Goal: Transaction & Acquisition: Purchase product/service

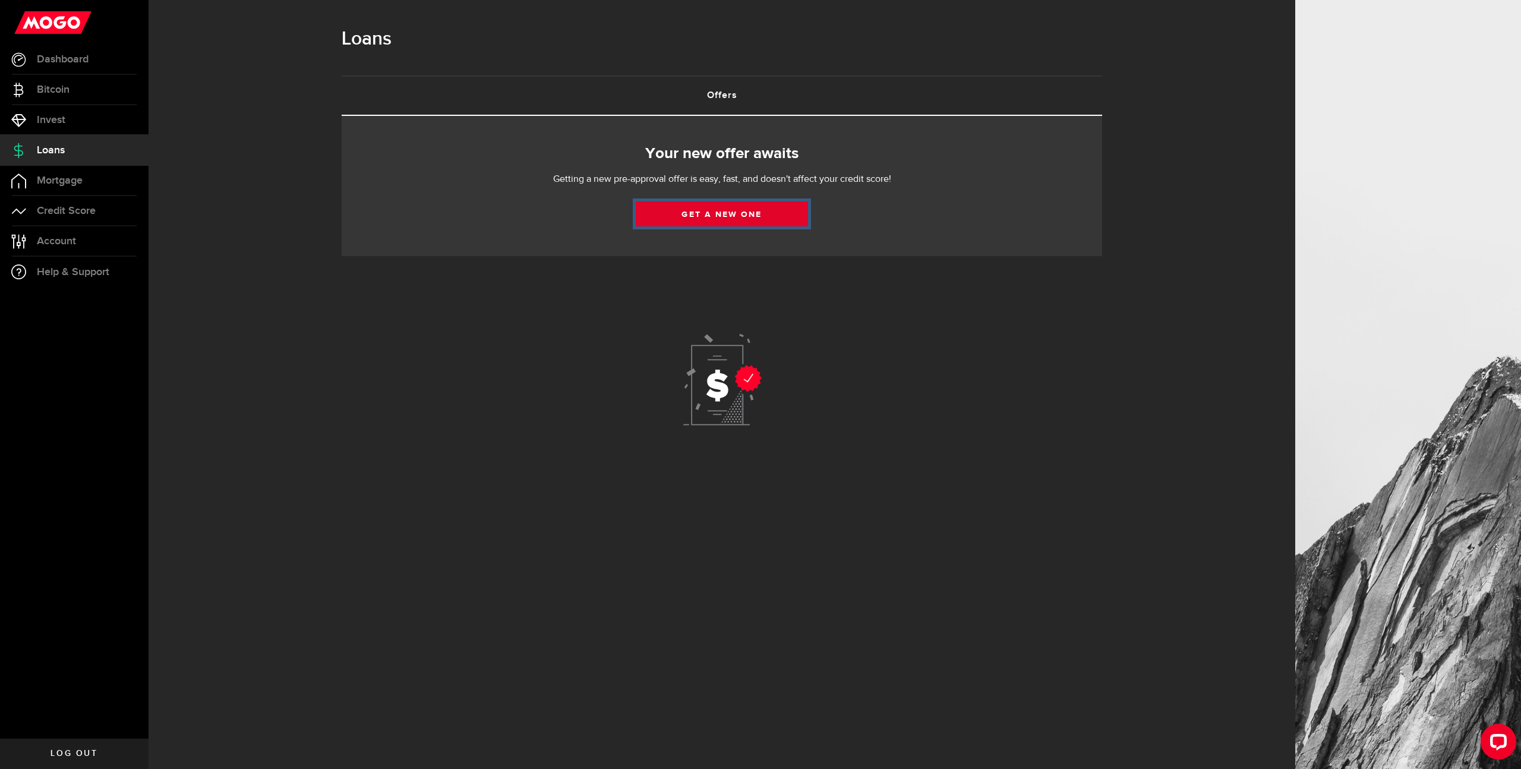
click at [725, 217] on link "Get a new one" at bounding box center [722, 213] width 172 height 25
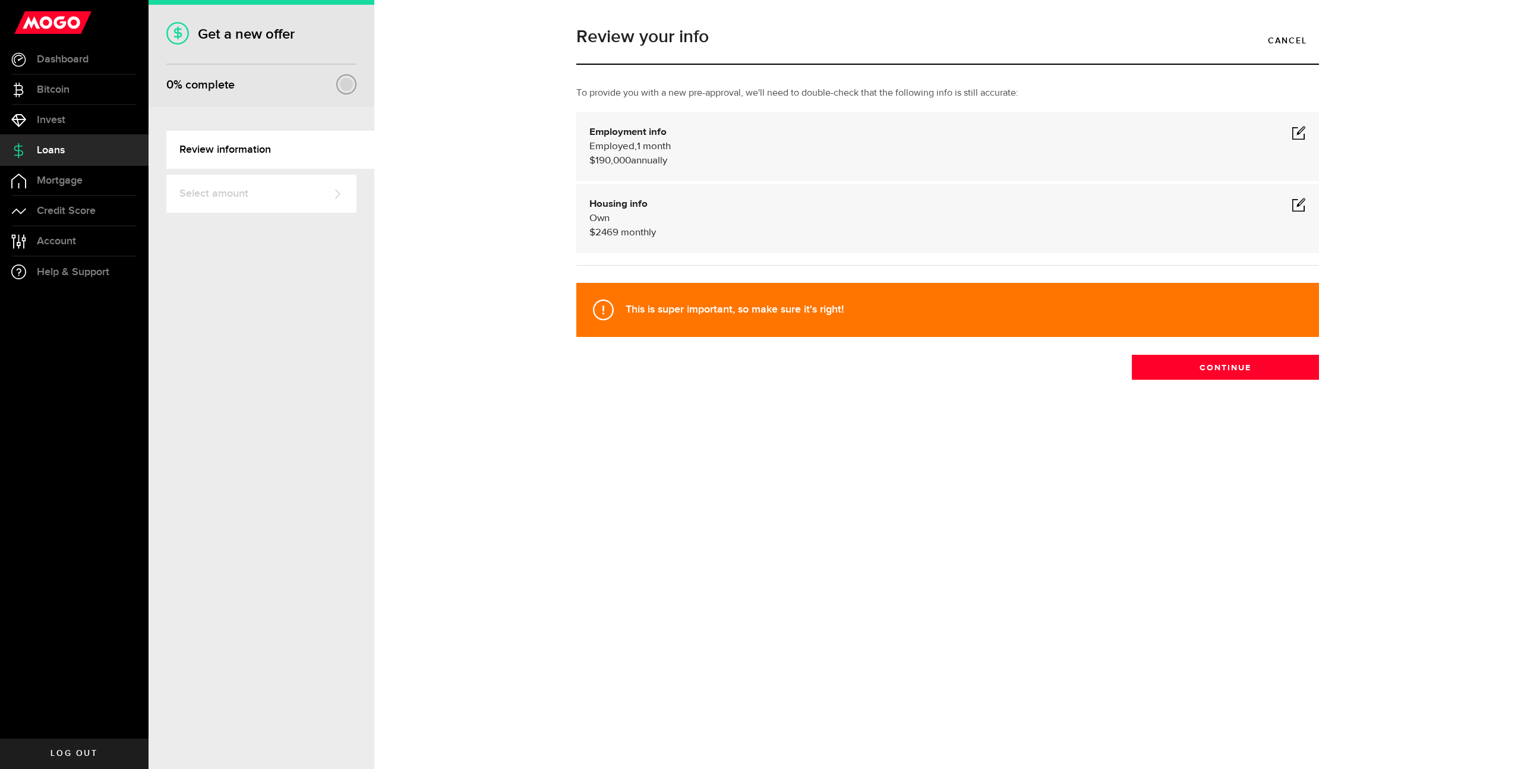
click at [1297, 131] on span at bounding box center [1299, 132] width 14 height 14
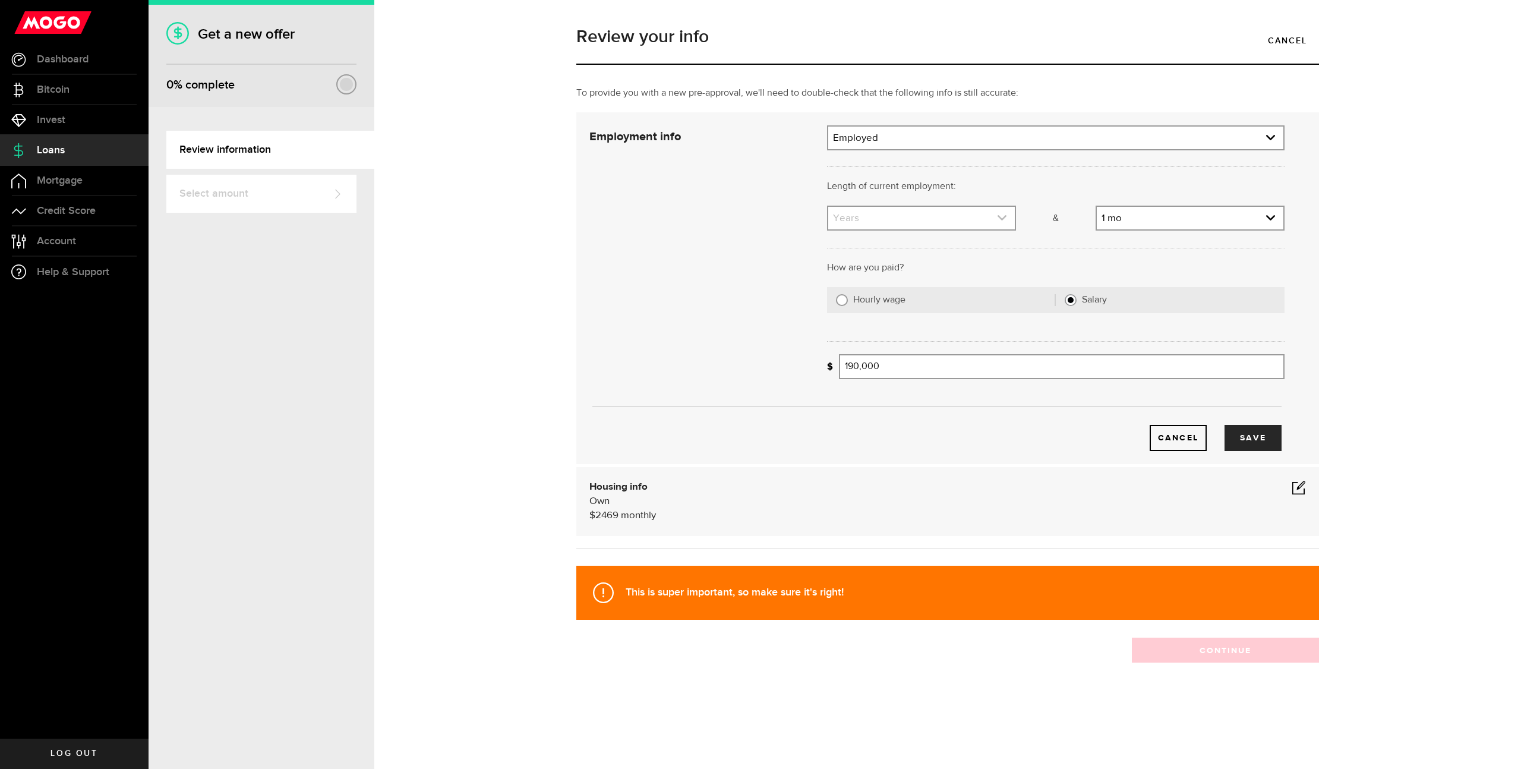
click at [966, 224] on link "expand select" at bounding box center [921, 218] width 187 height 23
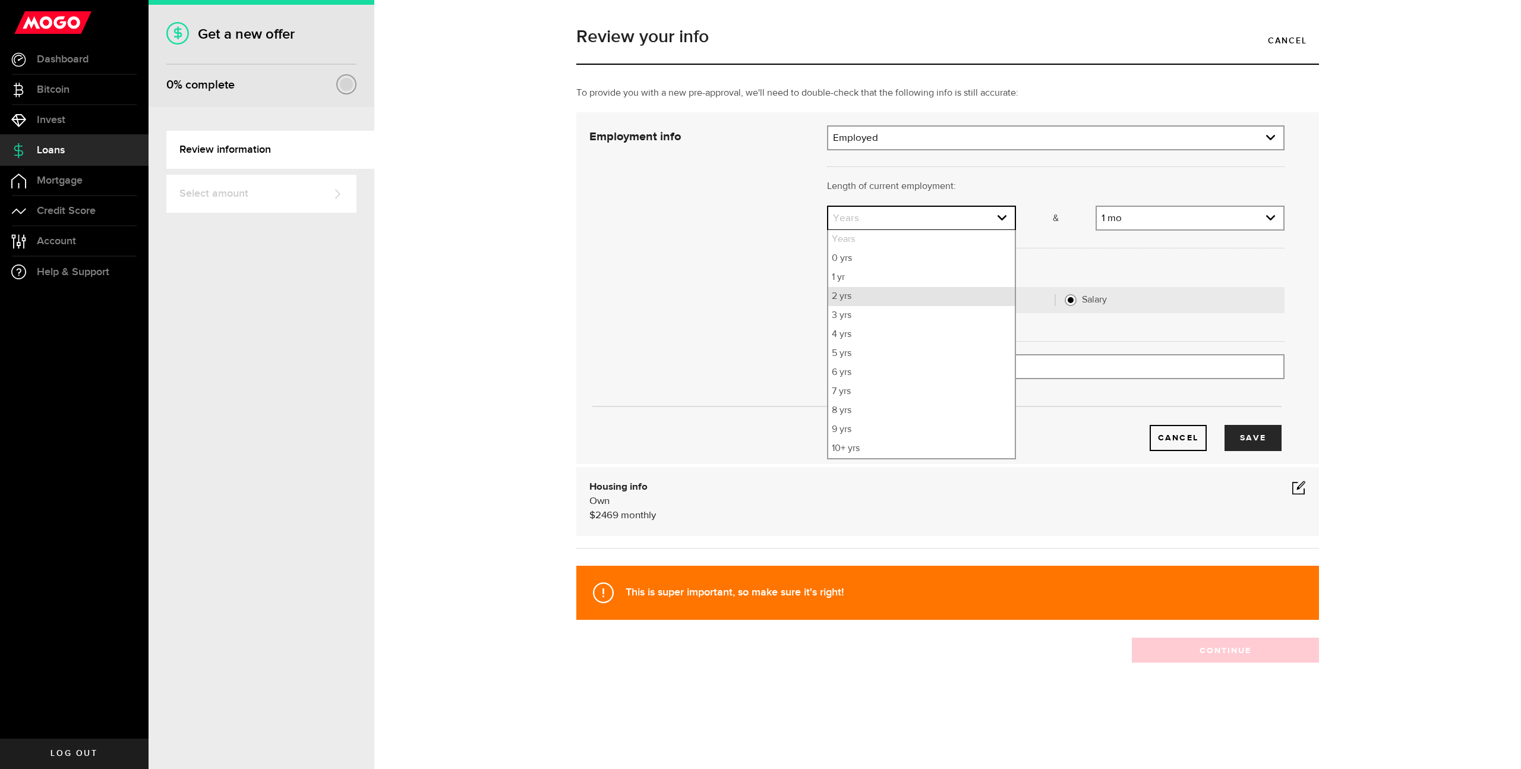
click at [955, 298] on li "2 yrs" at bounding box center [921, 296] width 187 height 19
select select "2"
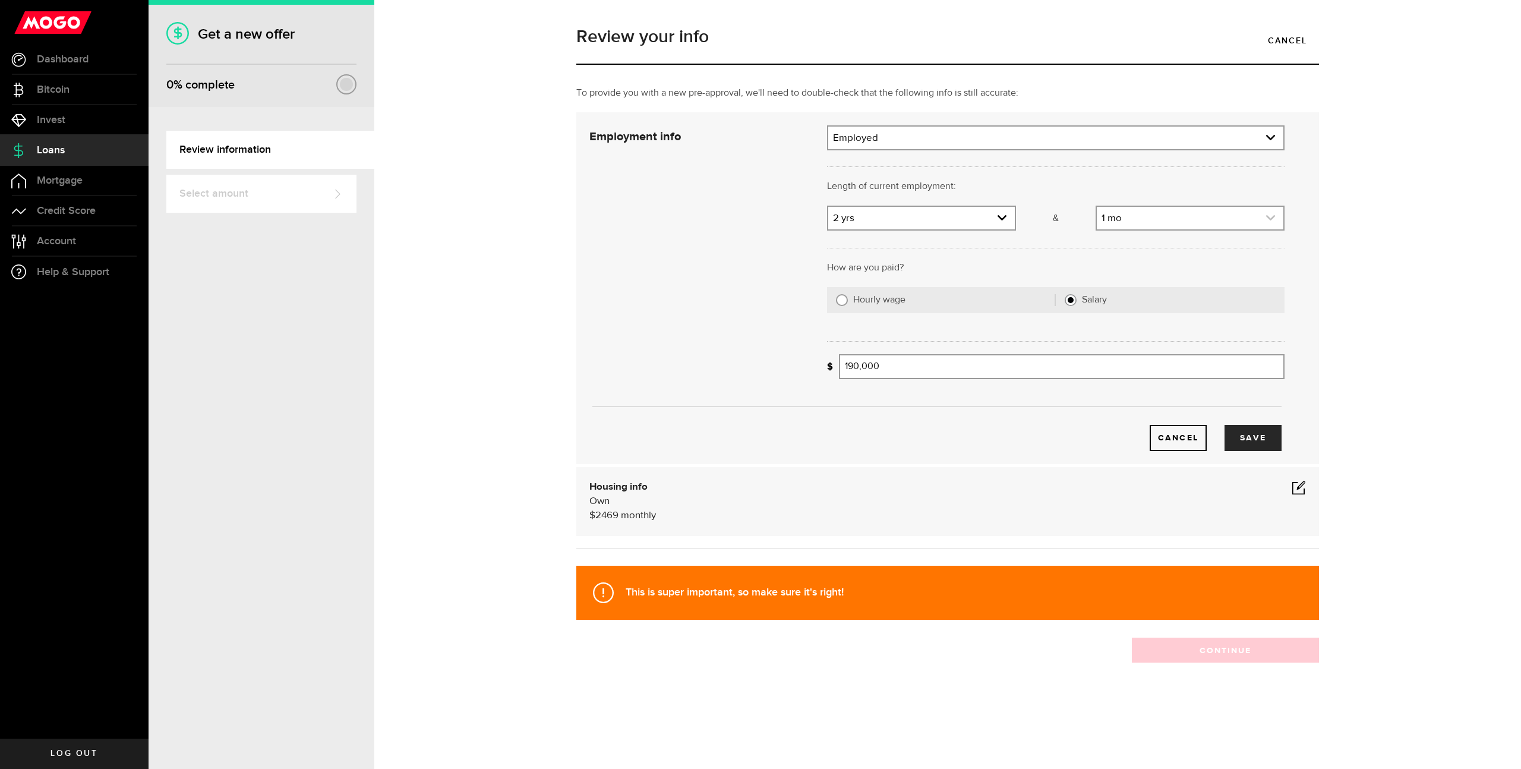
click at [1185, 223] on link "expand select" at bounding box center [1190, 218] width 187 height 23
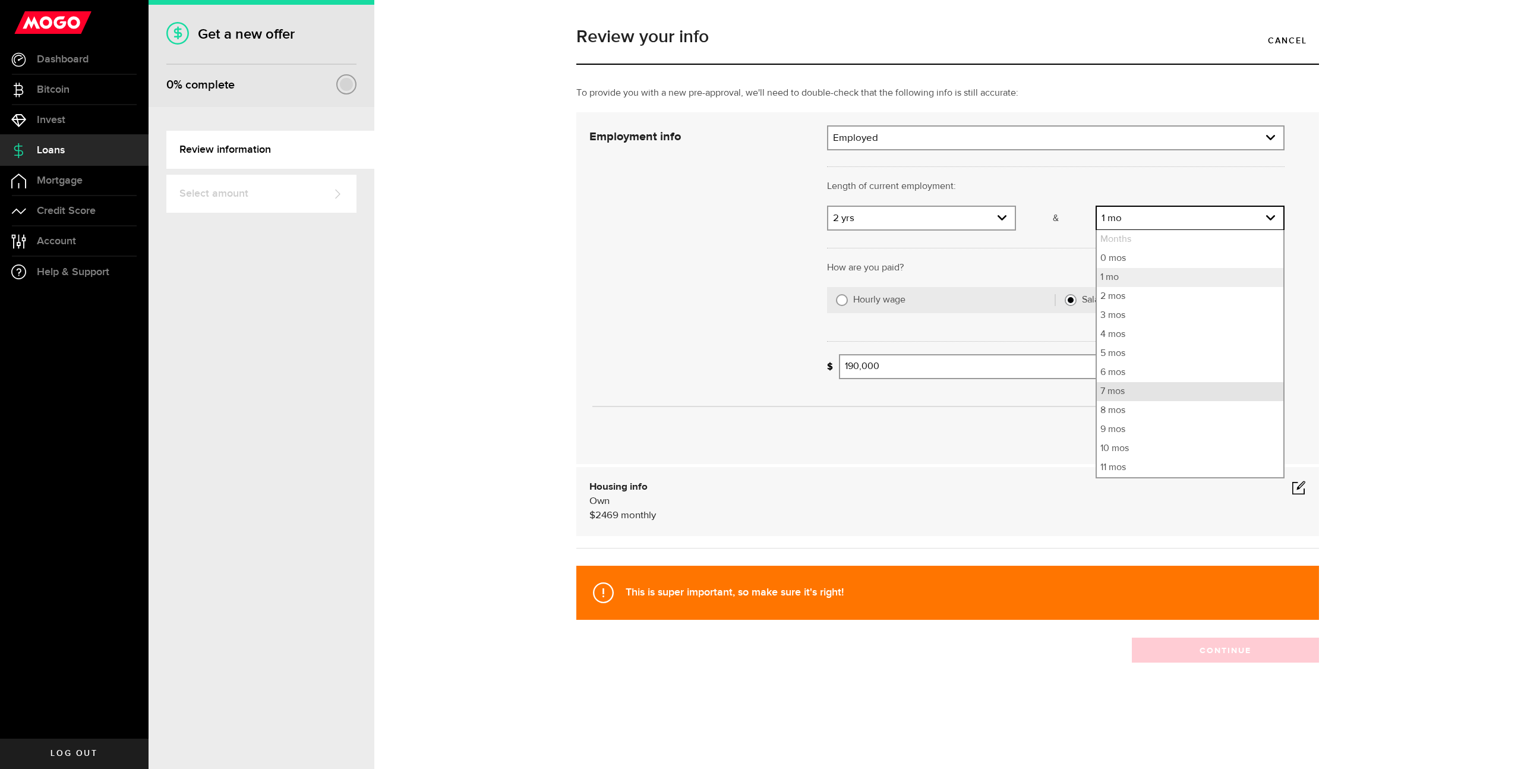
click at [1176, 389] on li "7 mos" at bounding box center [1190, 391] width 187 height 19
select select "7"
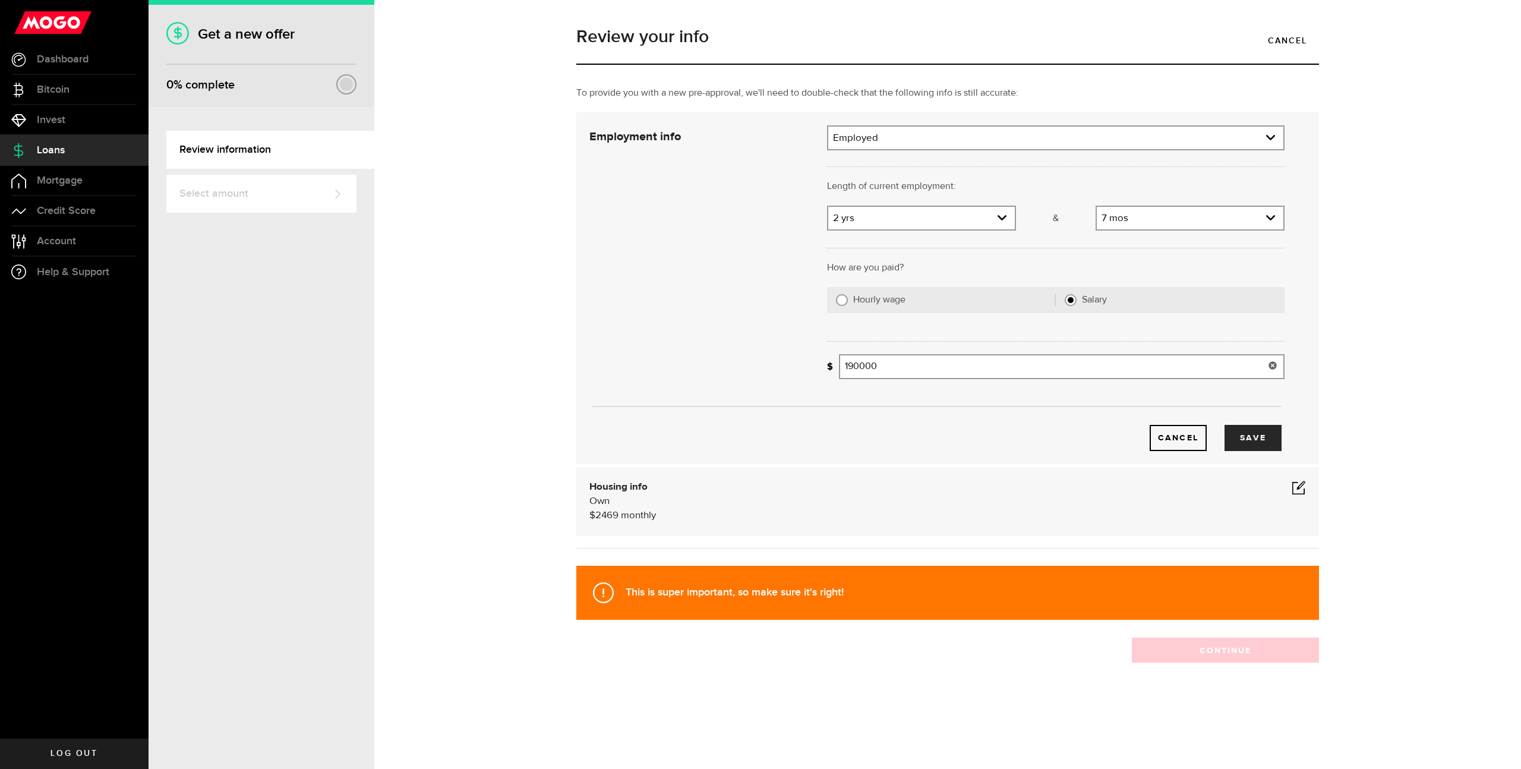
click at [860, 365] on input "190000" at bounding box center [1062, 366] width 446 height 25
type input "135,000"
click at [908, 450] on div "Cancel Save" at bounding box center [935, 438] width 694 height 26
click at [1244, 441] on button "Save" at bounding box center [1252, 438] width 57 height 26
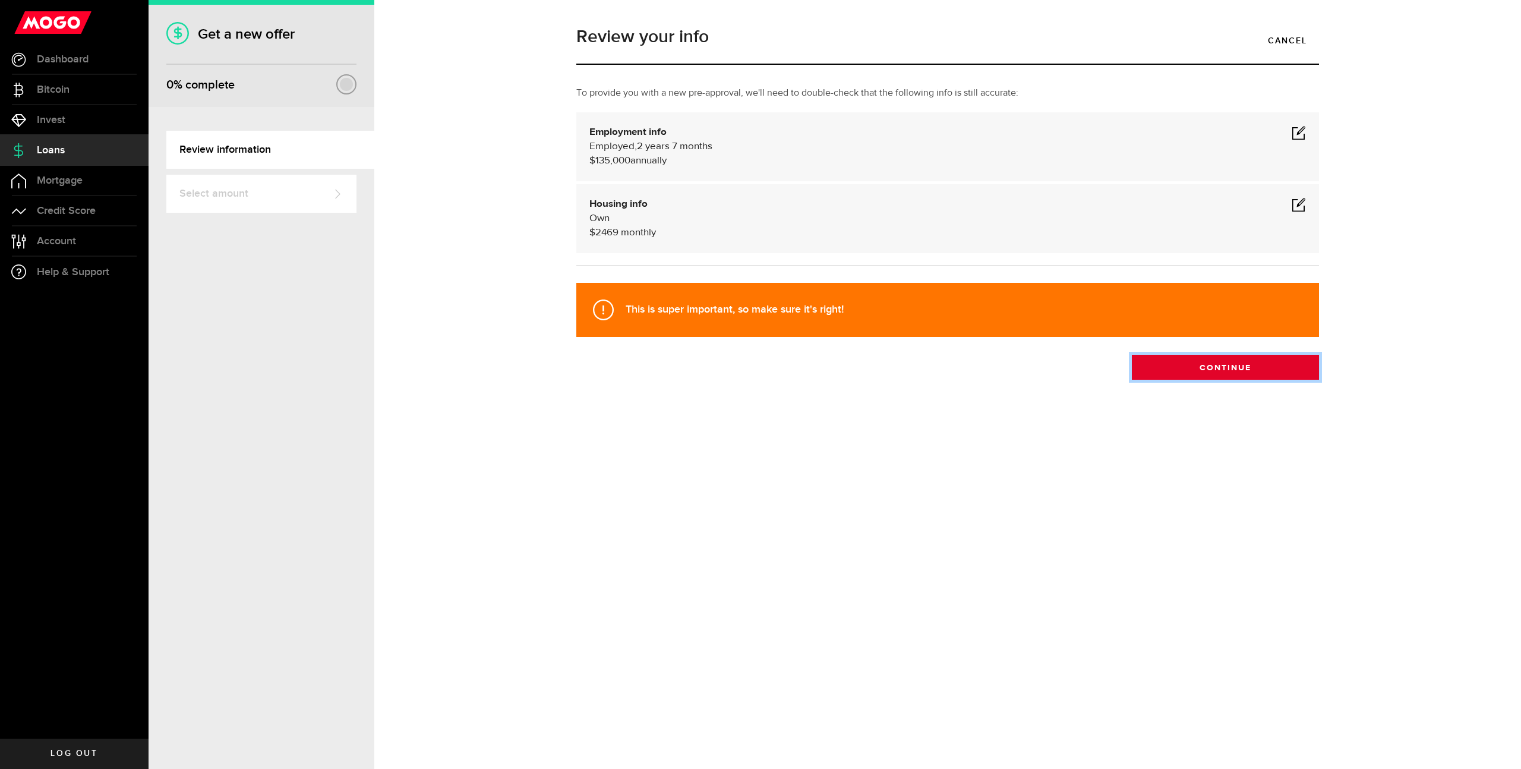
click at [1194, 374] on button "Continue" at bounding box center [1225, 367] width 187 height 25
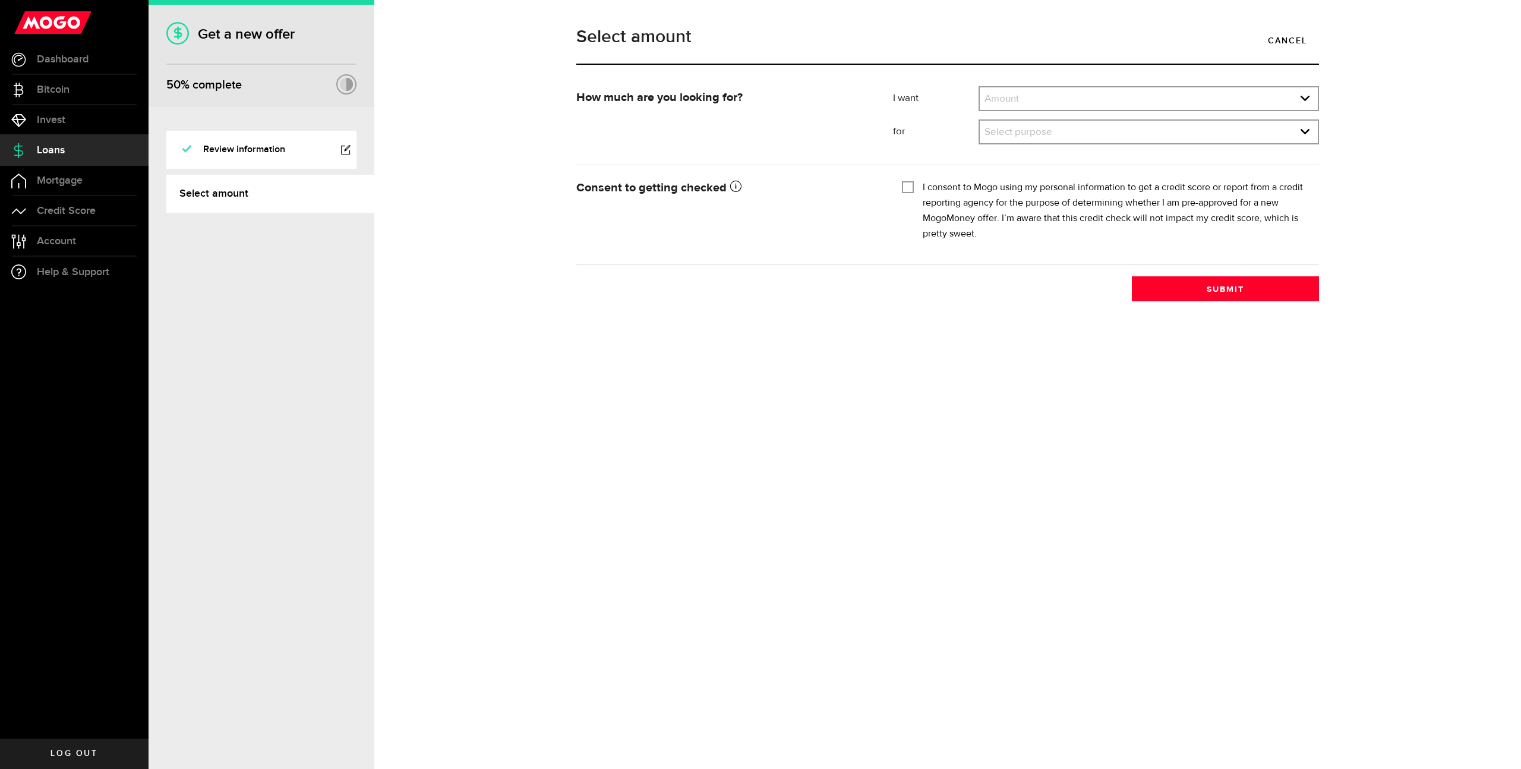
click at [345, 154] on div at bounding box center [346, 150] width 10 height 10
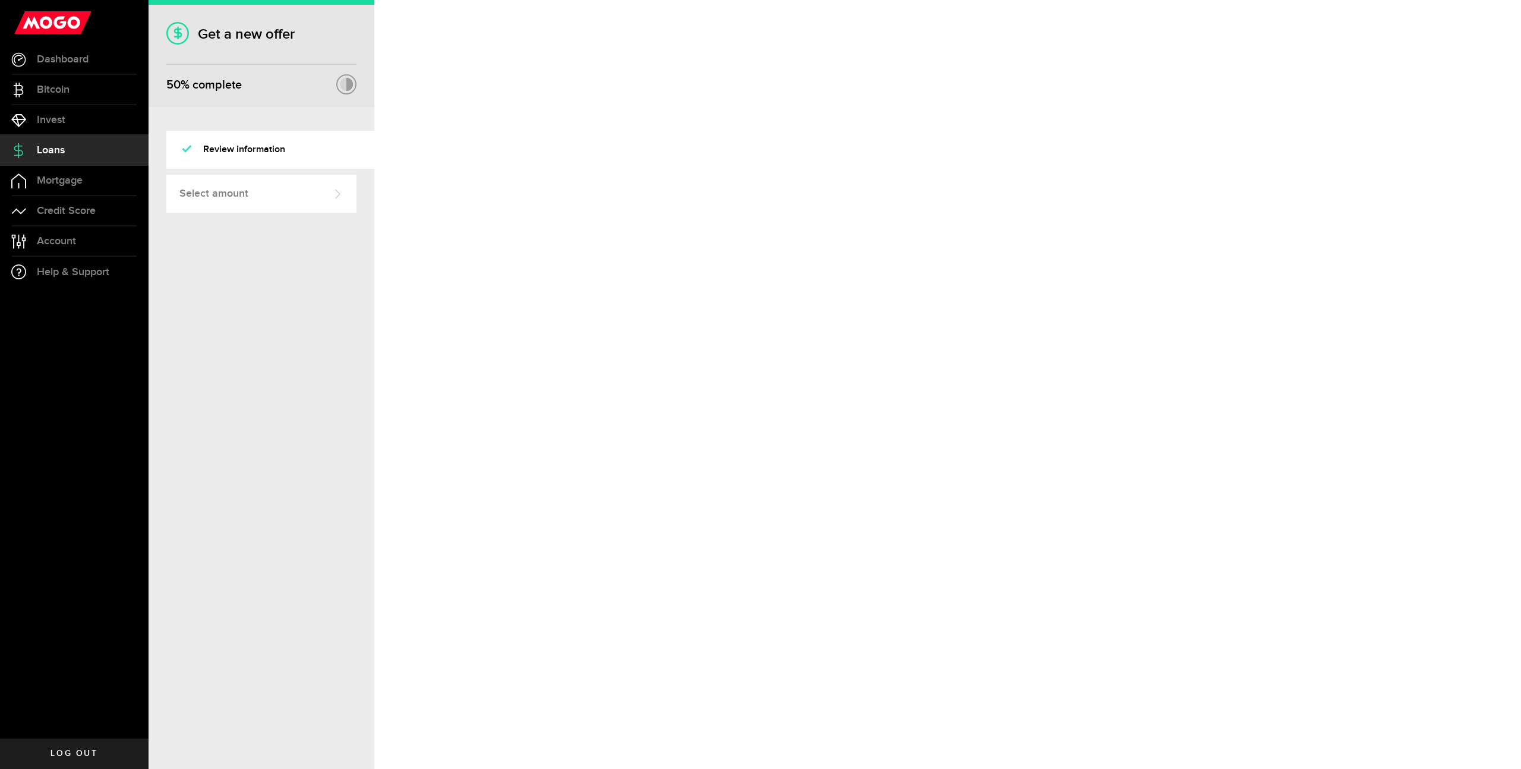
select select "Employed"
select select "2"
select select "7"
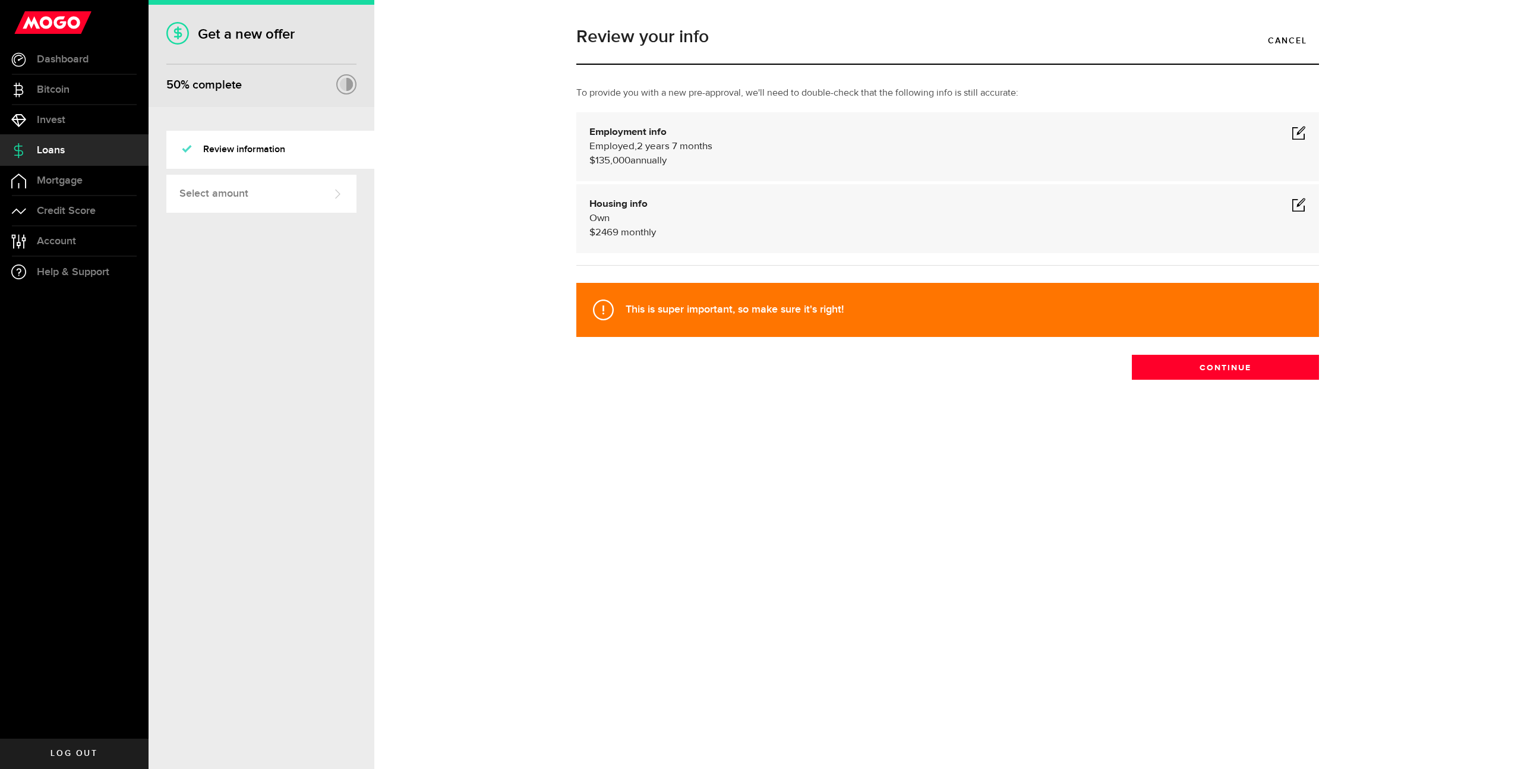
click at [1305, 135] on span at bounding box center [1299, 132] width 14 height 14
select select "2"
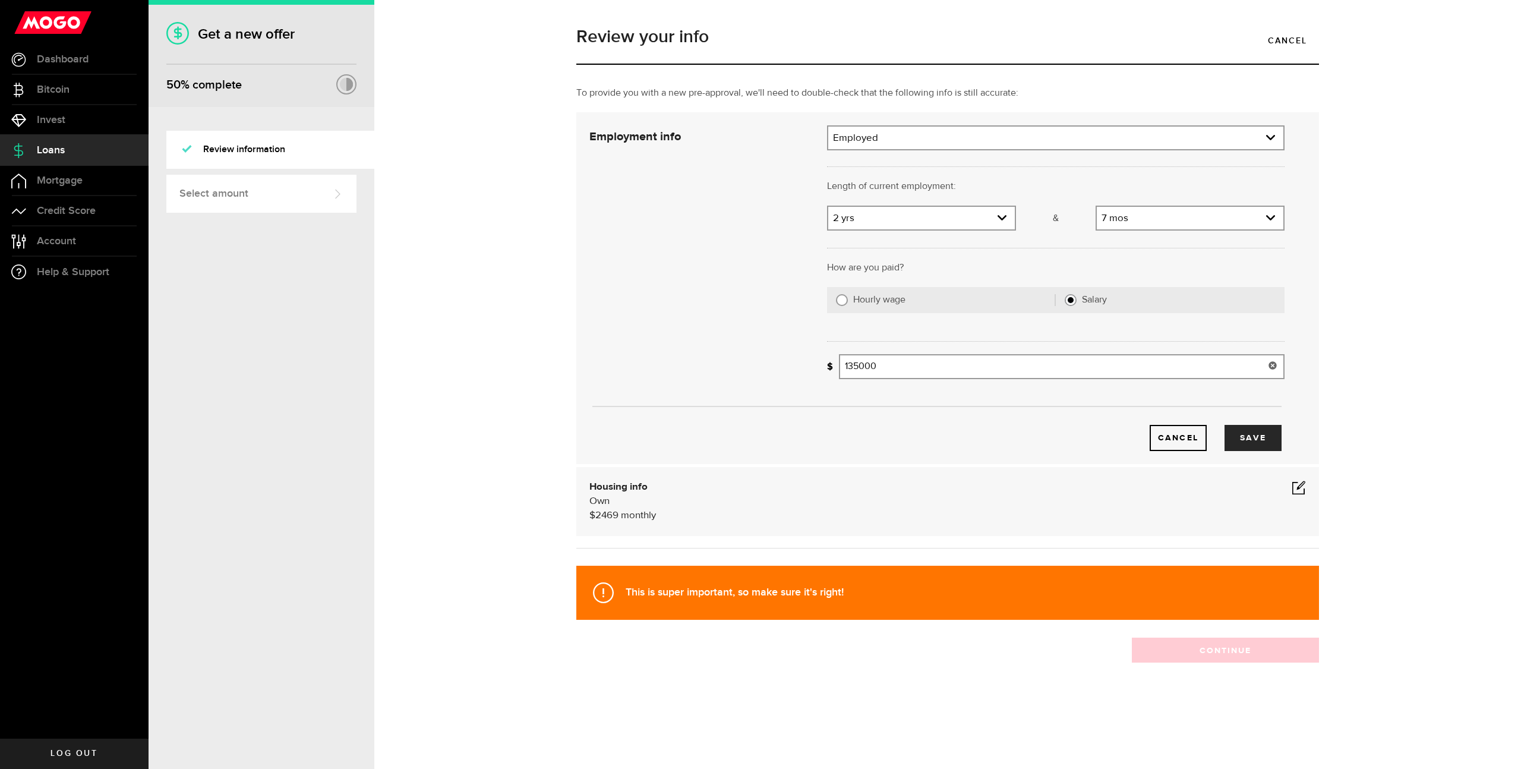
click at [855, 364] on input "135000" at bounding box center [1062, 366] width 446 height 25
type input "130,000"
click at [1238, 431] on button "Save" at bounding box center [1252, 438] width 57 height 26
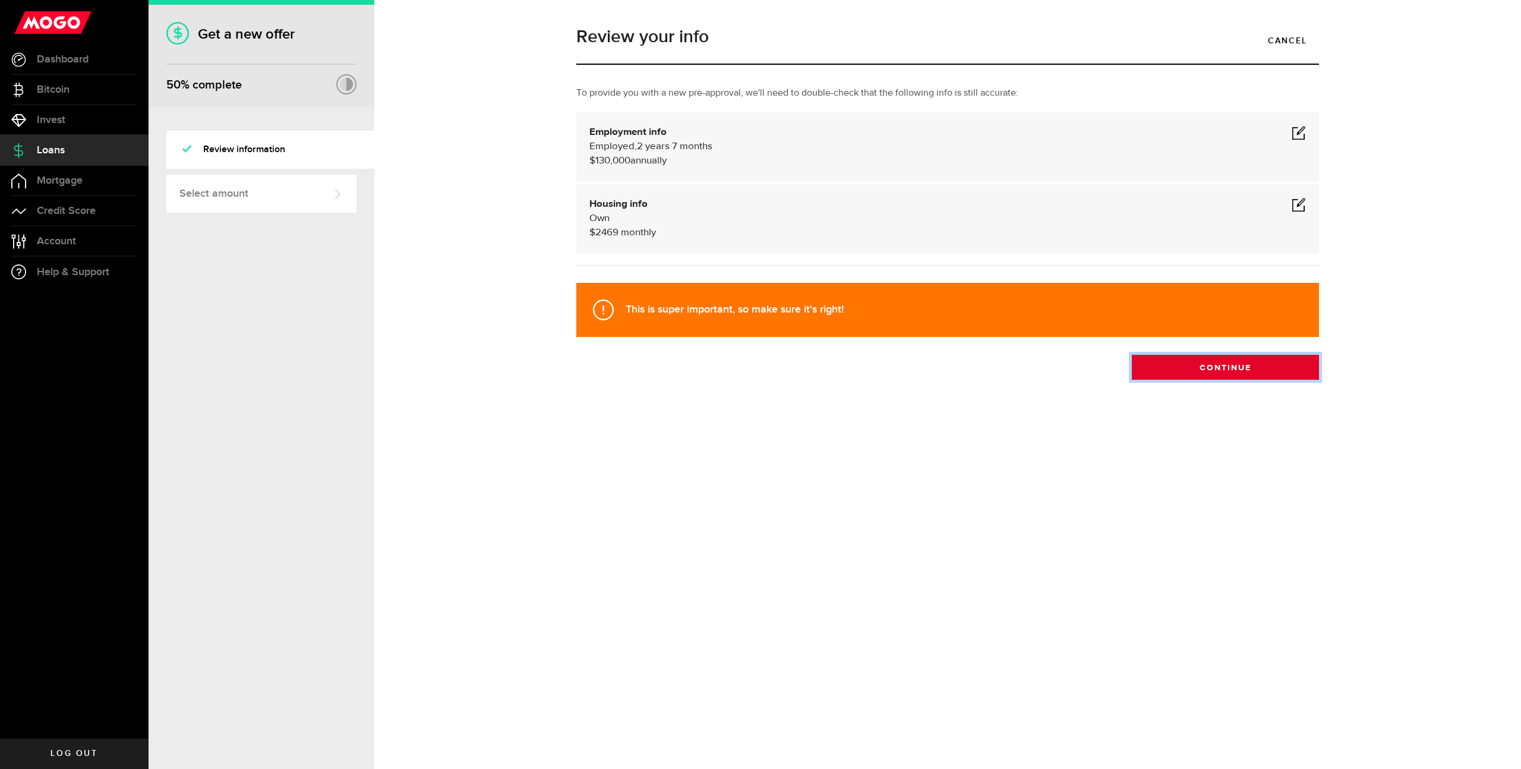
click at [1246, 376] on button "Continue" at bounding box center [1225, 367] width 187 height 25
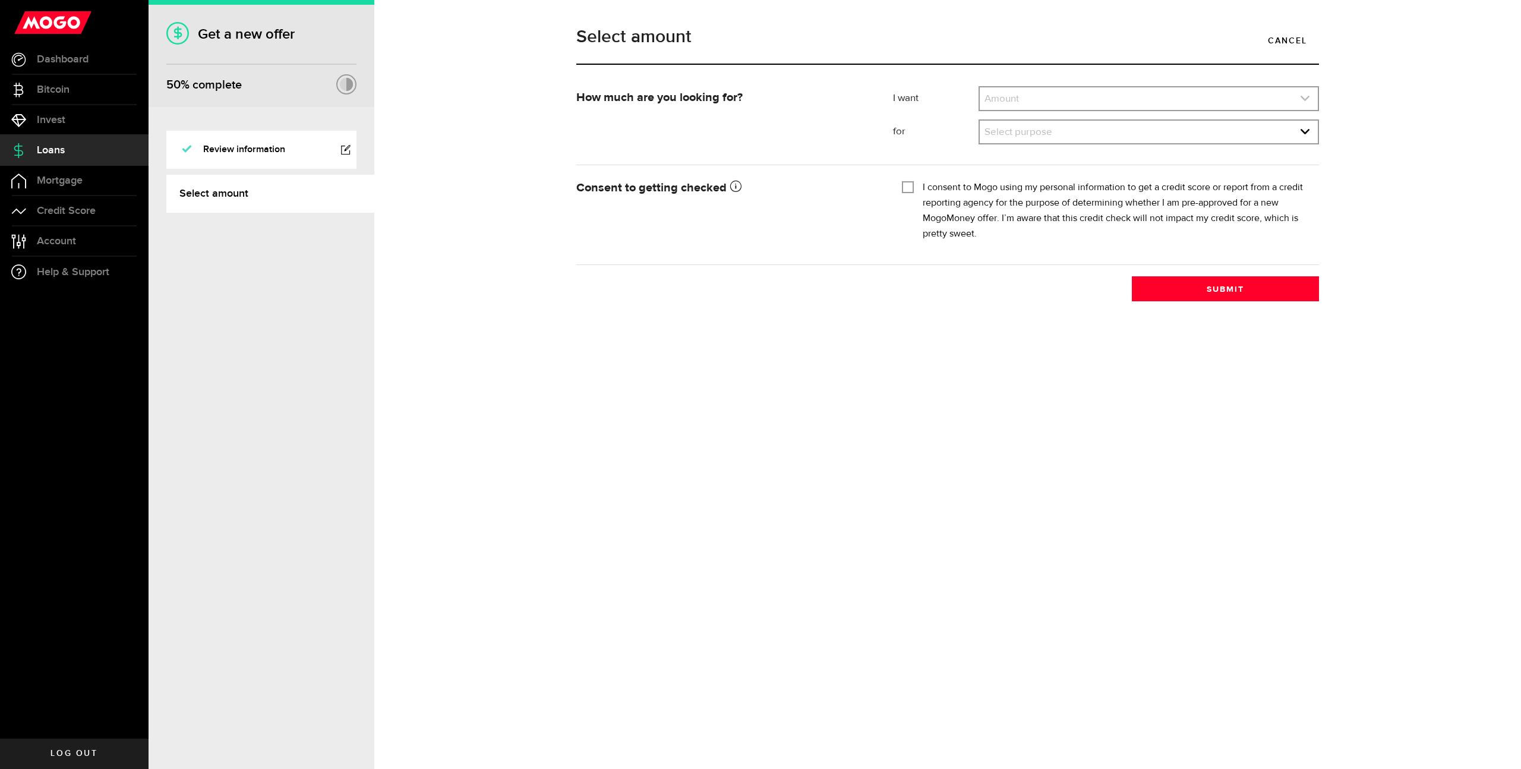
click at [1063, 94] on link "expand select" at bounding box center [1149, 98] width 338 height 23
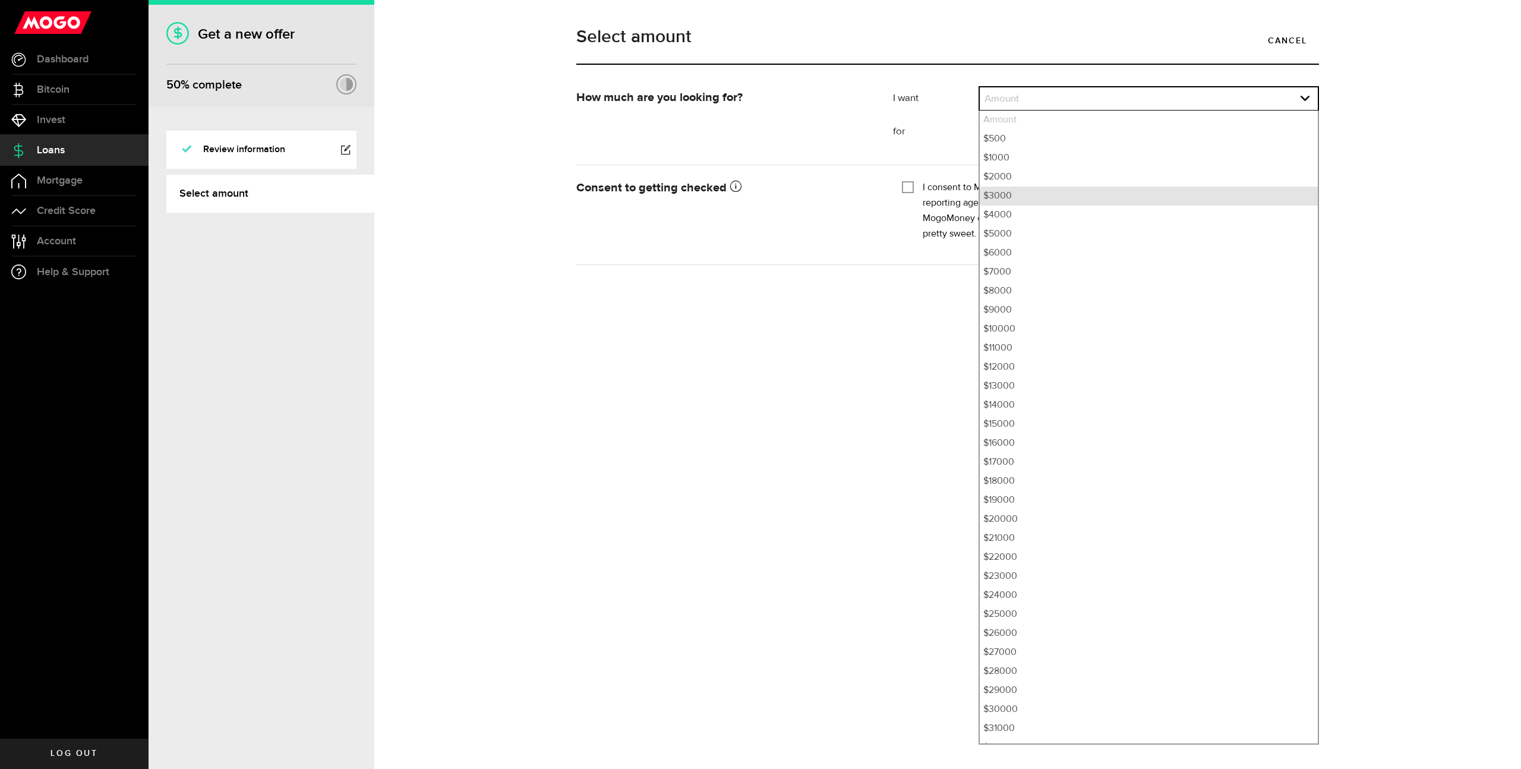
click at [1044, 200] on li "$3000" at bounding box center [1149, 196] width 338 height 19
select select "3000"
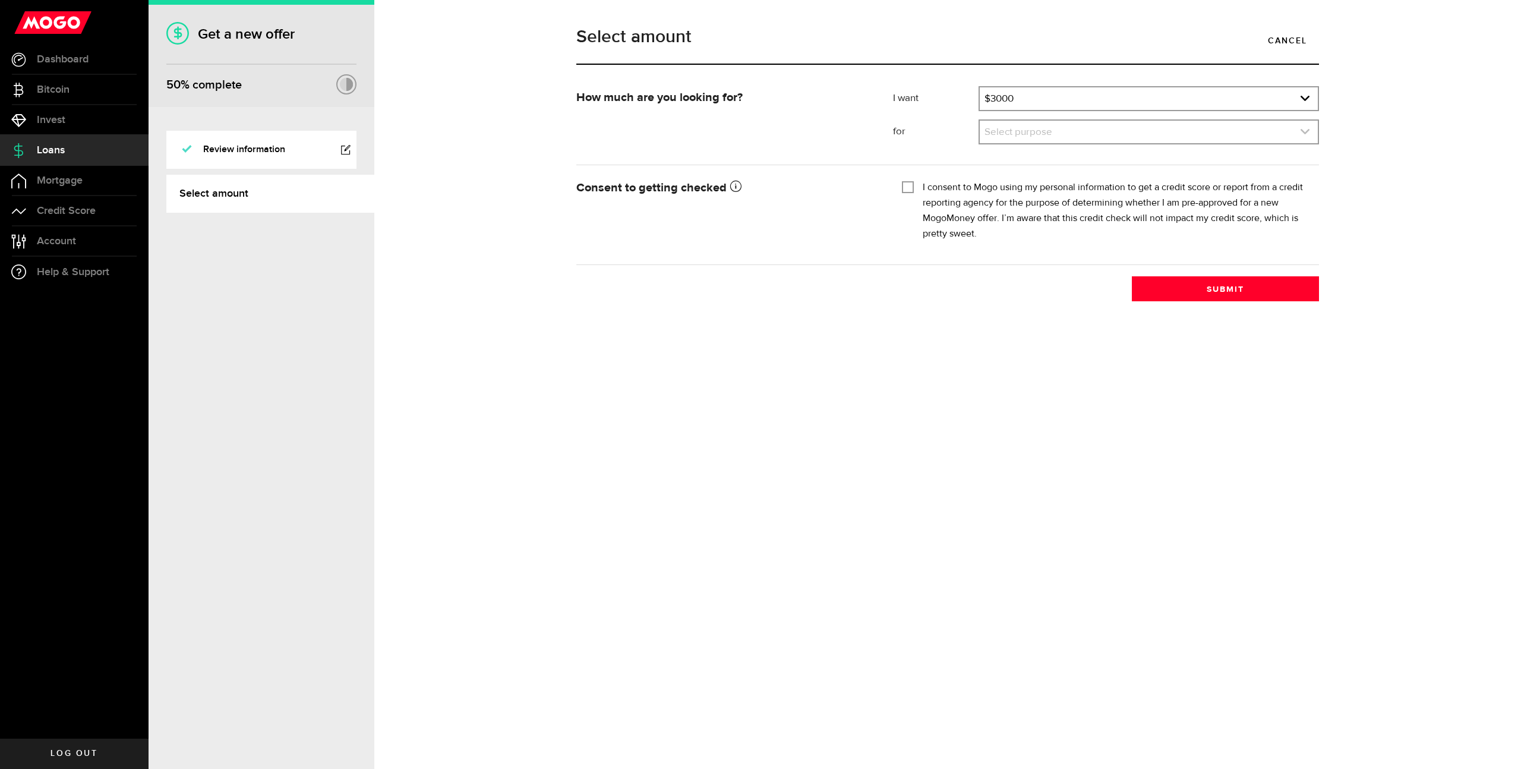
click at [1052, 128] on link "expand select" at bounding box center [1149, 132] width 338 height 23
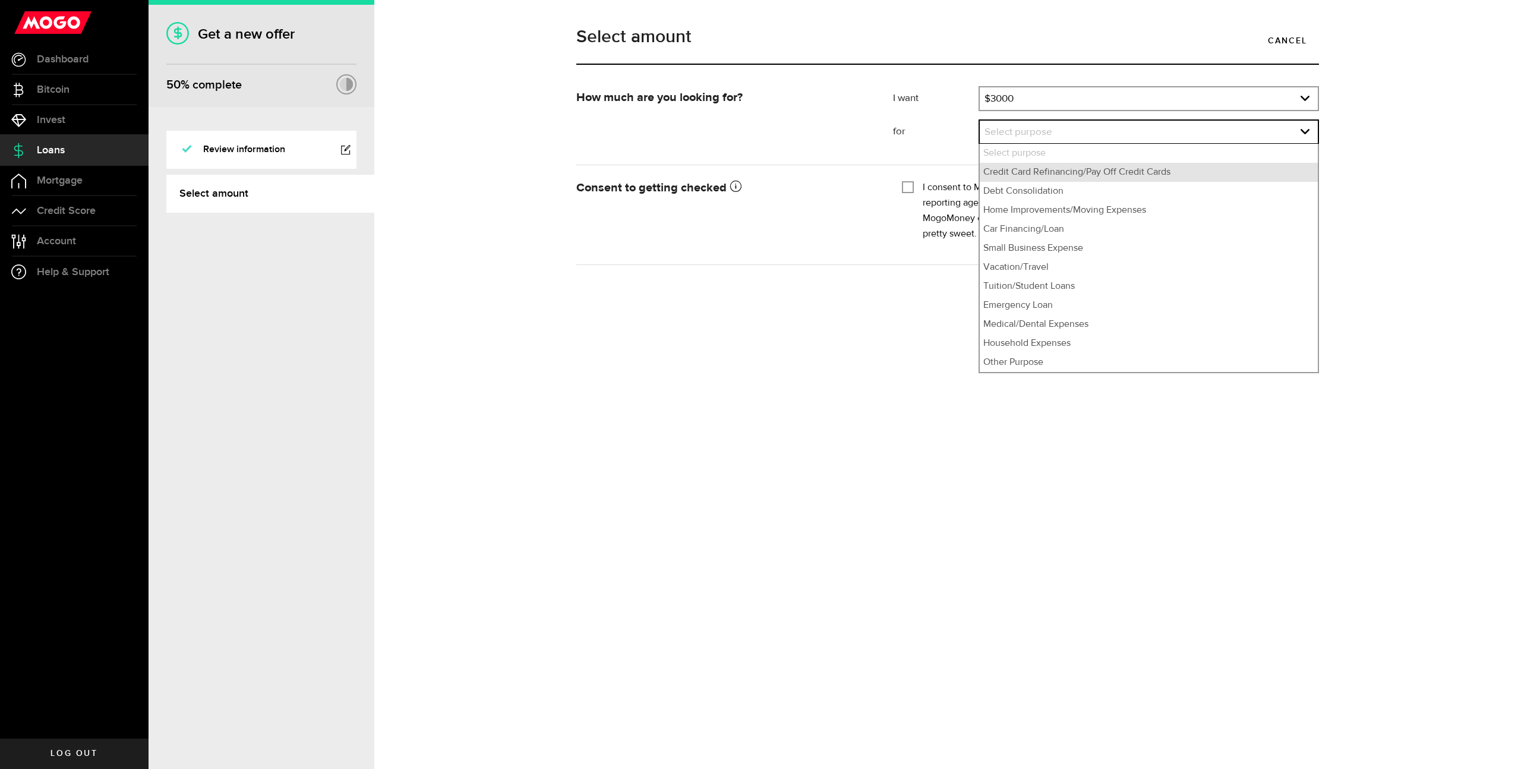
click at [1050, 169] on li "Credit Card Refinancing/Pay Off Credit Cards" at bounding box center [1149, 172] width 338 height 19
select select "Credit Card Refinancing/Pay Off Credit Cards"
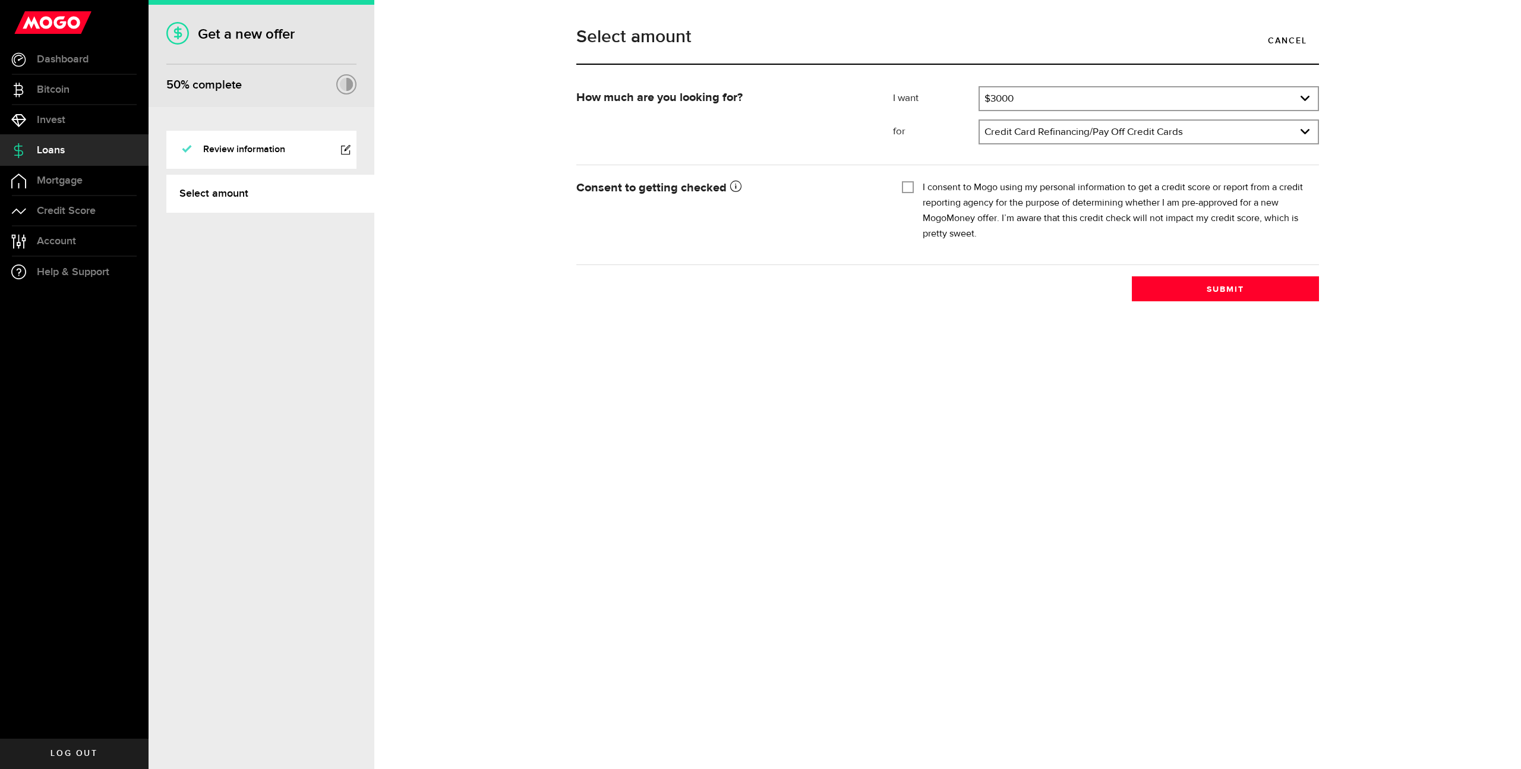
click at [909, 185] on input "I consent to Mogo using my personal information to get a credit score or report…" at bounding box center [908, 186] width 12 height 12
checkbox input "true"
click at [1228, 296] on button "Submit" at bounding box center [1225, 288] width 187 height 25
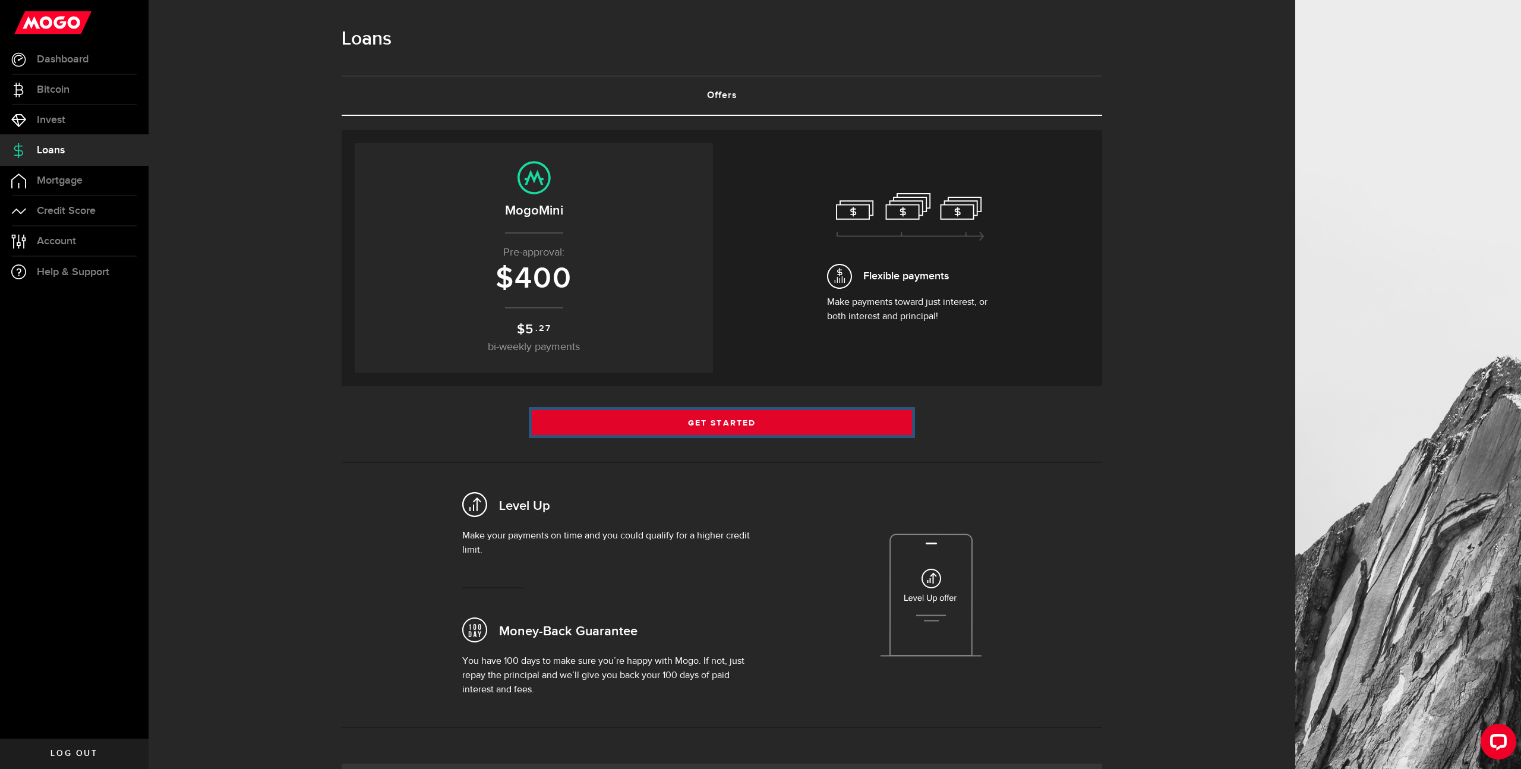
click at [719, 423] on link "Get Started" at bounding box center [722, 422] width 380 height 25
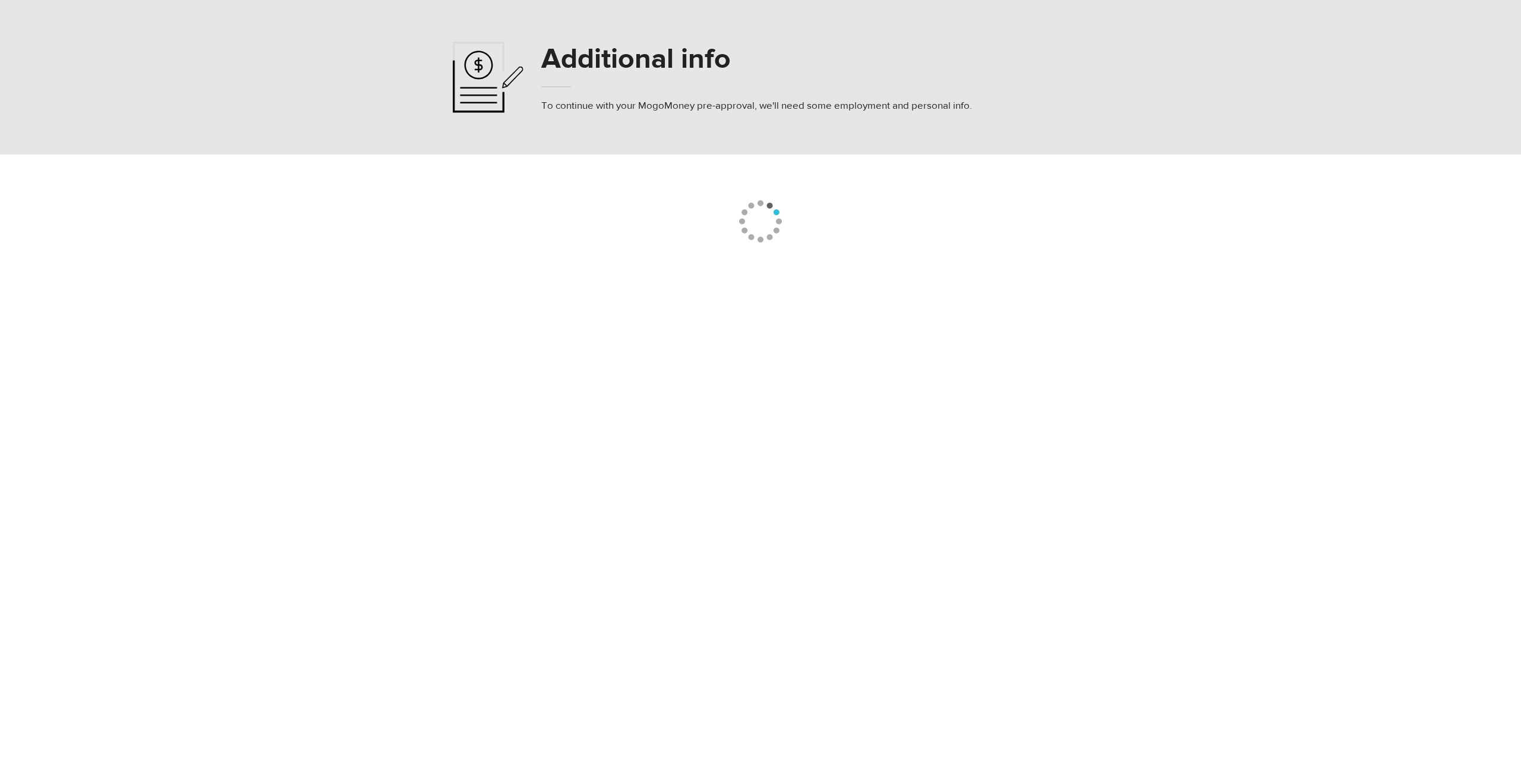
select select "8"
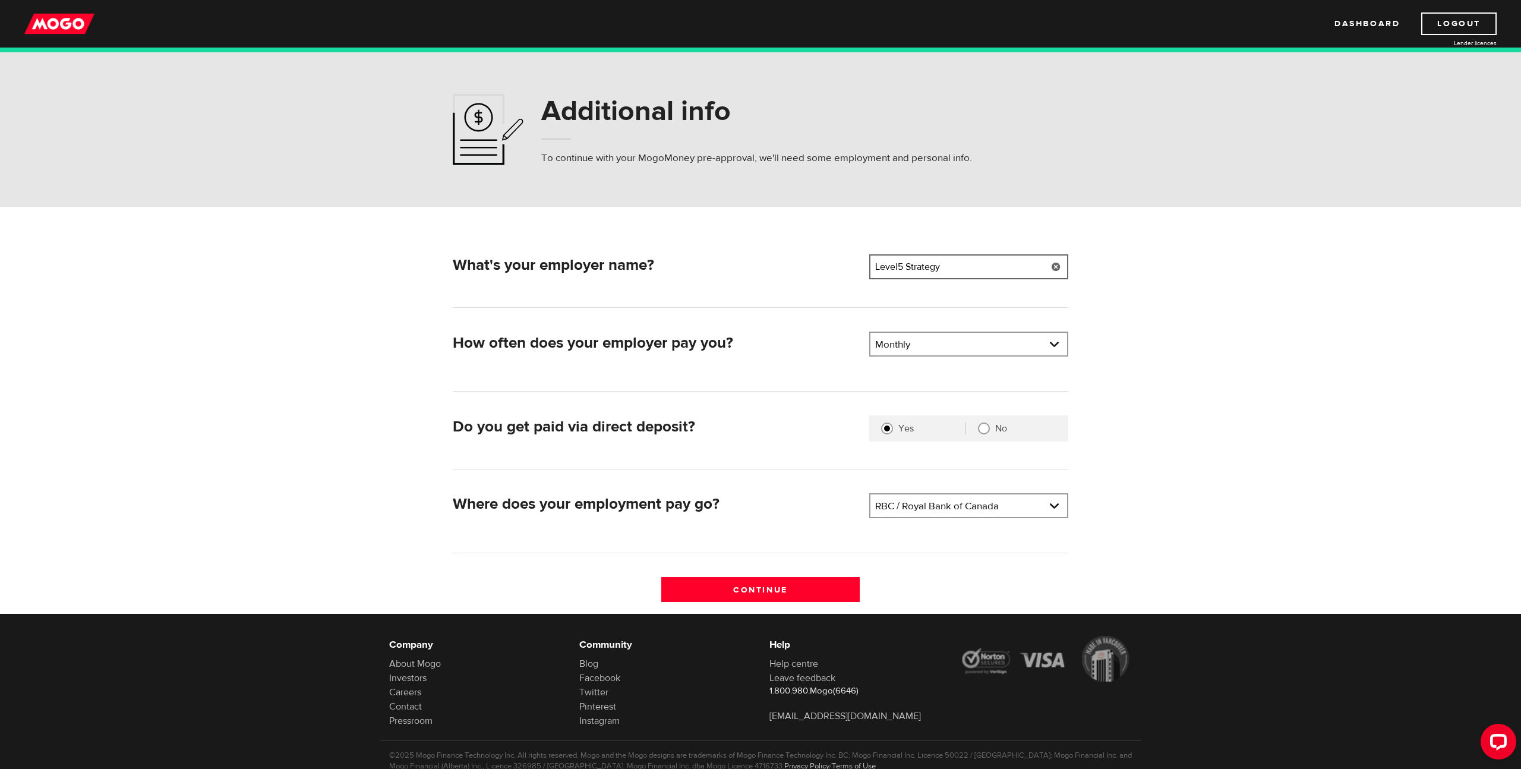
drag, startPoint x: 959, startPoint y: 269, endPoint x: 820, endPoint y: 271, distance: 139.6
click at [842, 269] on div "What's your employer name? Employer name Please enter your employer's name Leve…" at bounding box center [761, 268] width 626 height 29
type input "EZee Assist"
click at [948, 340] on link at bounding box center [968, 344] width 197 height 23
click at [930, 400] on li "Bi-Weekly" at bounding box center [968, 403] width 197 height 19
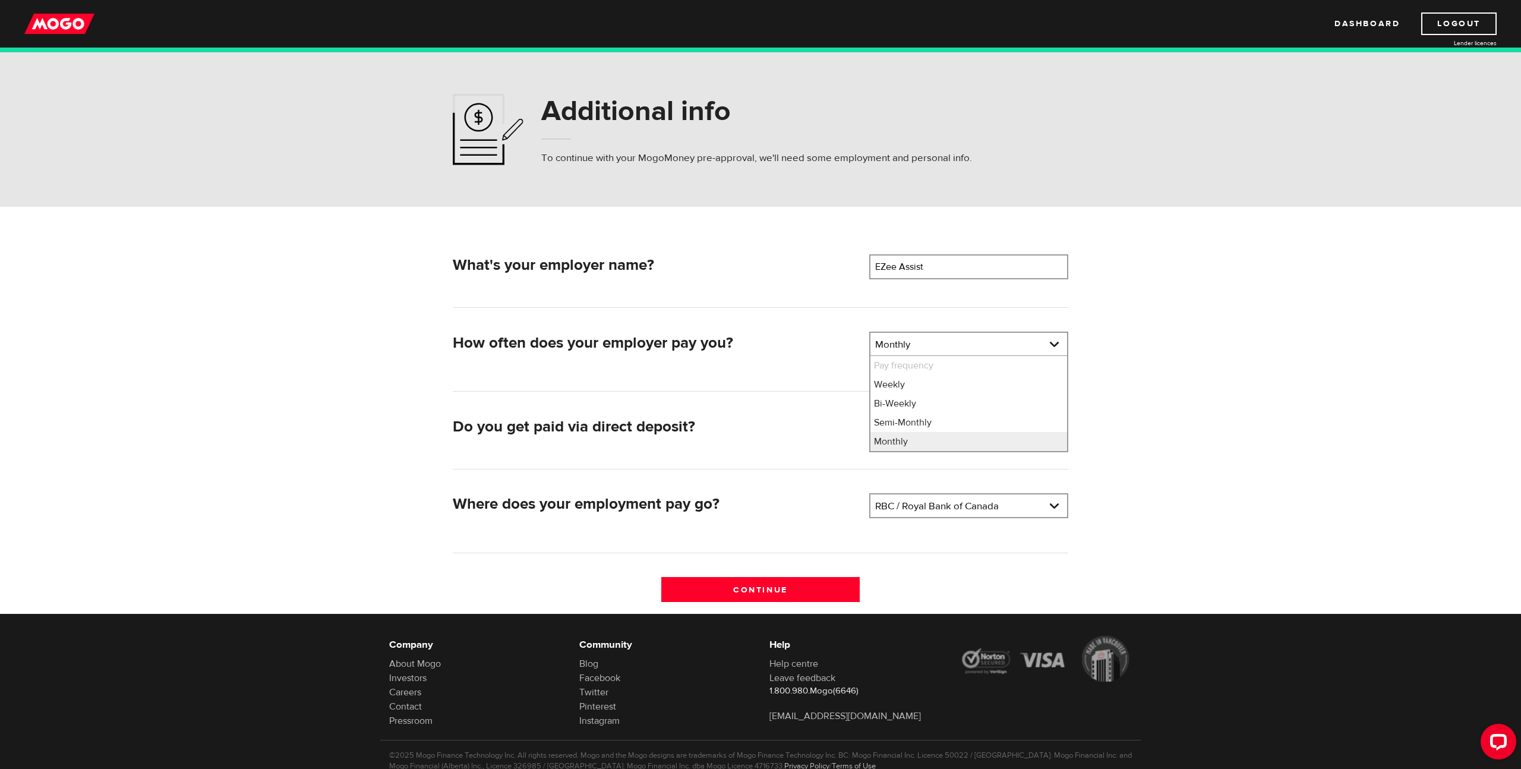
select select "2"
click at [786, 588] on input "Continue" at bounding box center [760, 589] width 199 height 25
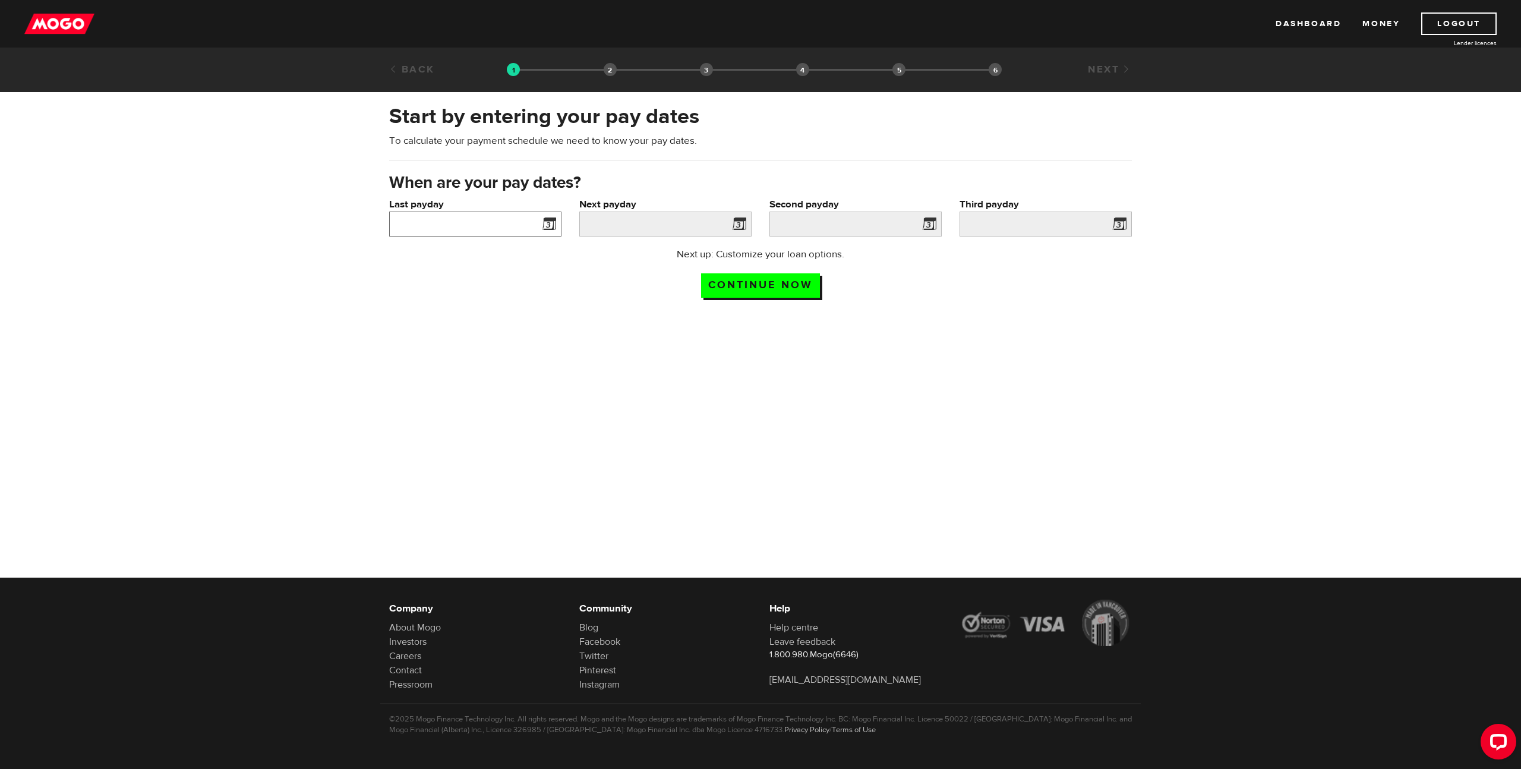
click at [486, 222] on input "Last payday" at bounding box center [475, 223] width 172 height 25
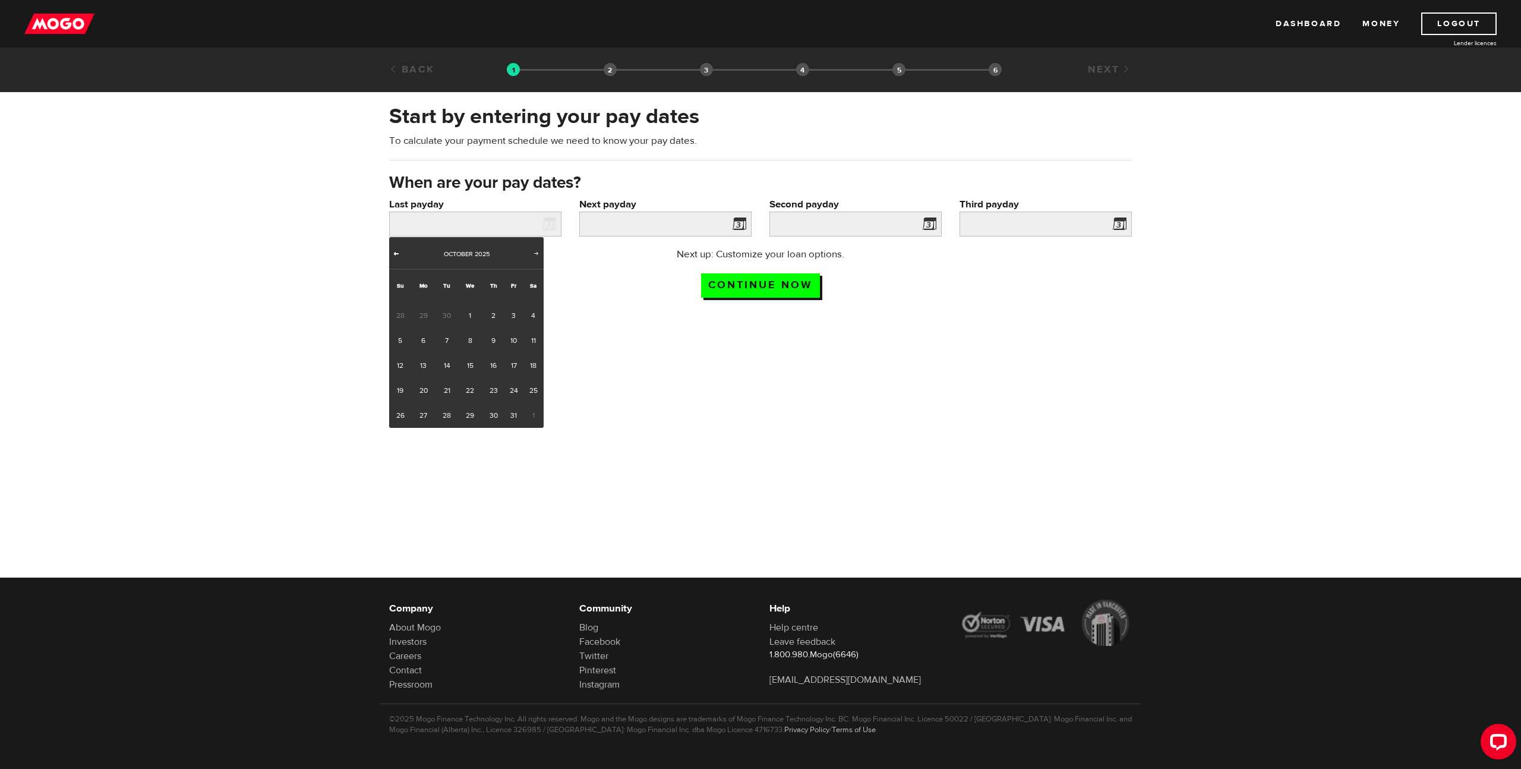
click at [395, 253] on span "Prev" at bounding box center [397, 253] width 10 height 10
click at [515, 392] on link "26" at bounding box center [513, 390] width 18 height 25
type input "2025/09/26"
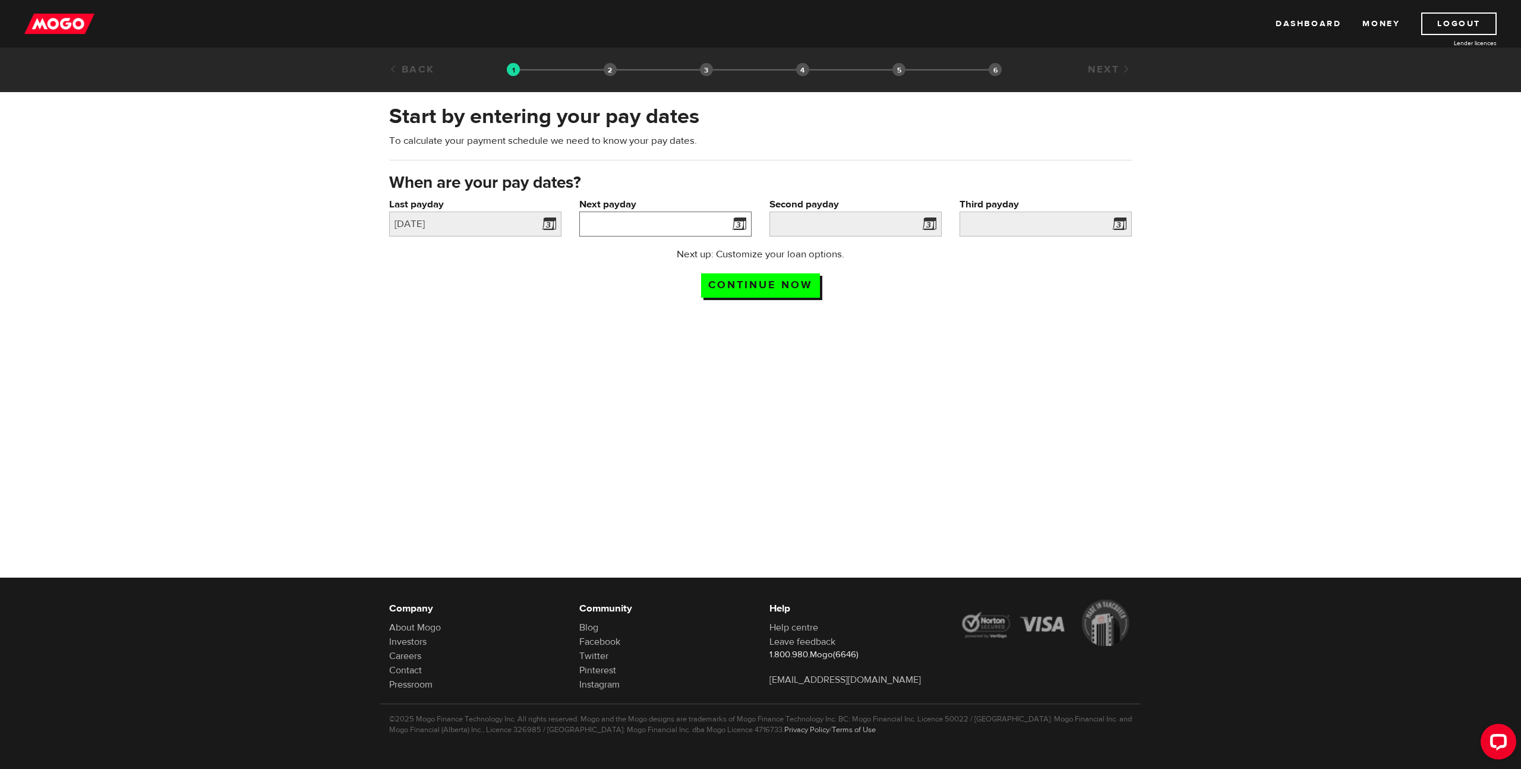
click at [697, 216] on input "Next payday" at bounding box center [665, 223] width 172 height 25
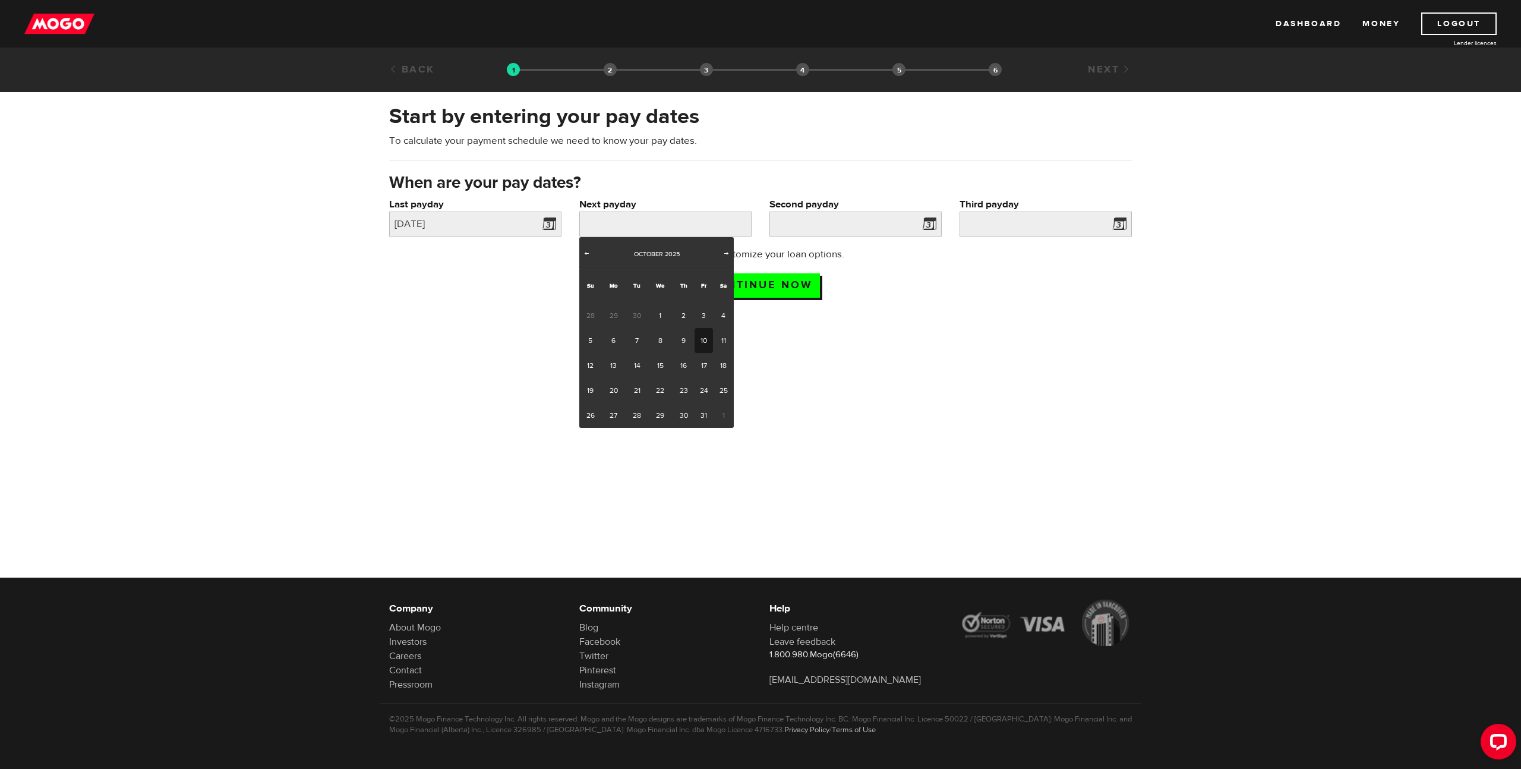
click at [706, 340] on link "10" at bounding box center [703, 340] width 18 height 25
type input "2025/10/10"
type input "2025/10/24"
type input "2025/11/7"
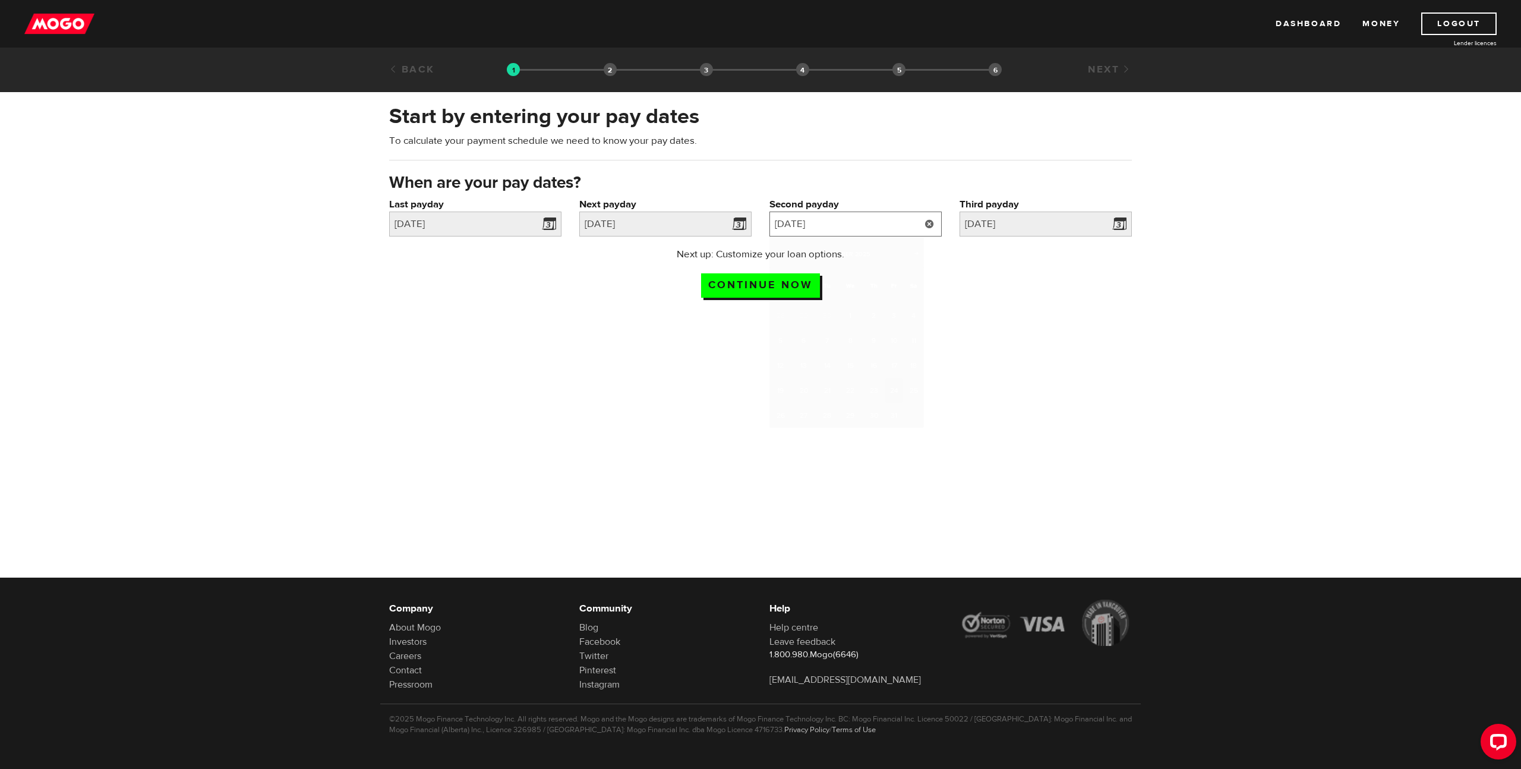
click at [894, 225] on input "2025/10/24" at bounding box center [855, 223] width 172 height 25
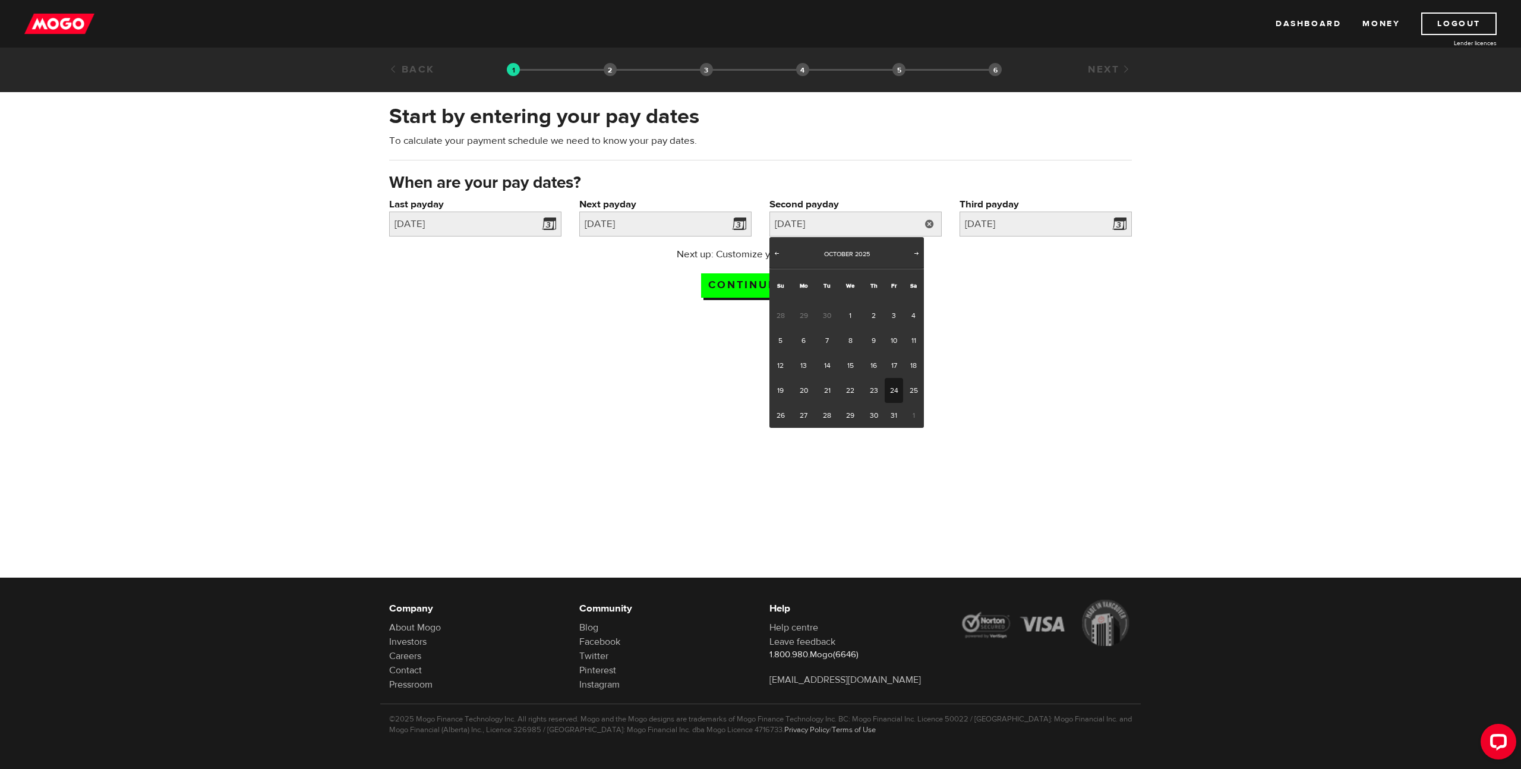
click at [995, 276] on div "Next up: Customize your loan options. Continue now" at bounding box center [760, 276] width 760 height 59
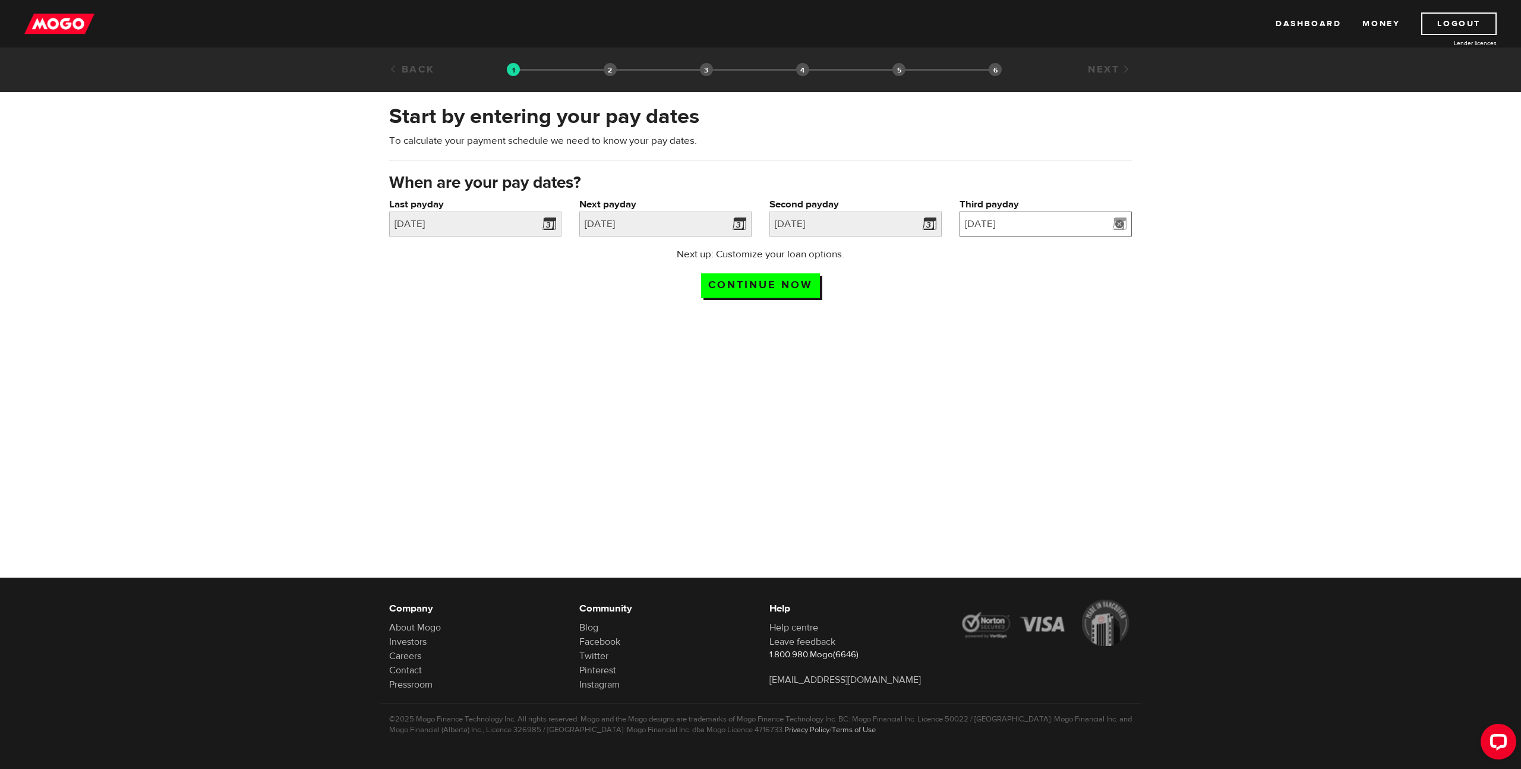
click at [1023, 226] on input "2025/11/7" at bounding box center [1045, 223] width 172 height 25
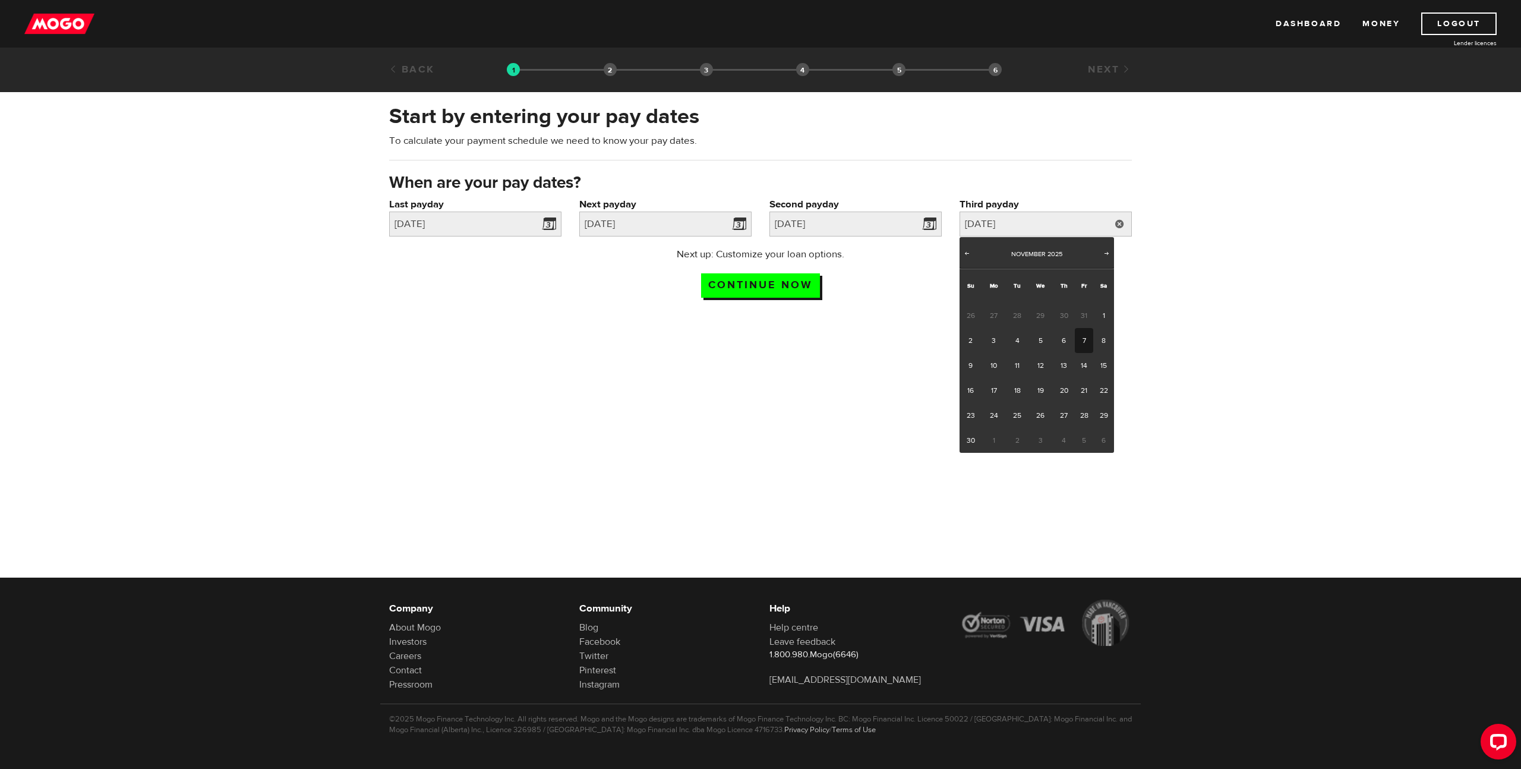
click at [1165, 320] on div at bounding box center [760, 413] width 1521 height 191
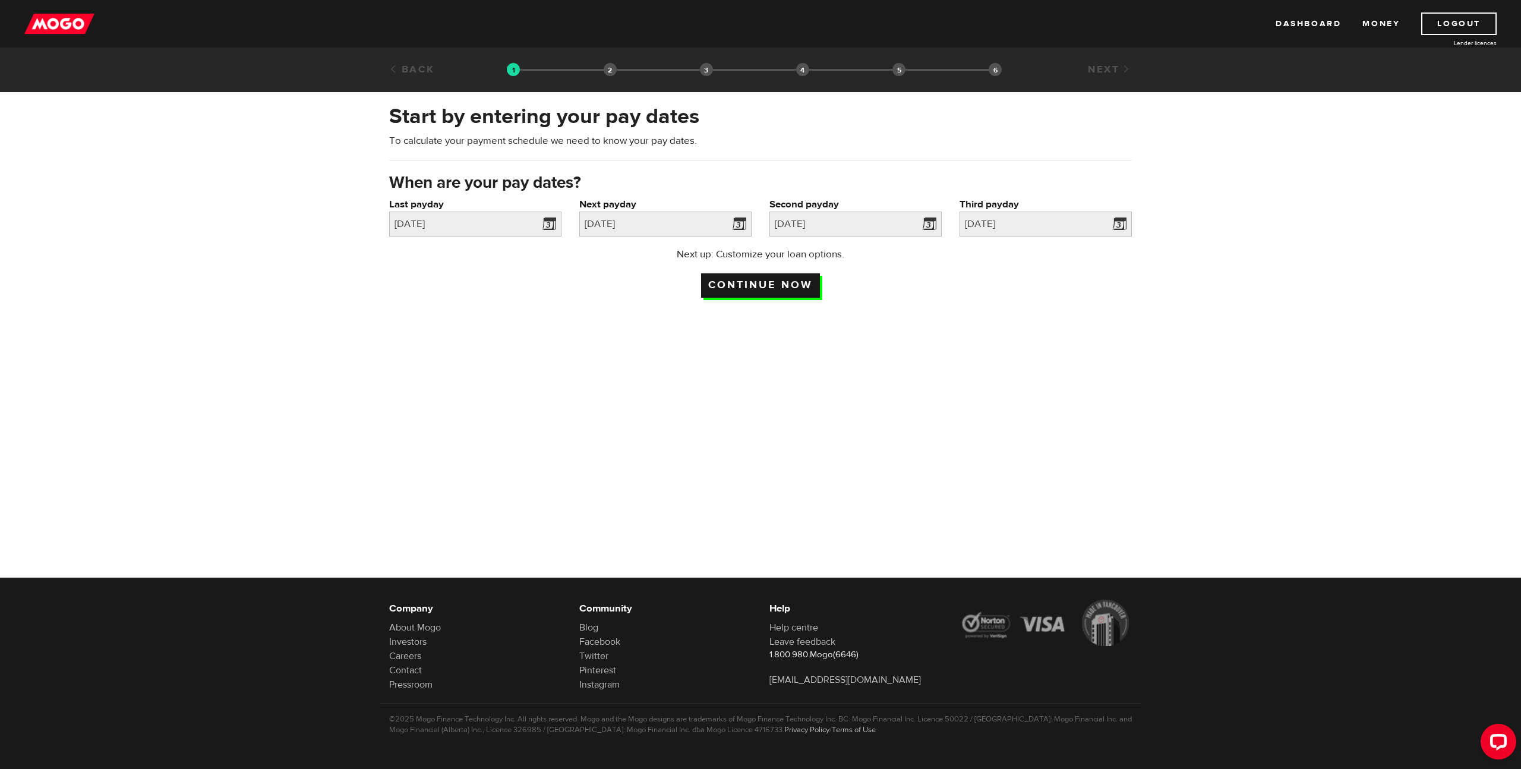
click at [768, 290] on input "Continue now" at bounding box center [760, 285] width 119 height 24
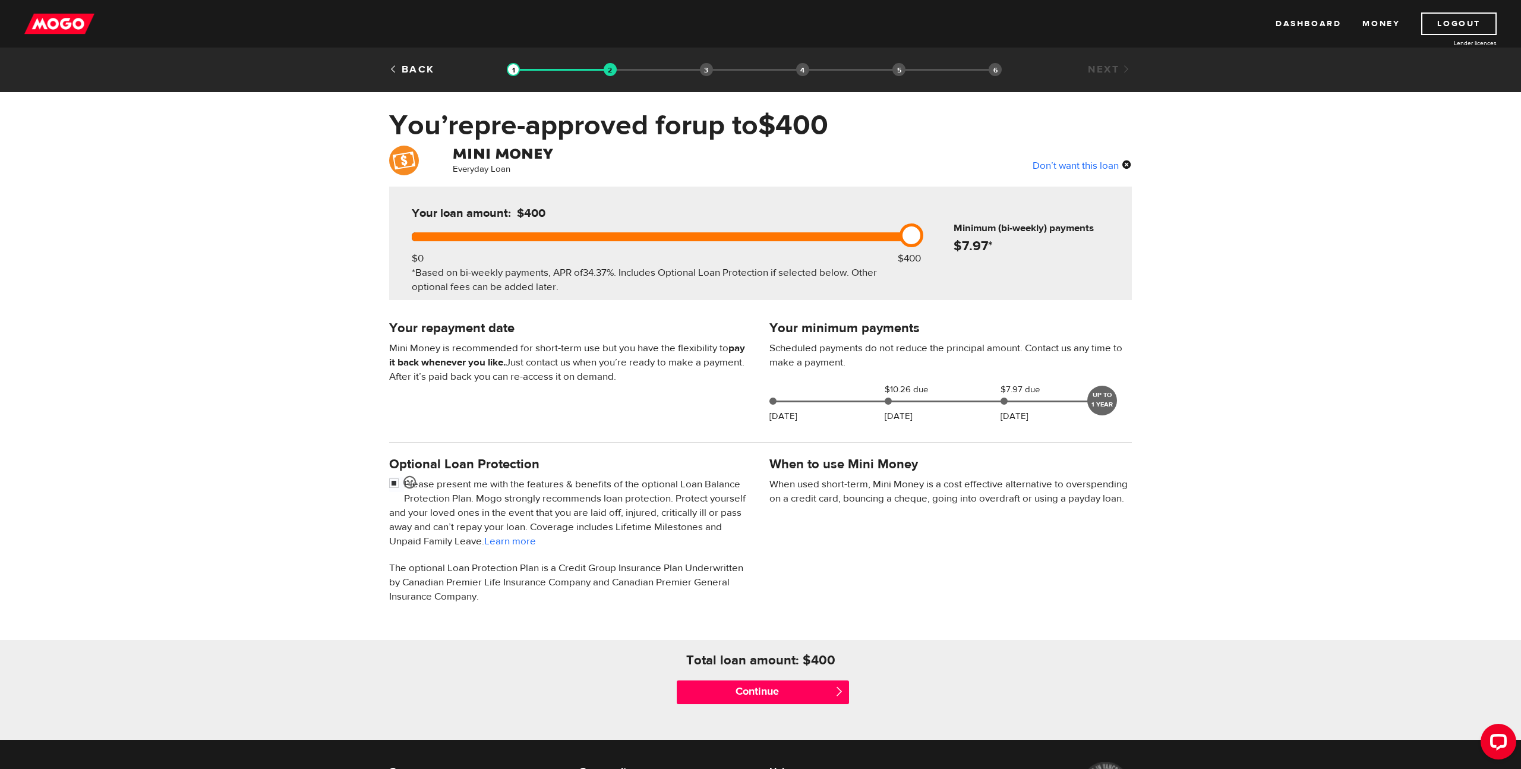
drag, startPoint x: 919, startPoint y: 233, endPoint x: 982, endPoint y: 233, distance: 63.0
click at [982, 233] on div "Your loan amount: $400 $0 $400 *Based on bi-weekly payments, APR of 34.37% . In…" at bounding box center [760, 243] width 743 height 113
click at [394, 484] on input "checkbox" at bounding box center [396, 484] width 15 height 15
checkbox input "false"
click at [772, 697] on input "Continue" at bounding box center [763, 692] width 172 height 24
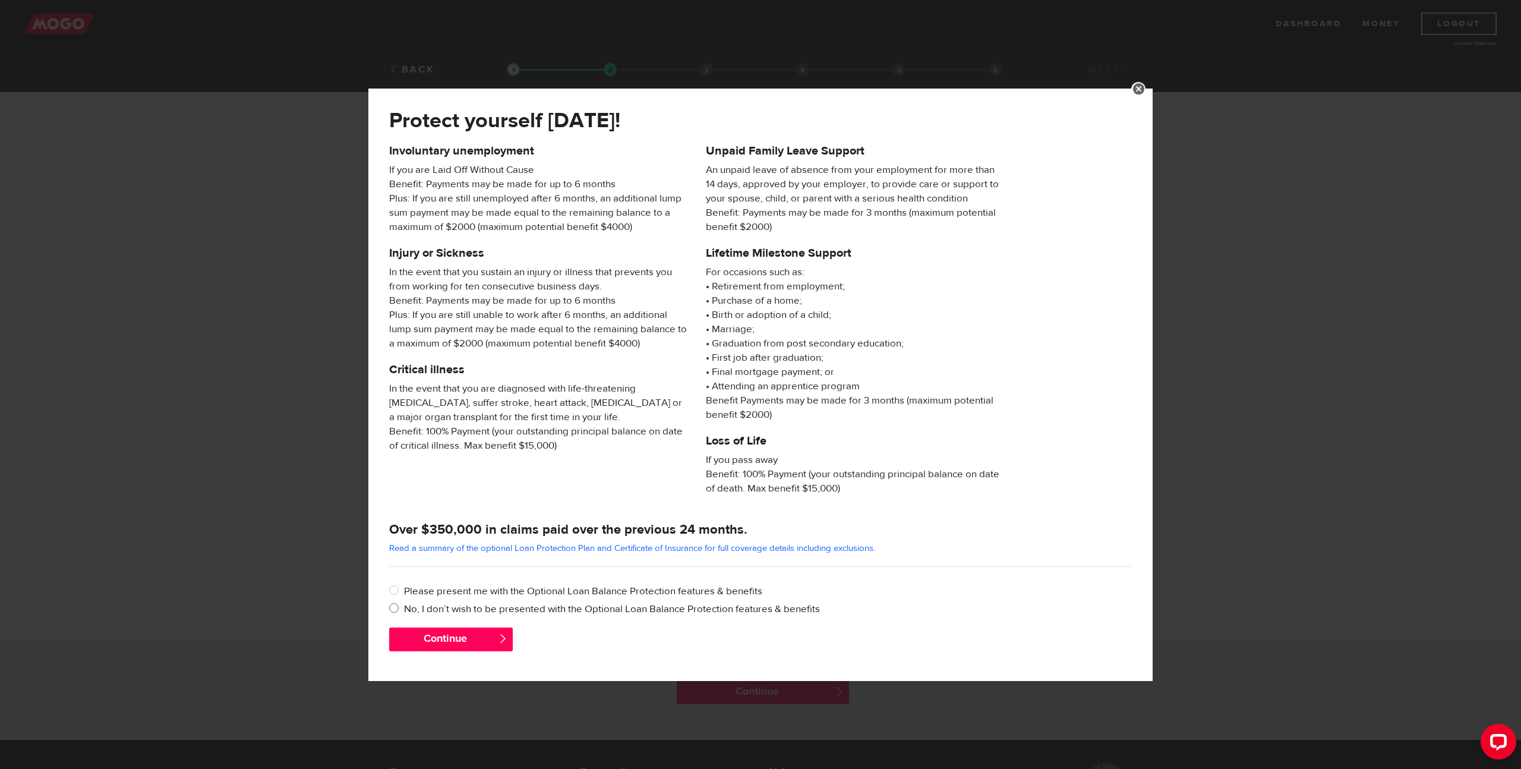
click at [444, 607] on label "No, I don’t wish to be presented with the Optional Loan Balance Protection feat…" at bounding box center [768, 609] width 728 height 14
click at [404, 607] on input "No, I don’t wish to be presented with the Optional Loan Balance Protection feat…" at bounding box center [396, 609] width 15 height 15
radio input "true"
click at [465, 641] on button "Continue" at bounding box center [451, 639] width 124 height 24
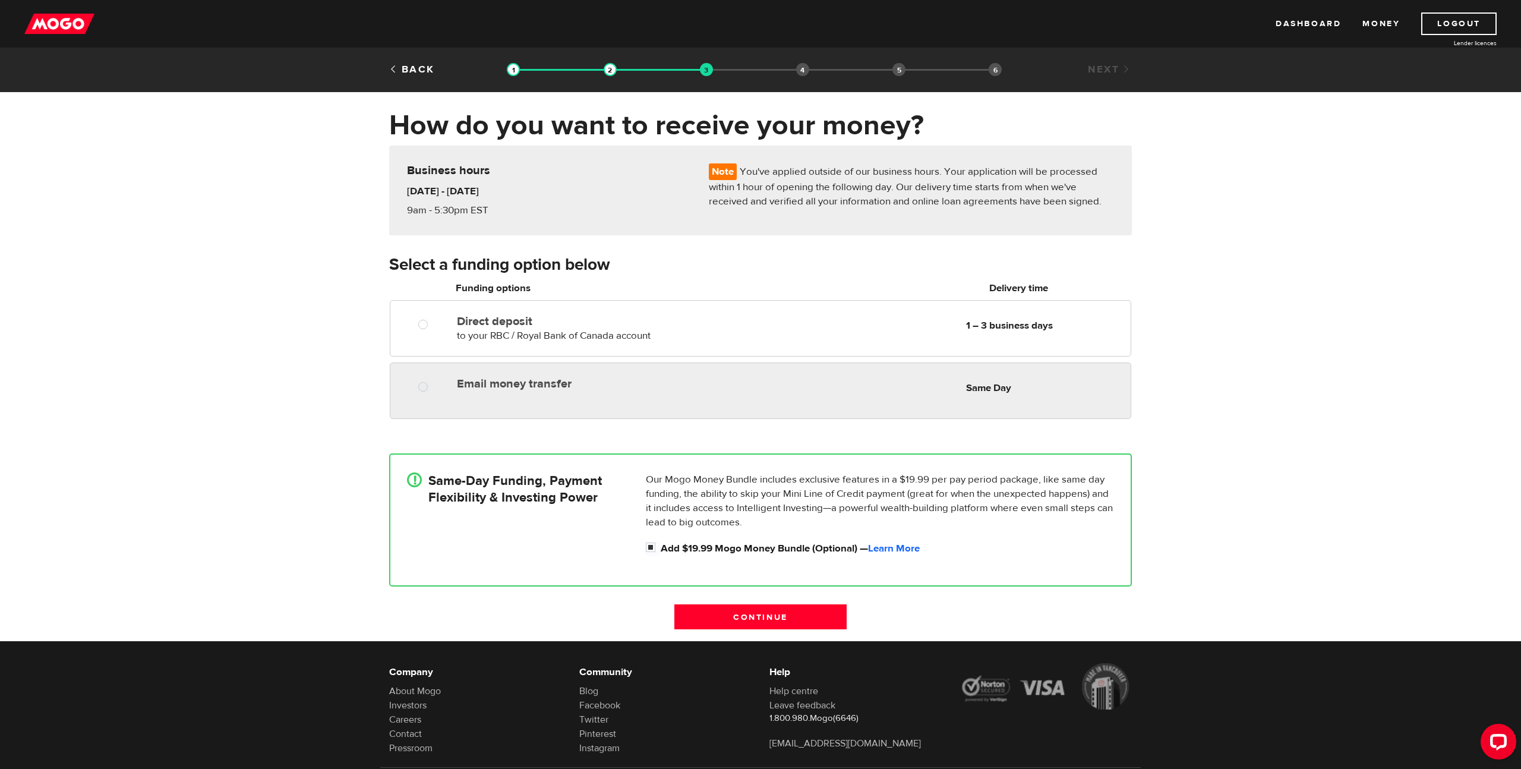
radio input "true"
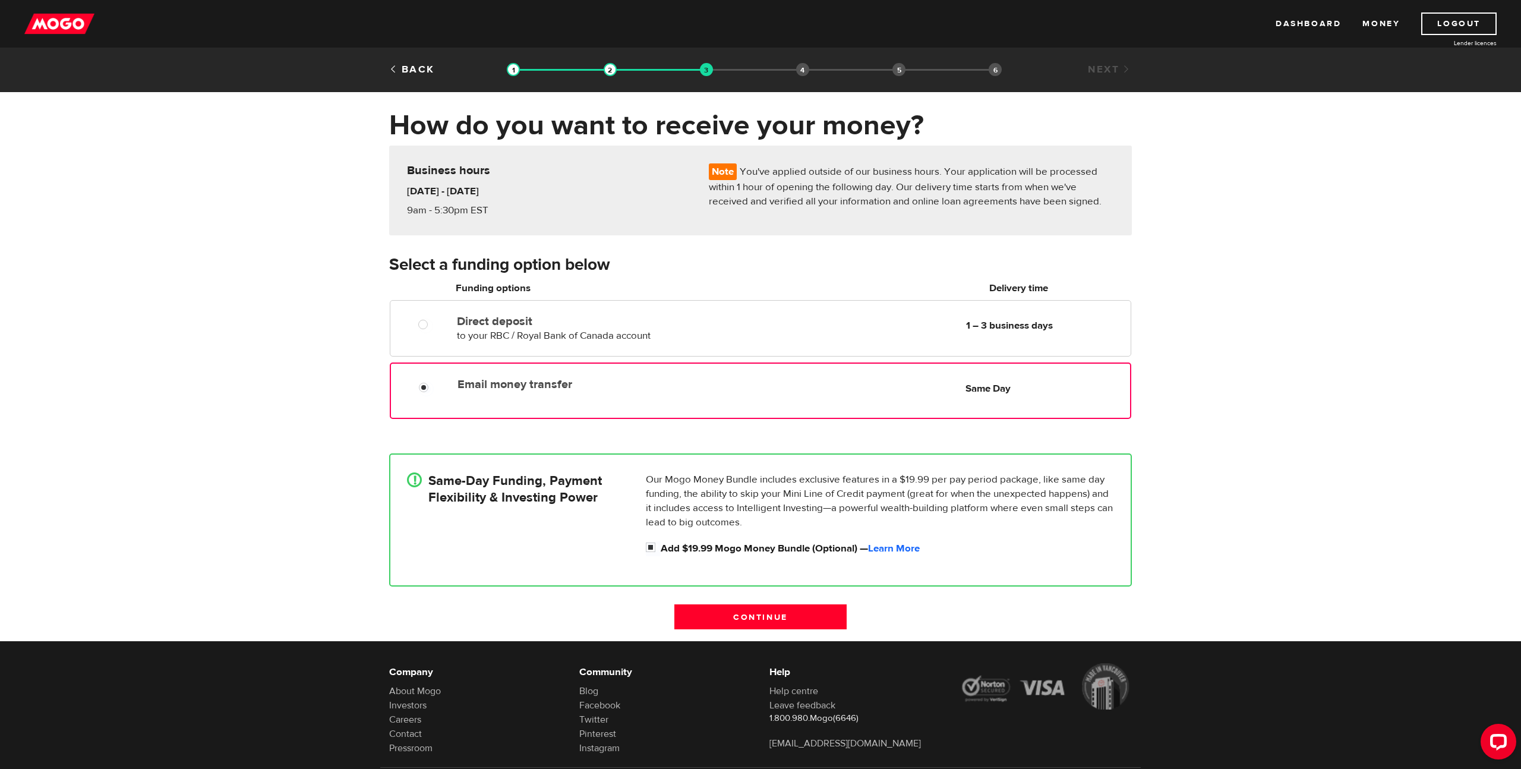
click at [768, 375] on div "Email money transfer Delivery in Same Day Same Day" at bounding box center [791, 383] width 677 height 23
click at [651, 549] on input "Add $19.99 Mogo Money Bundle (Optional) — Learn More" at bounding box center [653, 548] width 15 height 15
checkbox input "false"
radio input "false"
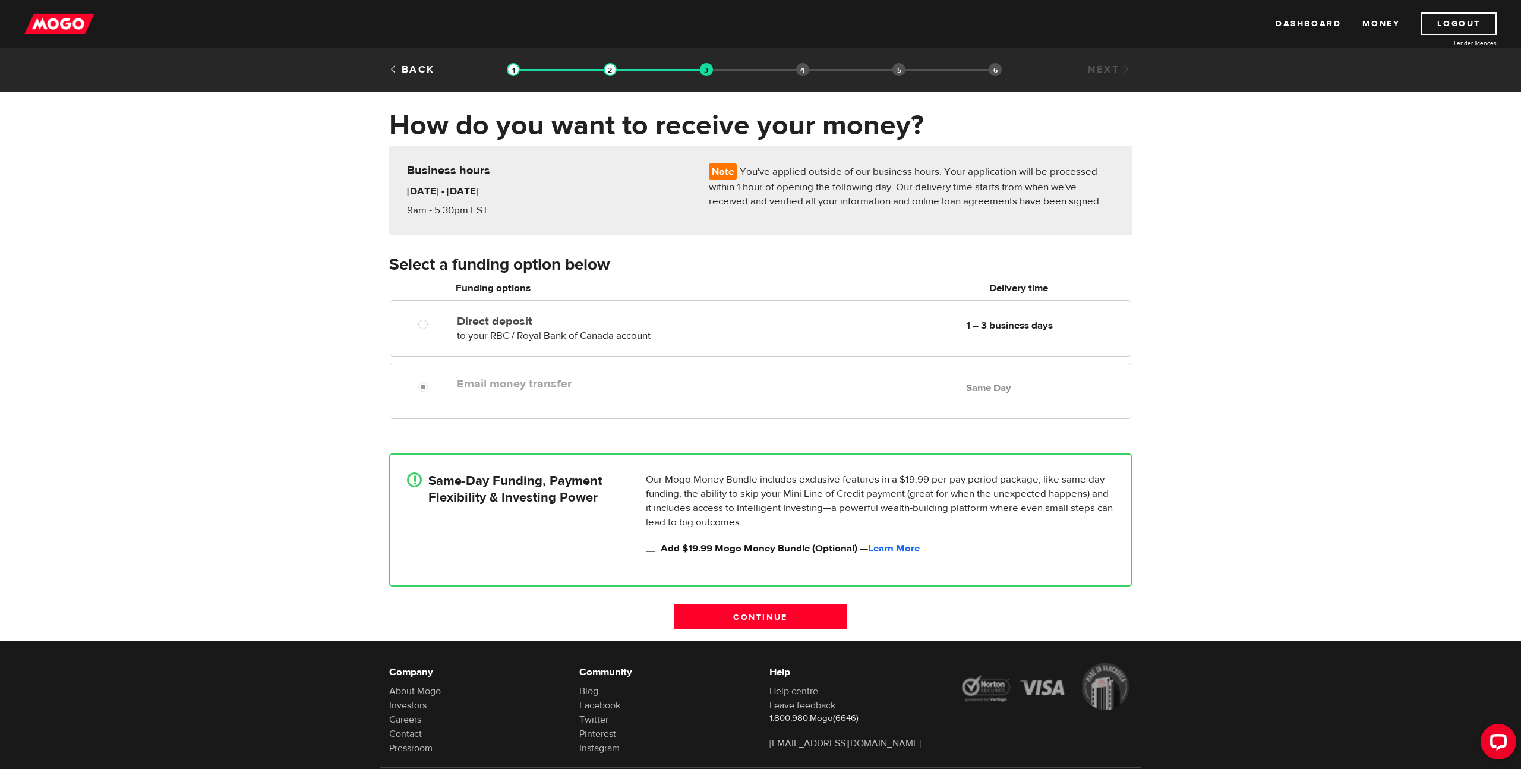
click at [650, 553] on input "Add $19.99 Mogo Money Bundle (Optional) — Learn More" at bounding box center [653, 548] width 15 height 15
click at [898, 553] on link "Learn More" at bounding box center [894, 548] width 52 height 13
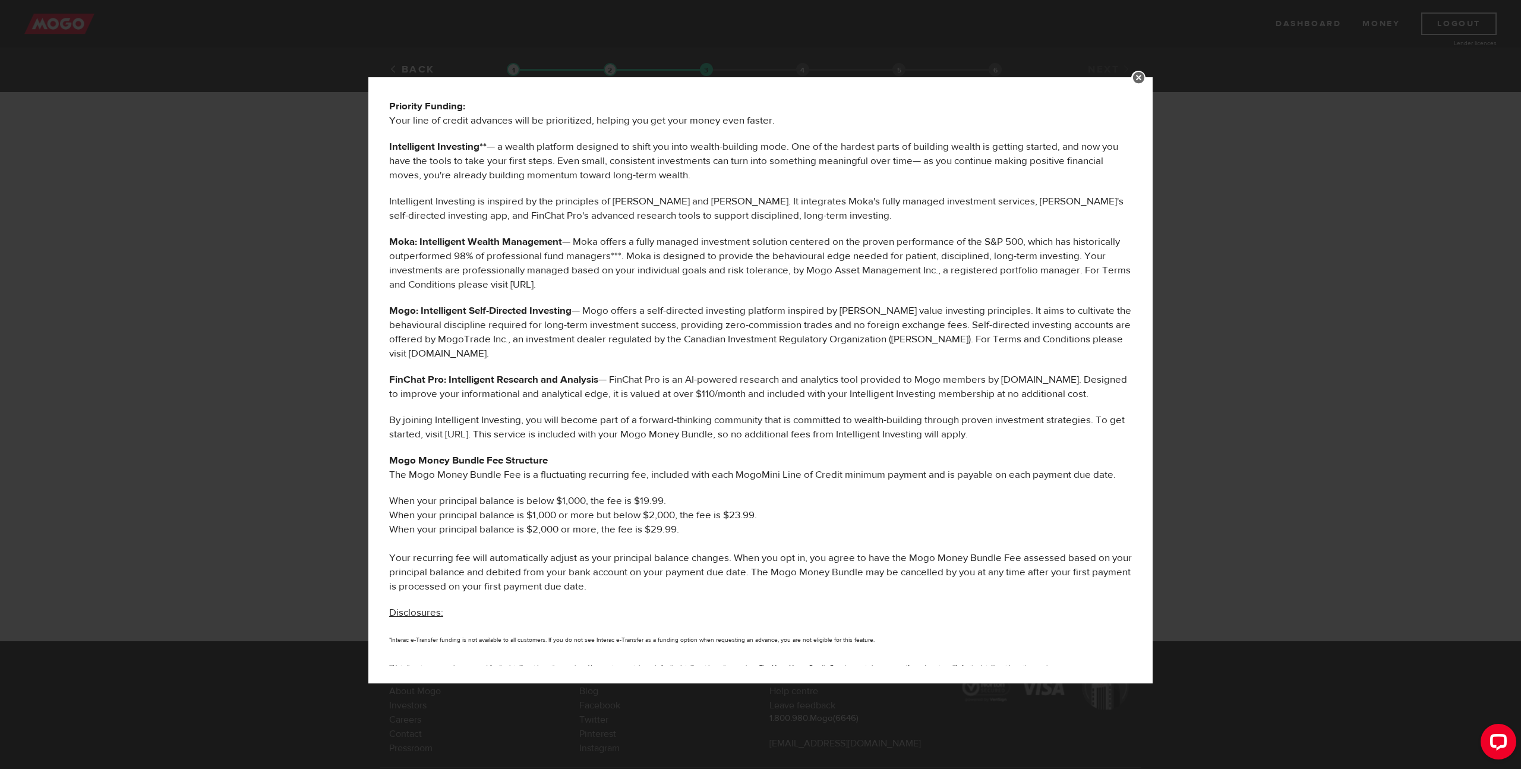
scroll to position [370, 0]
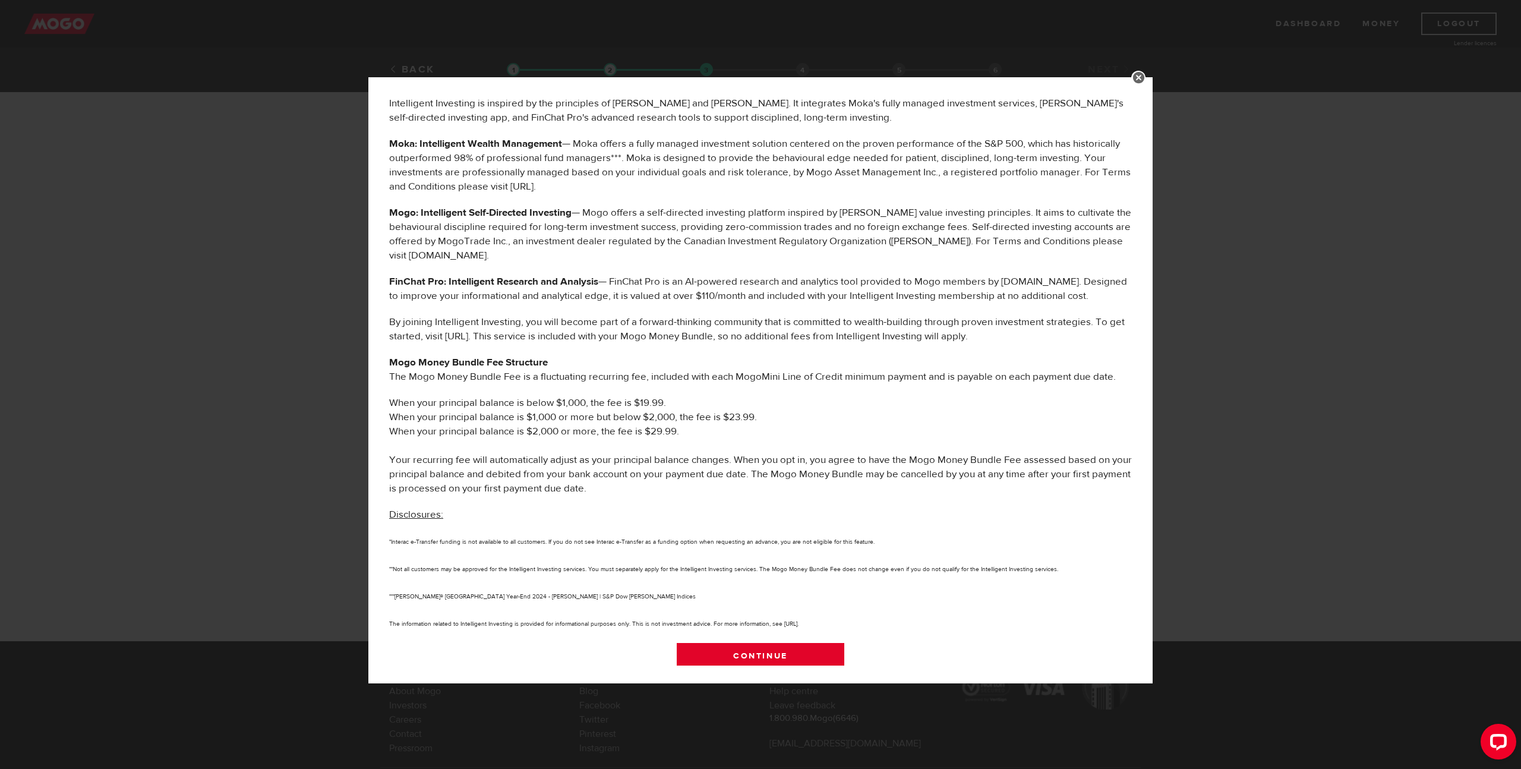
click at [789, 658] on link "Continue" at bounding box center [761, 655] width 168 height 25
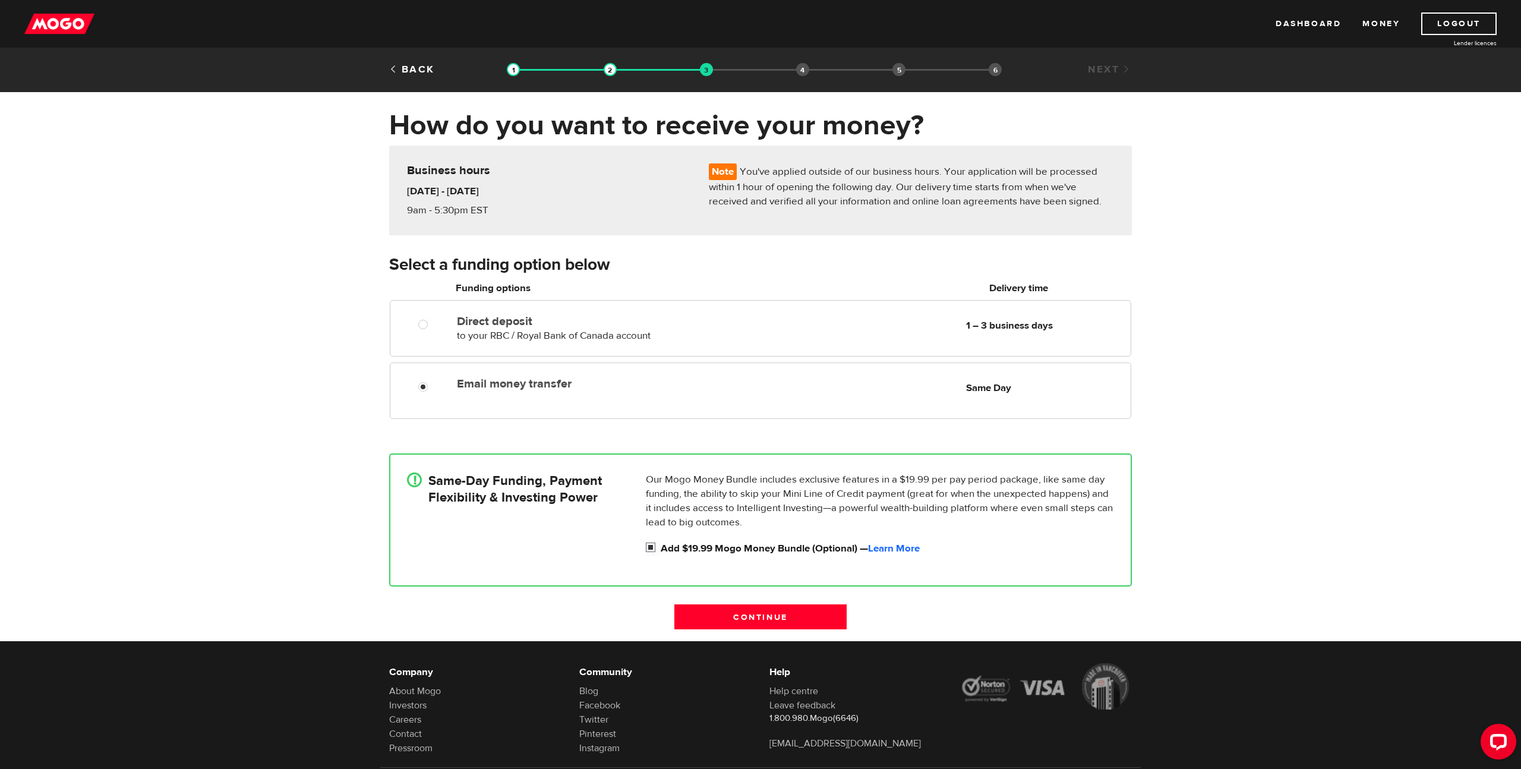
click at [651, 551] on input "Add $19.99 Mogo Money Bundle (Optional) — Learn More" at bounding box center [653, 548] width 15 height 15
checkbox input "false"
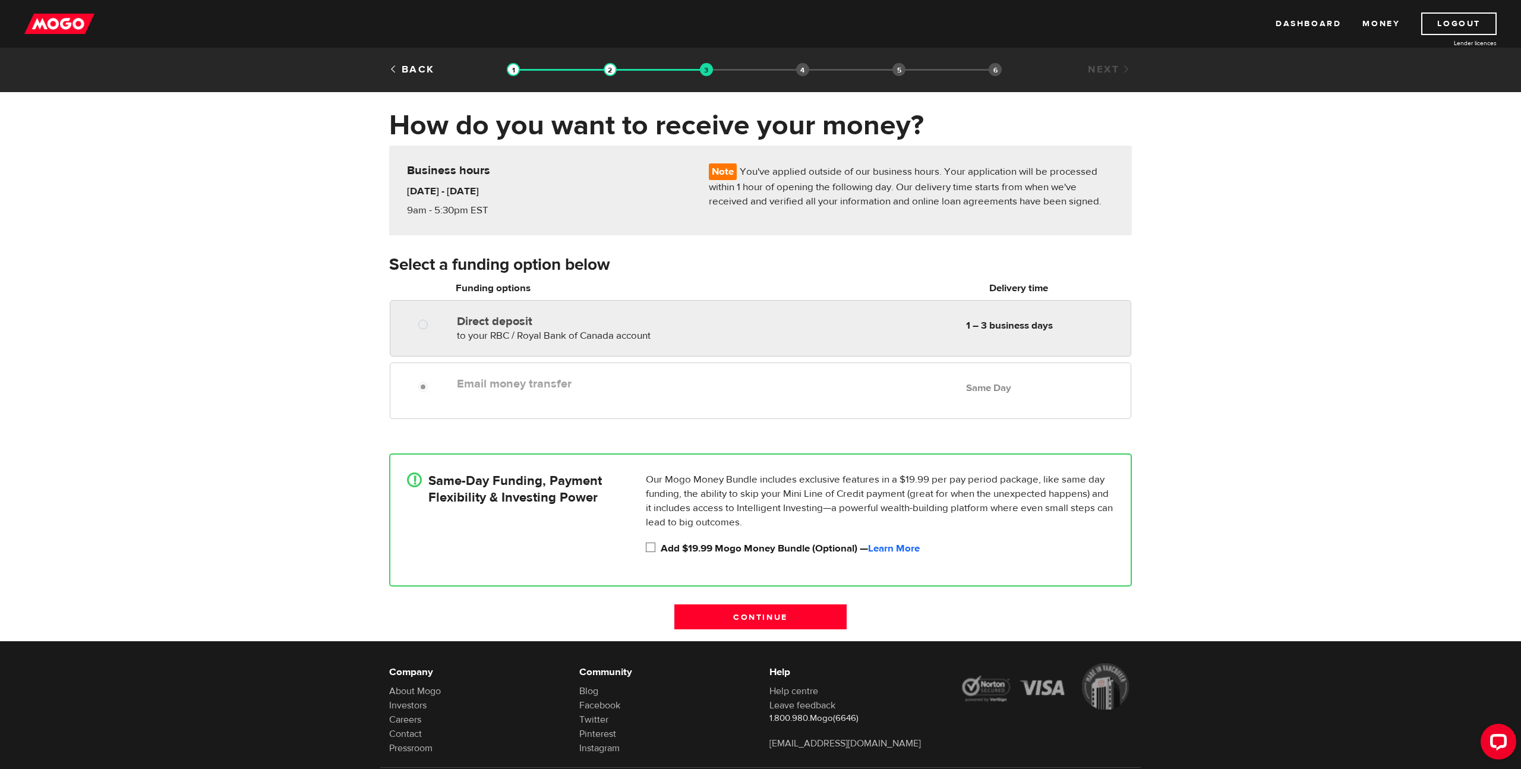
radio input "true"
click at [744, 354] on div "Direct deposit to your RBC / Royal Bank of Canada account Delivery in 1 – 3 bus…" at bounding box center [760, 328] width 741 height 56
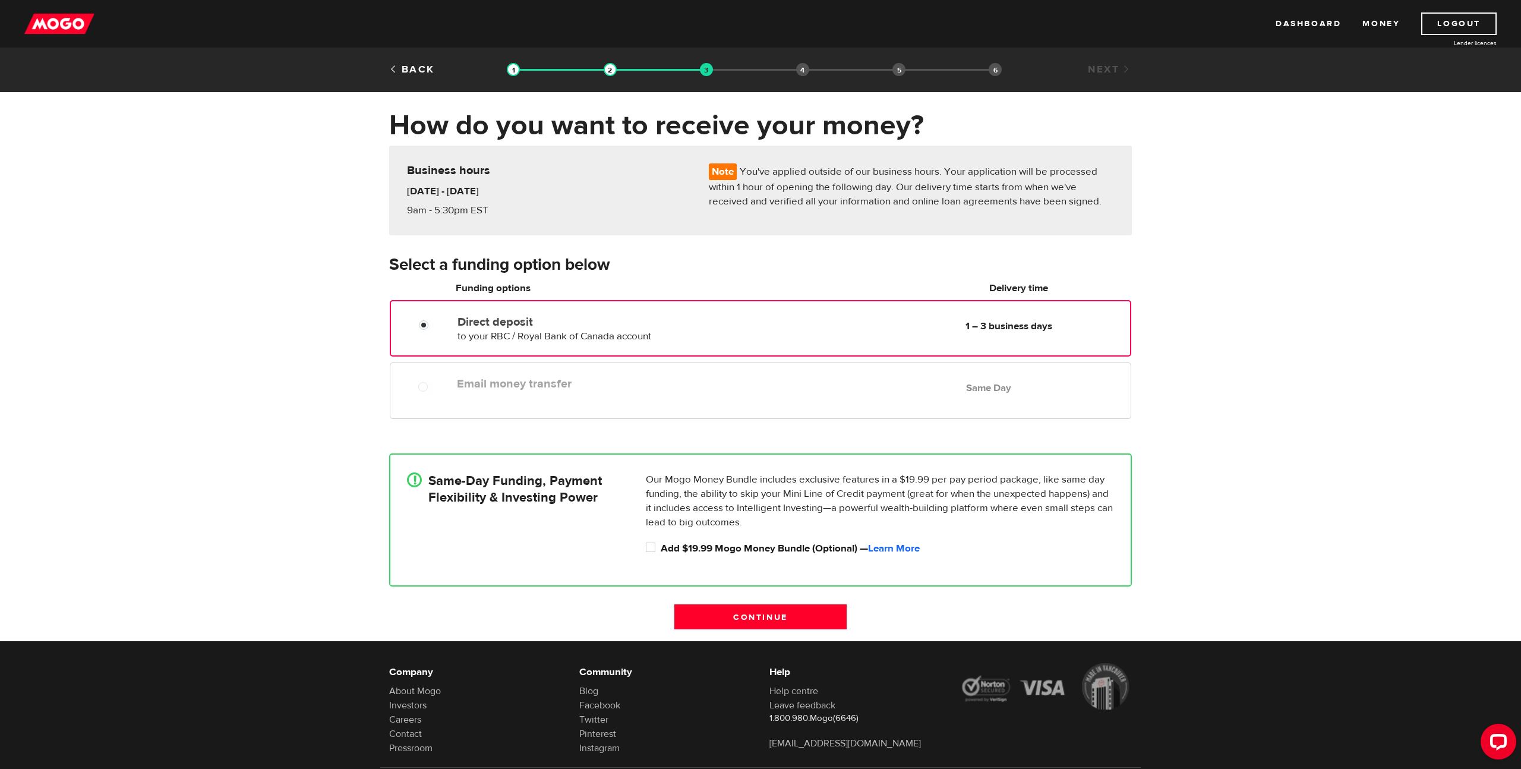
click at [719, 422] on div "Email money transfer Delivery in Same Day Same Day" at bounding box center [760, 393] width 760 height 62
click at [885, 548] on link "Learn More" at bounding box center [894, 548] width 52 height 13
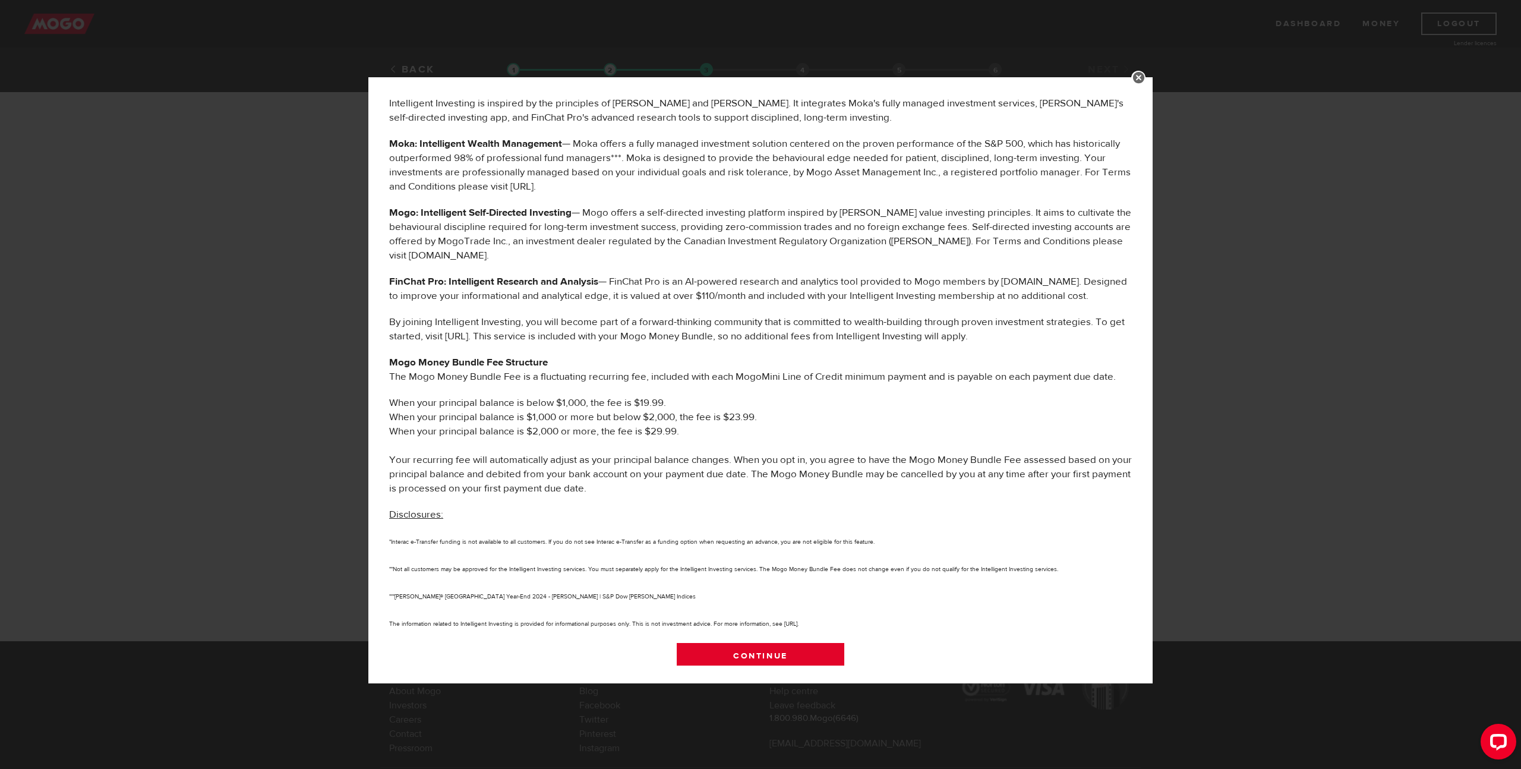
click at [749, 649] on link "Continue" at bounding box center [761, 655] width 168 height 25
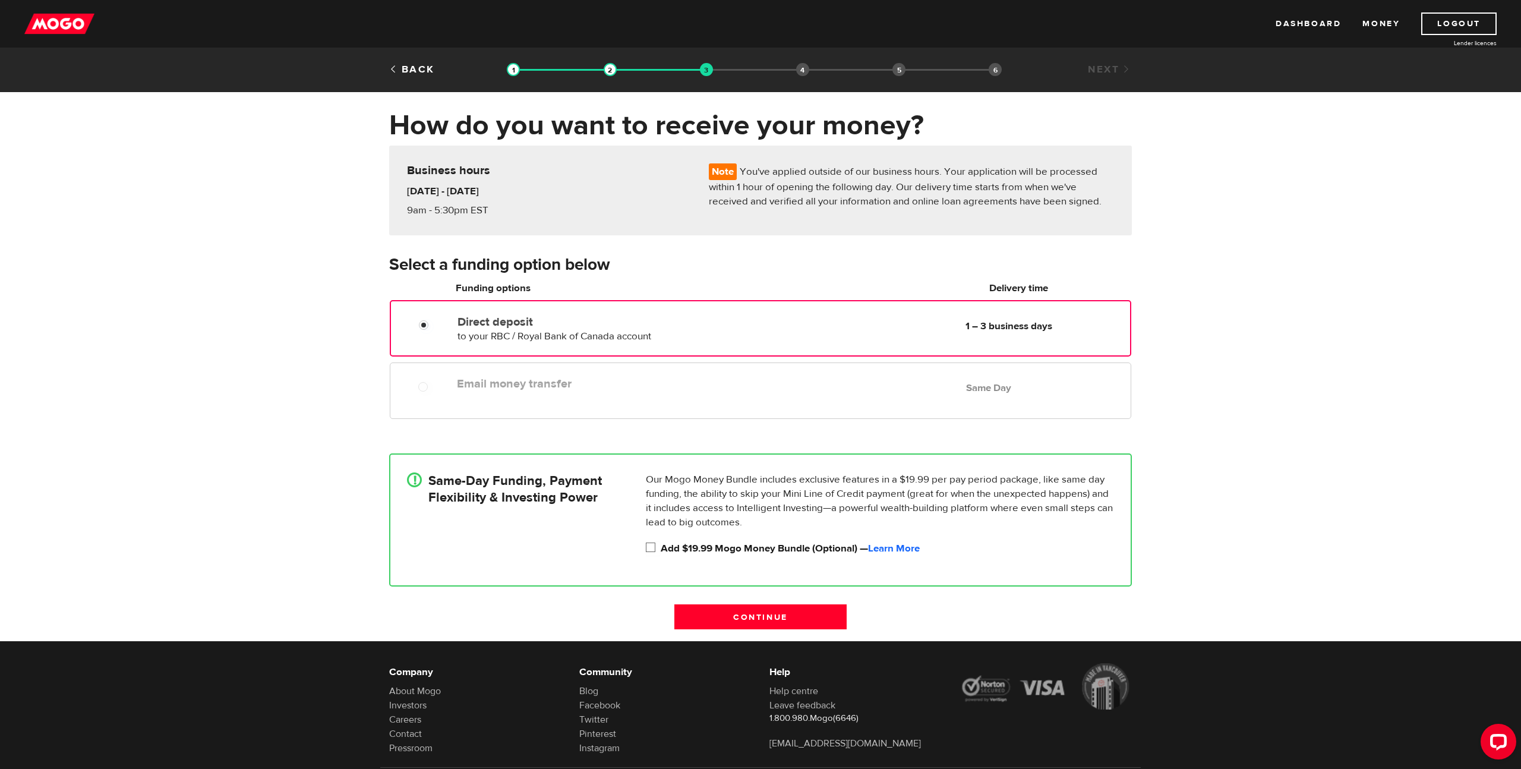
click at [651, 551] on input "Add $19.99 Mogo Money Bundle (Optional) — Learn More" at bounding box center [653, 548] width 15 height 15
checkbox input "true"
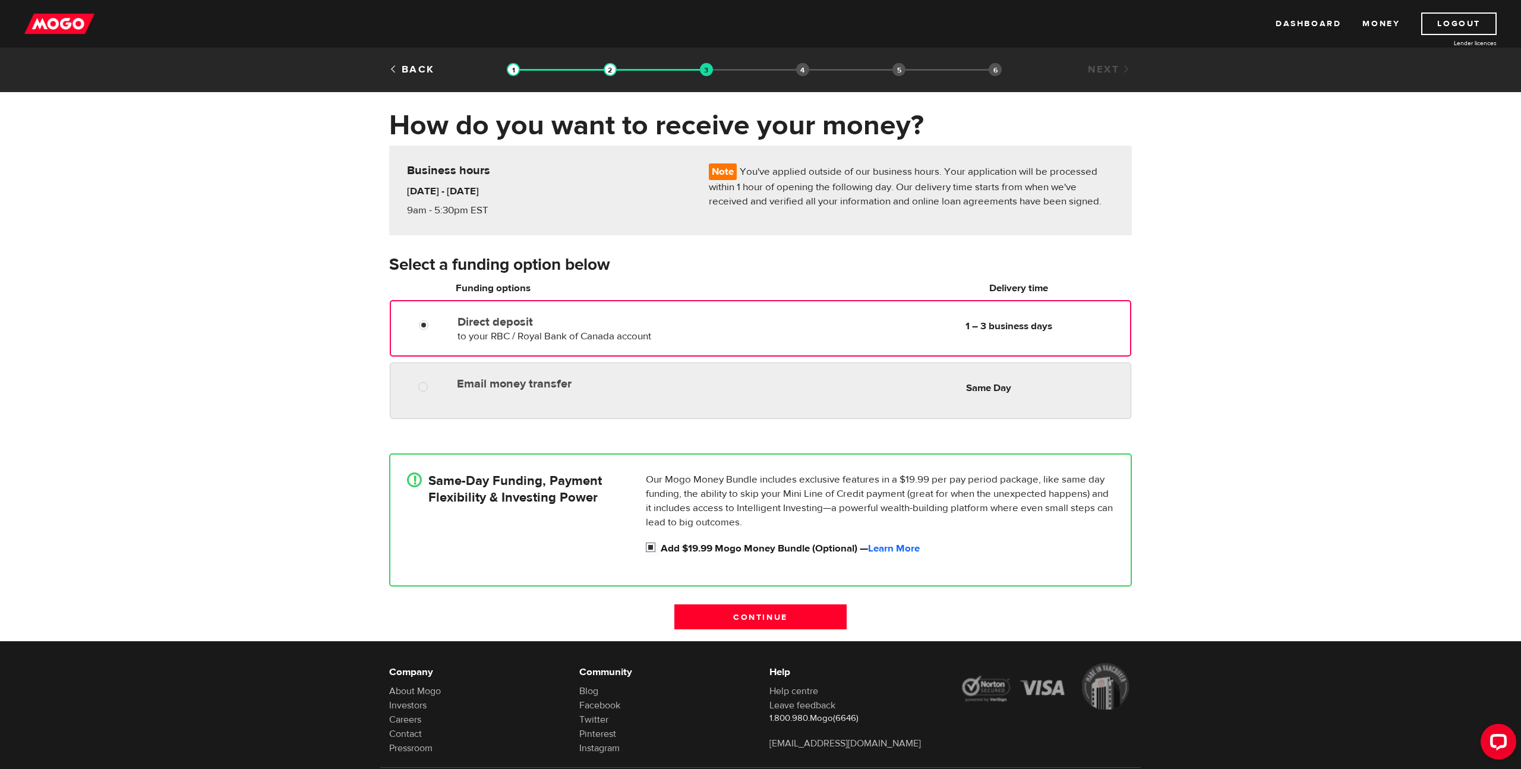
radio input "true"
click at [652, 400] on div "Email money transfer Delivery in Same Day Same Day" at bounding box center [760, 390] width 741 height 56
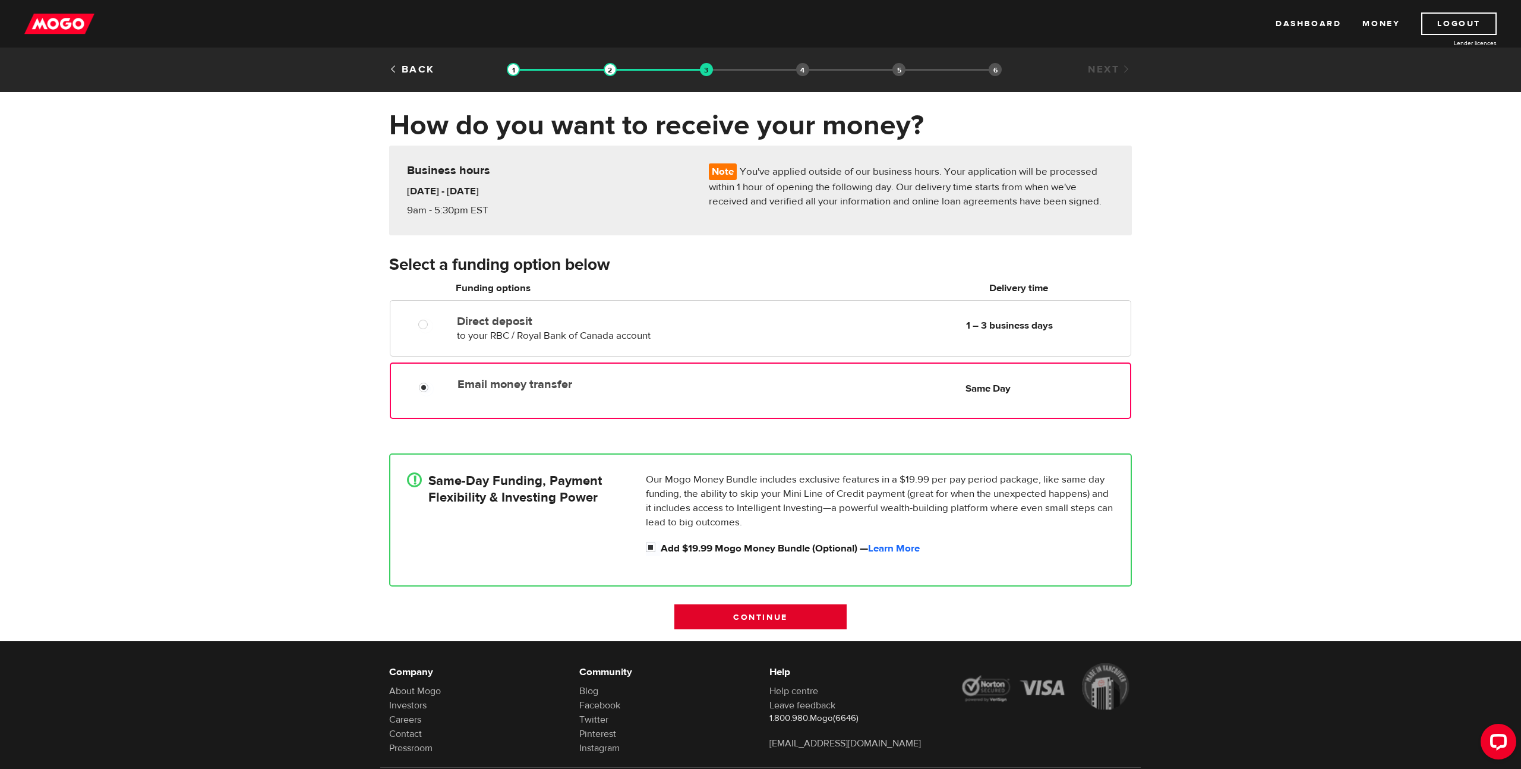
click at [776, 614] on input "Continue" at bounding box center [760, 616] width 172 height 25
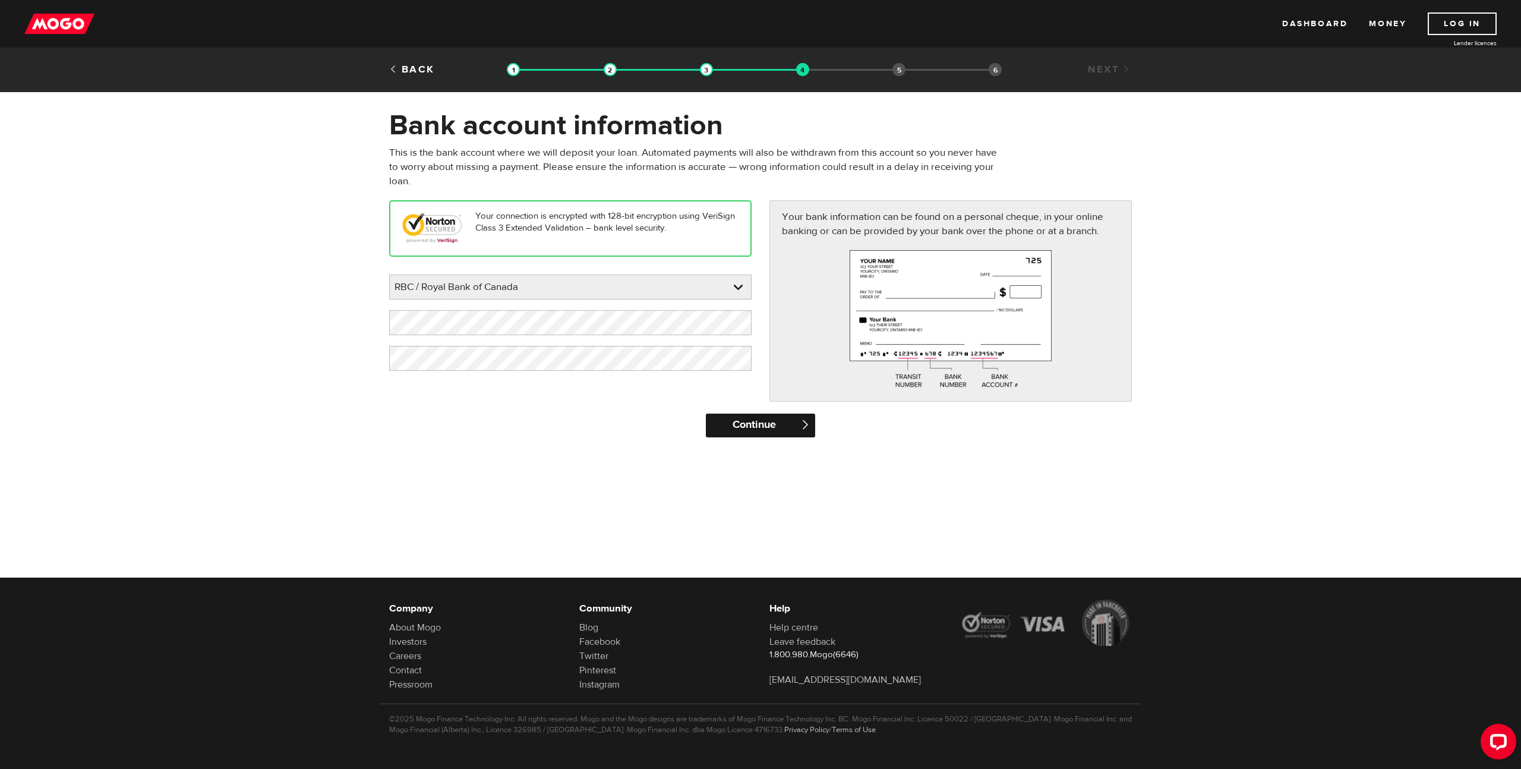
click at [781, 425] on input "Continue" at bounding box center [760, 425] width 109 height 24
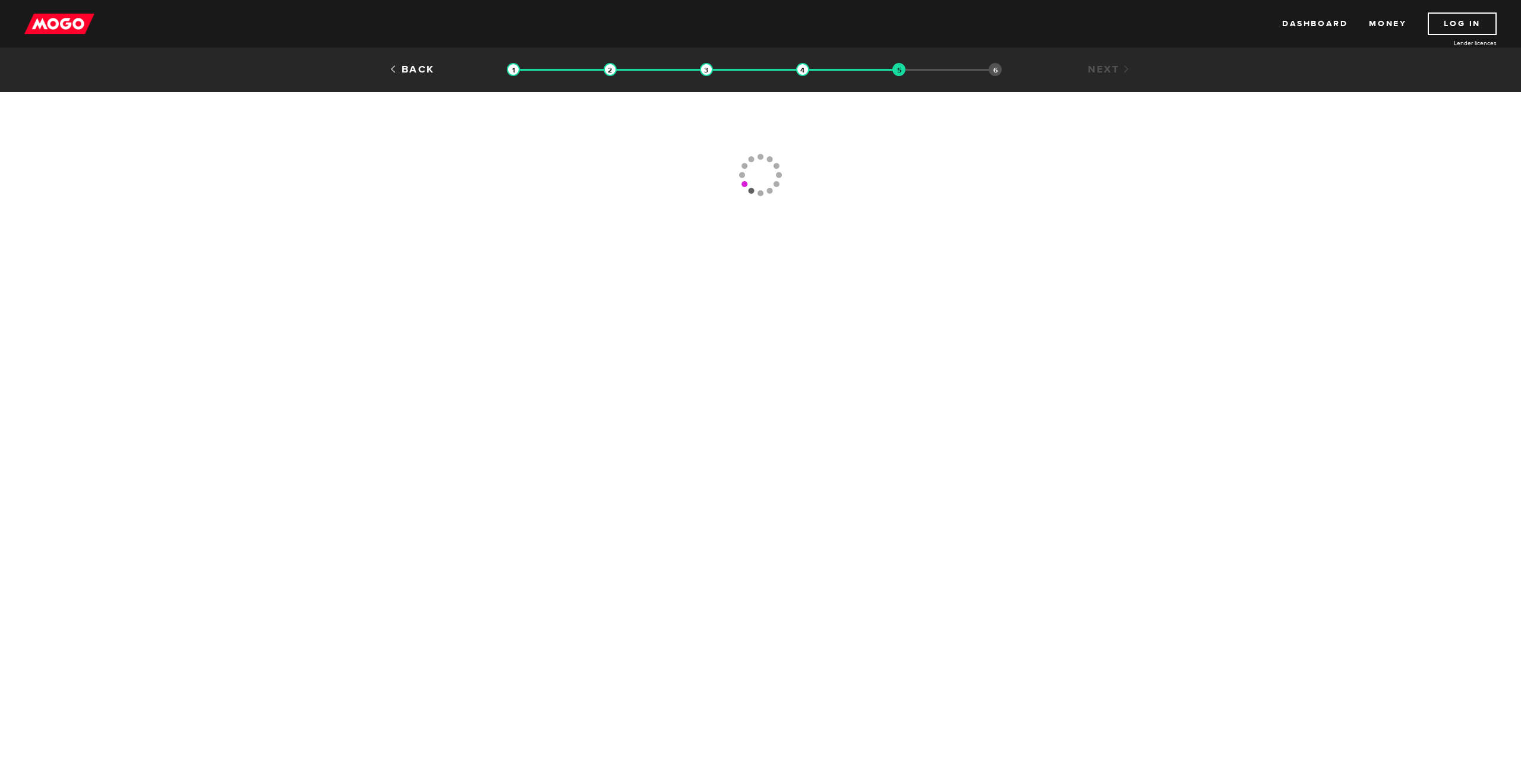
type input "[PHONE_NUMBER]"
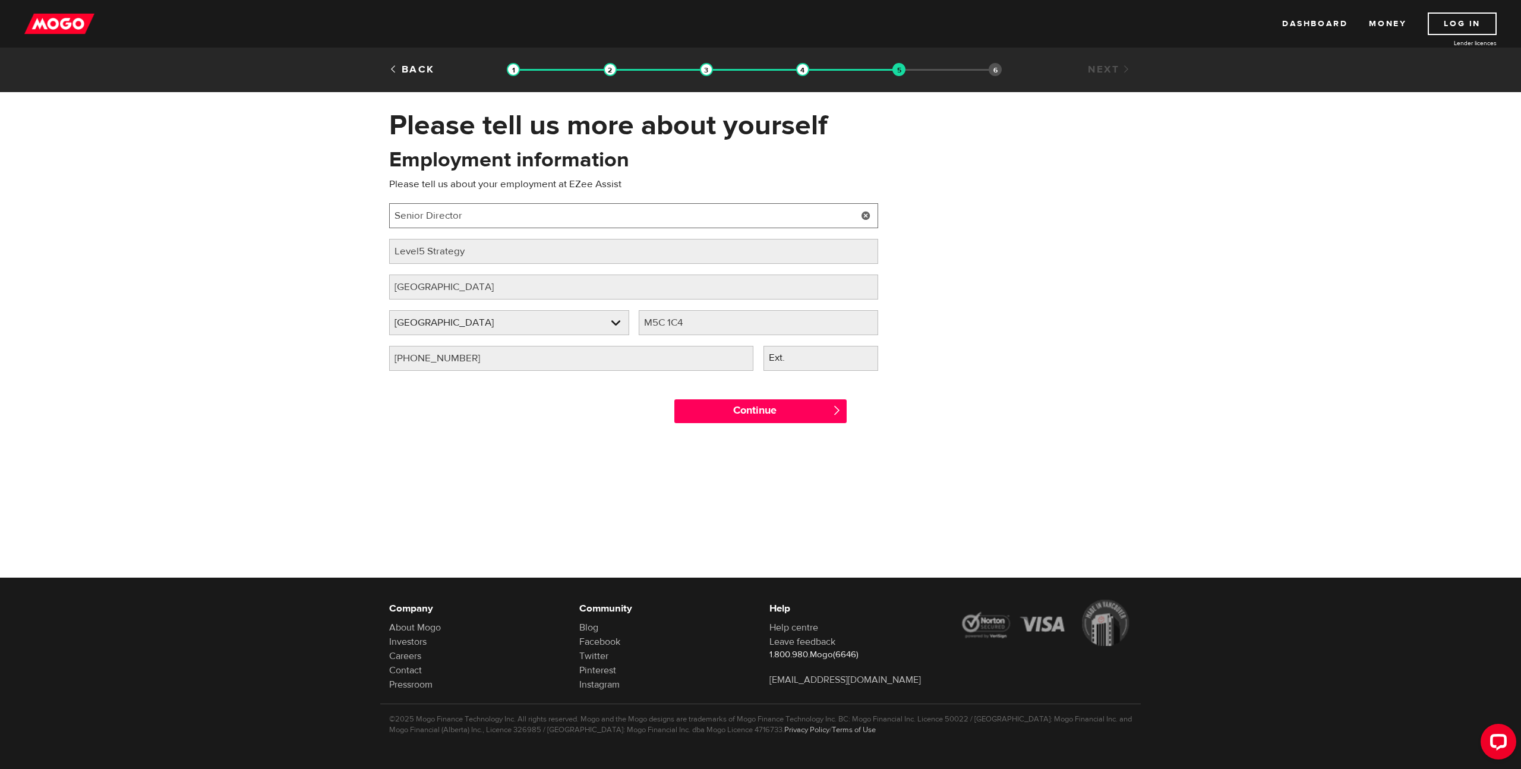
drag, startPoint x: 466, startPoint y: 219, endPoint x: 305, endPoint y: 219, distance: 161.6
click at [314, 219] on div "Please tell us more about yourself Oops! Please review the areas highlighted be…" at bounding box center [760, 271] width 1521 height 327
type input "CEO"
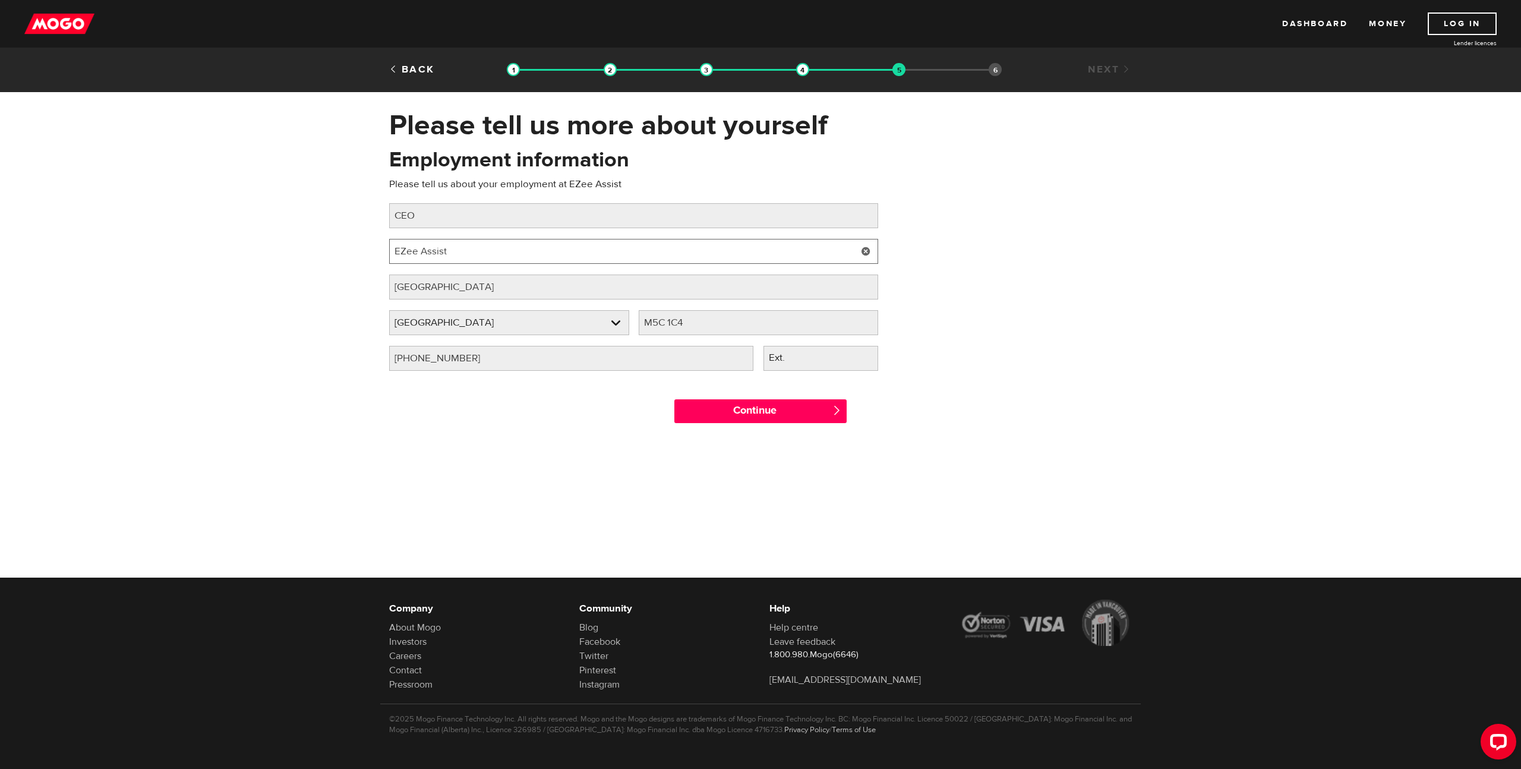
type input "EZee Assist"
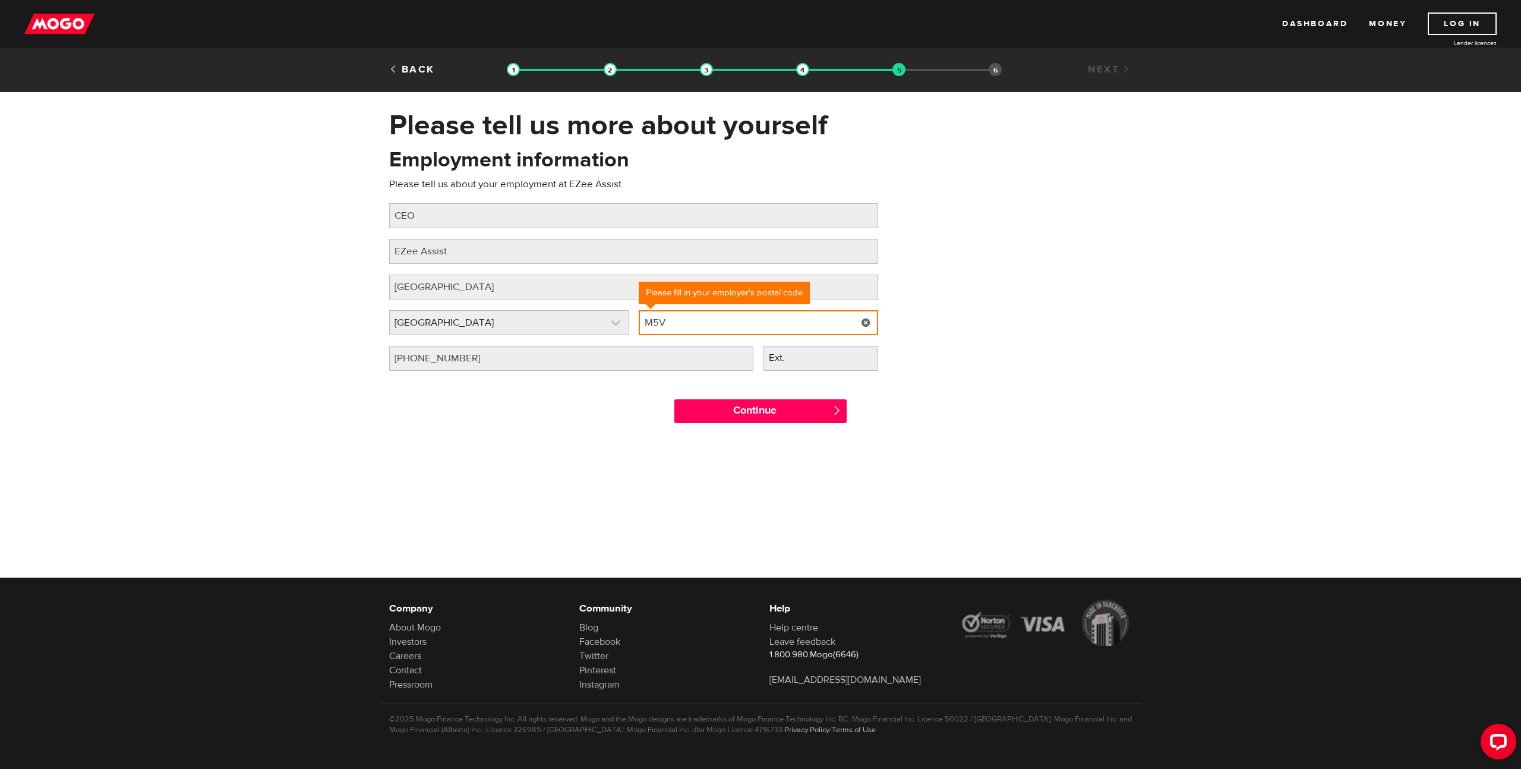
drag, startPoint x: 673, startPoint y: 320, endPoint x: 605, endPoint y: 320, distance: 67.7
click at [607, 320] on div "Employer province Please select your employer's province Ontario Employer provi…" at bounding box center [633, 328] width 498 height 36
paste input "3S9"
type input "M5V 3S9"
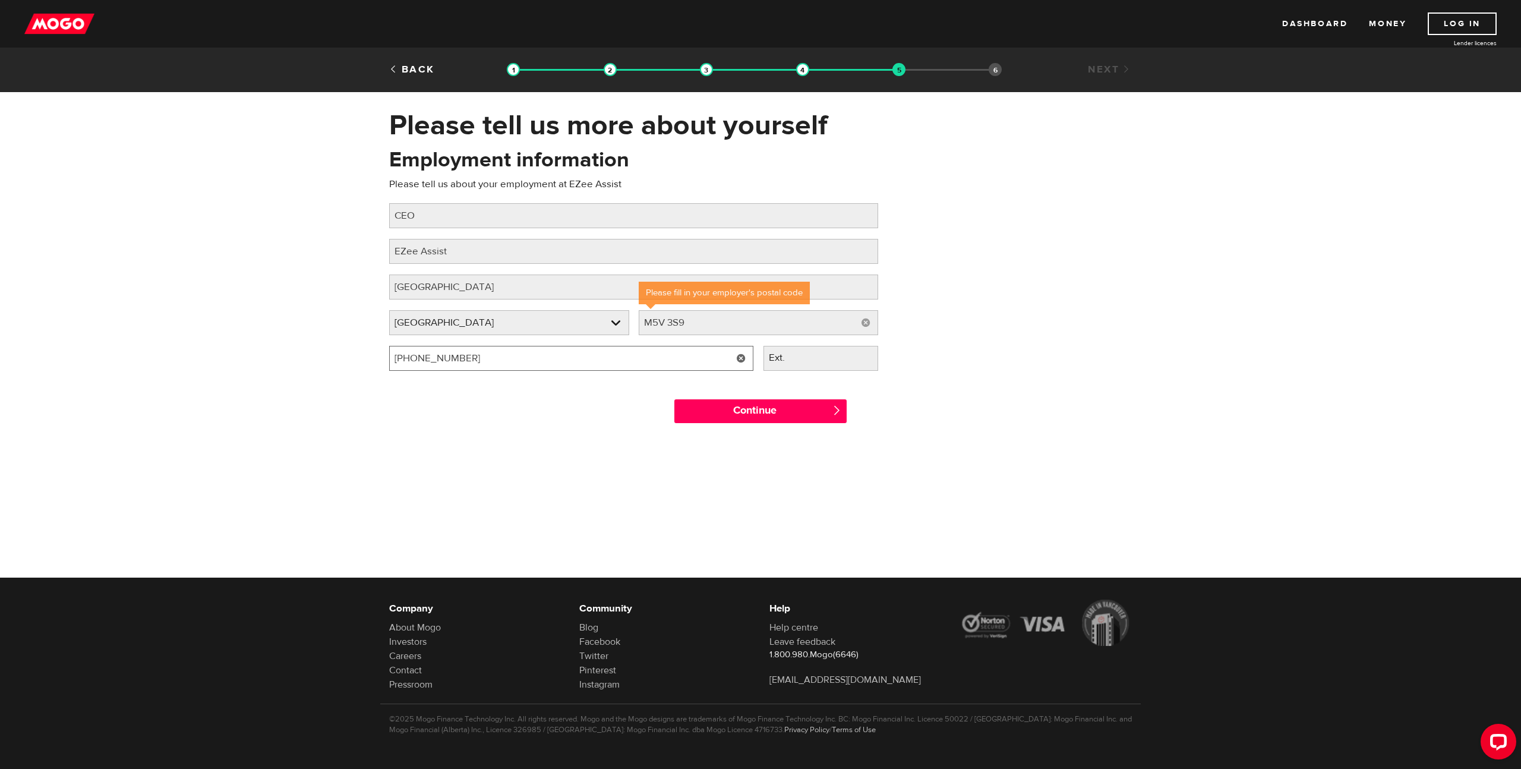
drag, startPoint x: 481, startPoint y: 358, endPoint x: 390, endPoint y: 368, distance: 91.5
click at [390, 369] on input "(416) 361-3468" at bounding box center [571, 358] width 364 height 25
type input "(647) 703-5894"
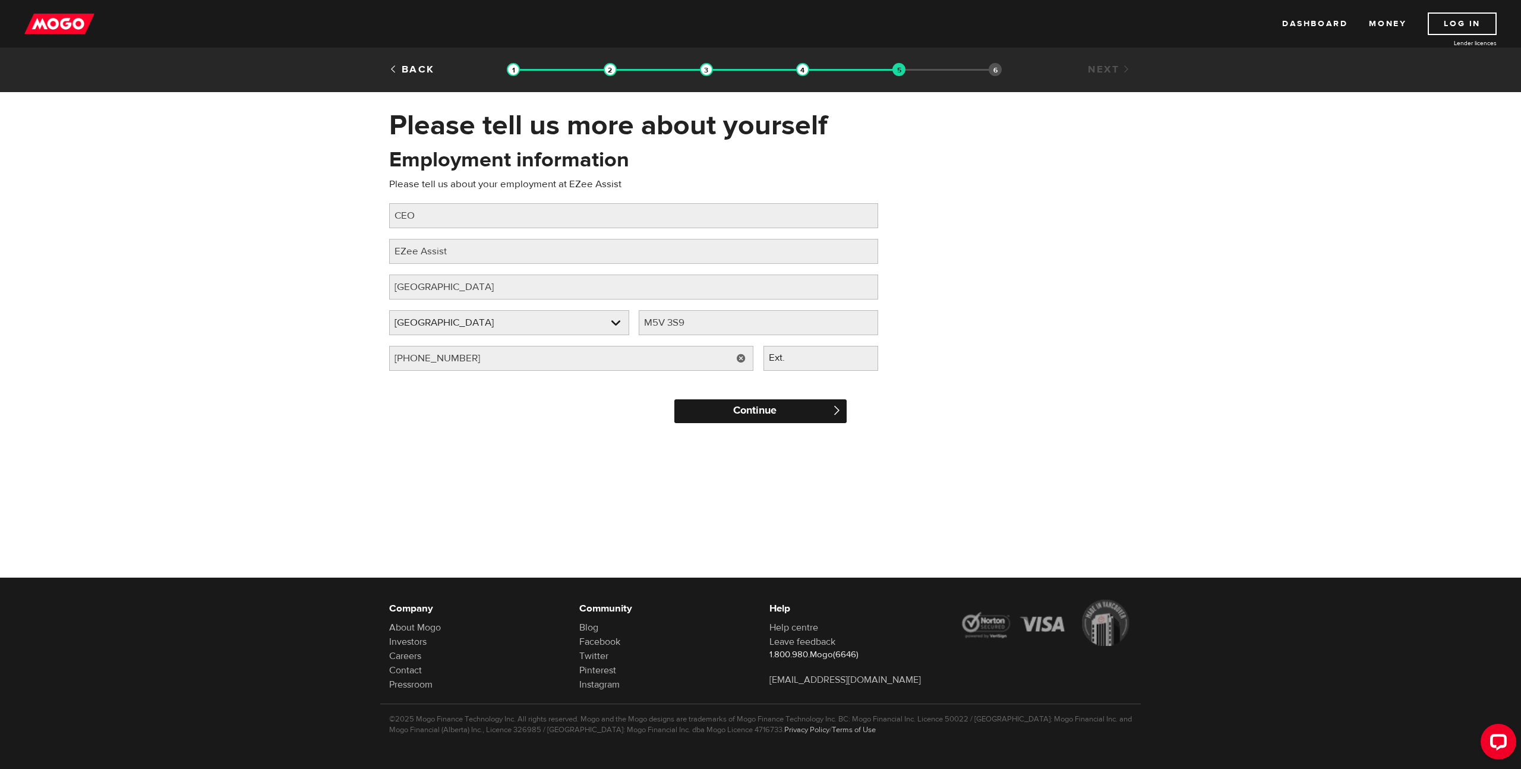
click at [758, 415] on input "Continue" at bounding box center [760, 411] width 172 height 24
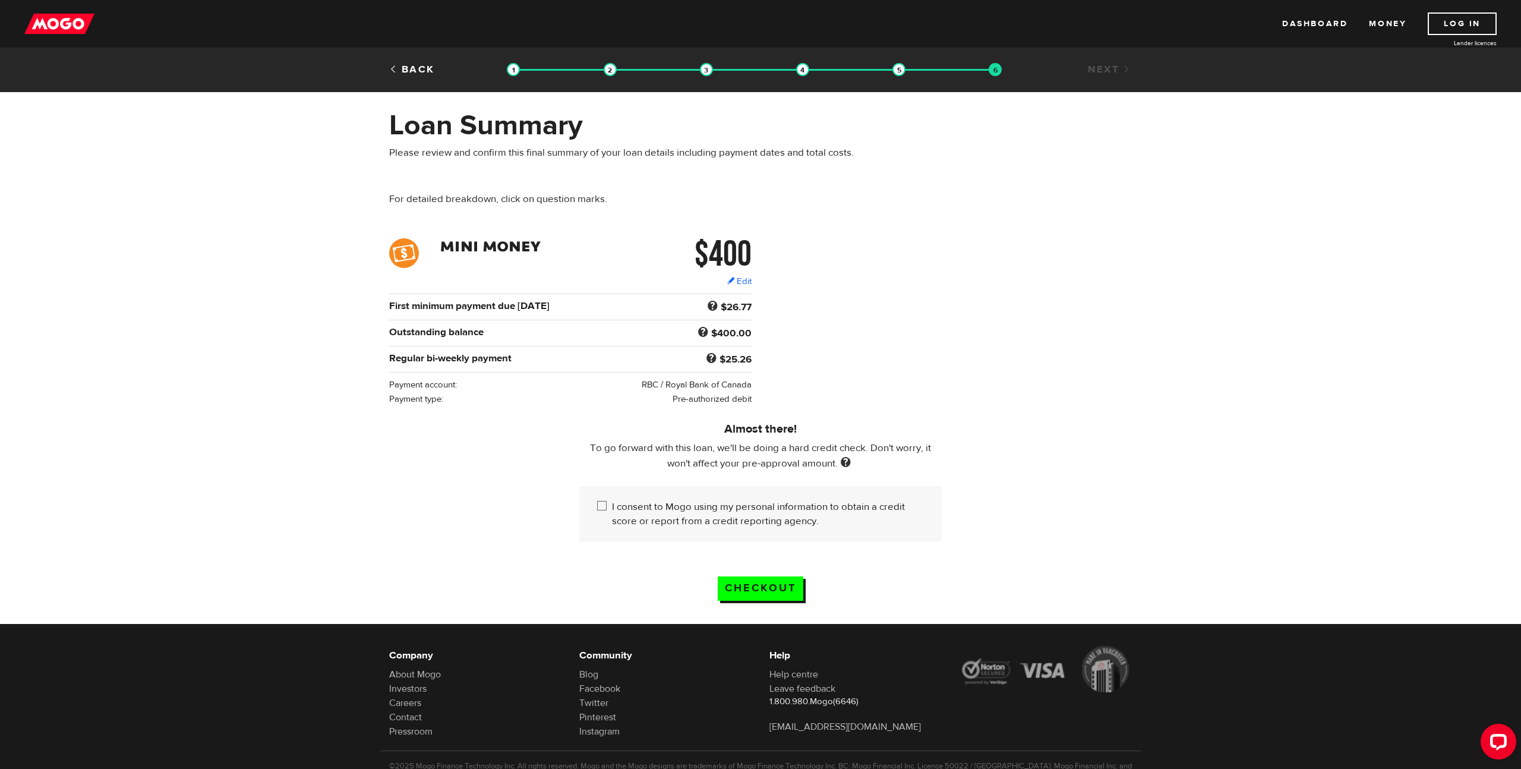
click at [604, 508] on input "I consent to Mogo using my personal information to obtain a credit score or rep…" at bounding box center [604, 507] width 15 height 15
checkbox input "true"
click at [769, 589] on input "Checkout" at bounding box center [761, 588] width 86 height 24
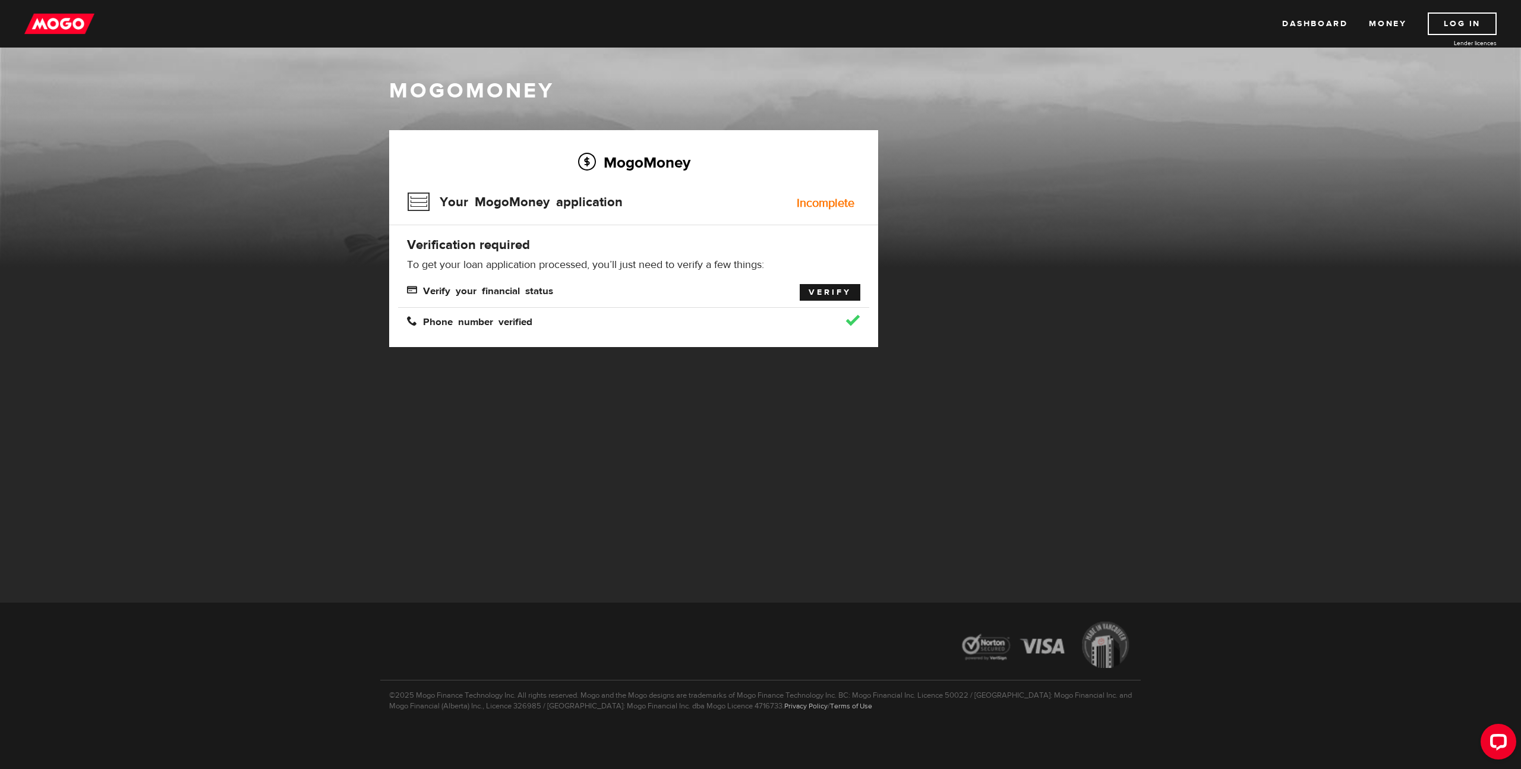
click at [820, 294] on link "Verify" at bounding box center [830, 292] width 61 height 17
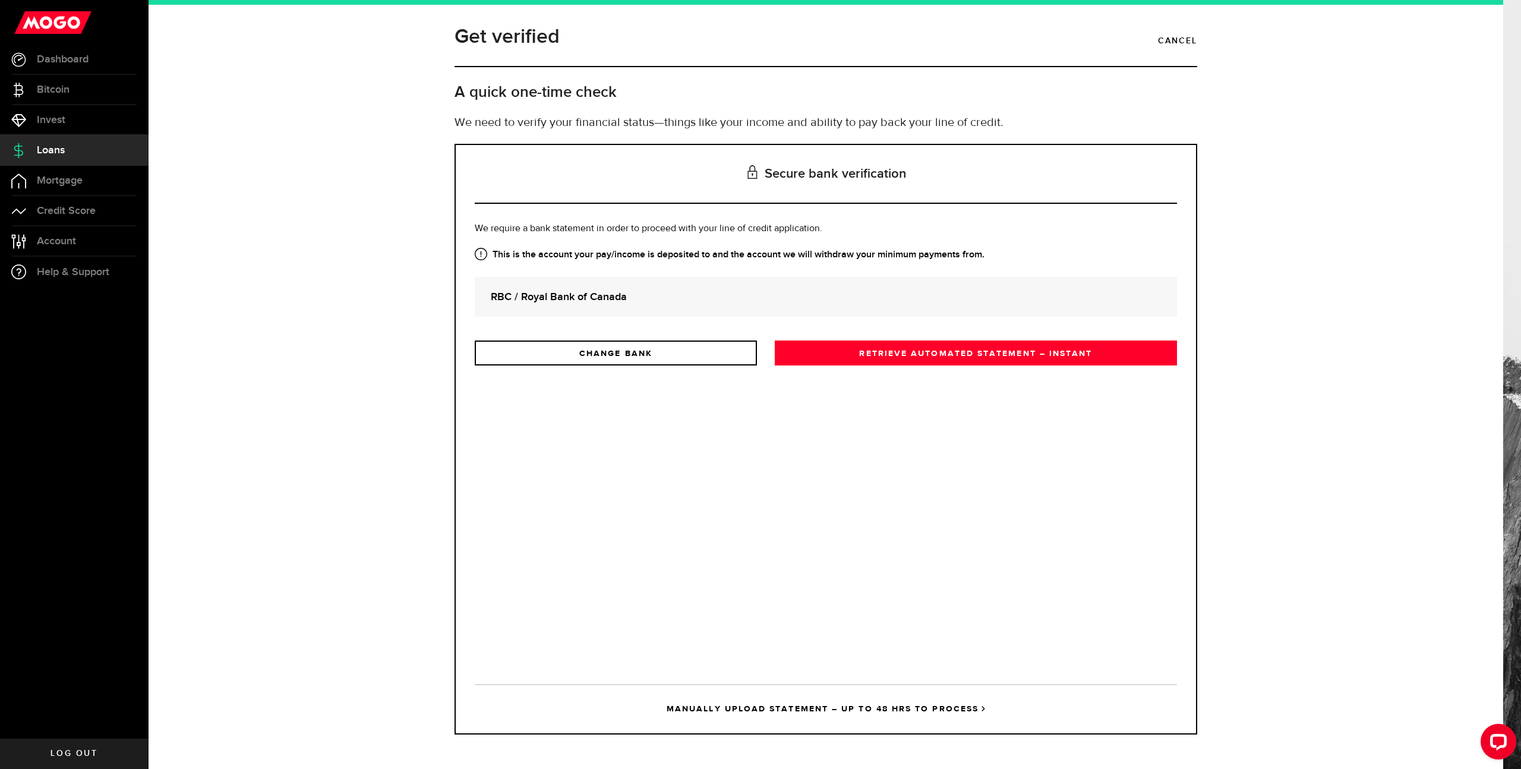
click at [690, 294] on strong "RBC / Royal Bank of Canada" at bounding box center [826, 297] width 670 height 16
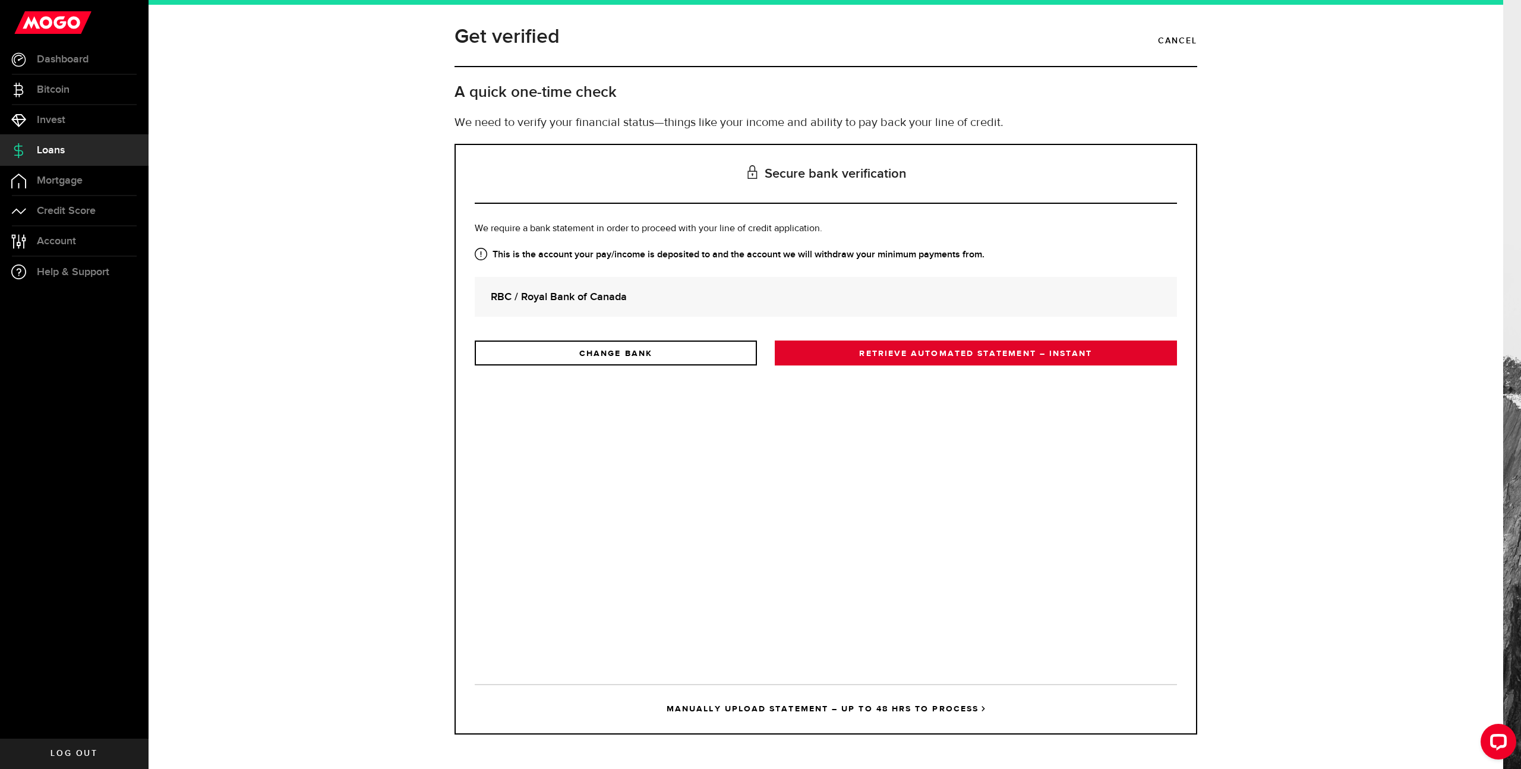
click at [914, 356] on link "RETRIEVE AUTOMATED STATEMENT – INSTANT" at bounding box center [976, 352] width 402 height 25
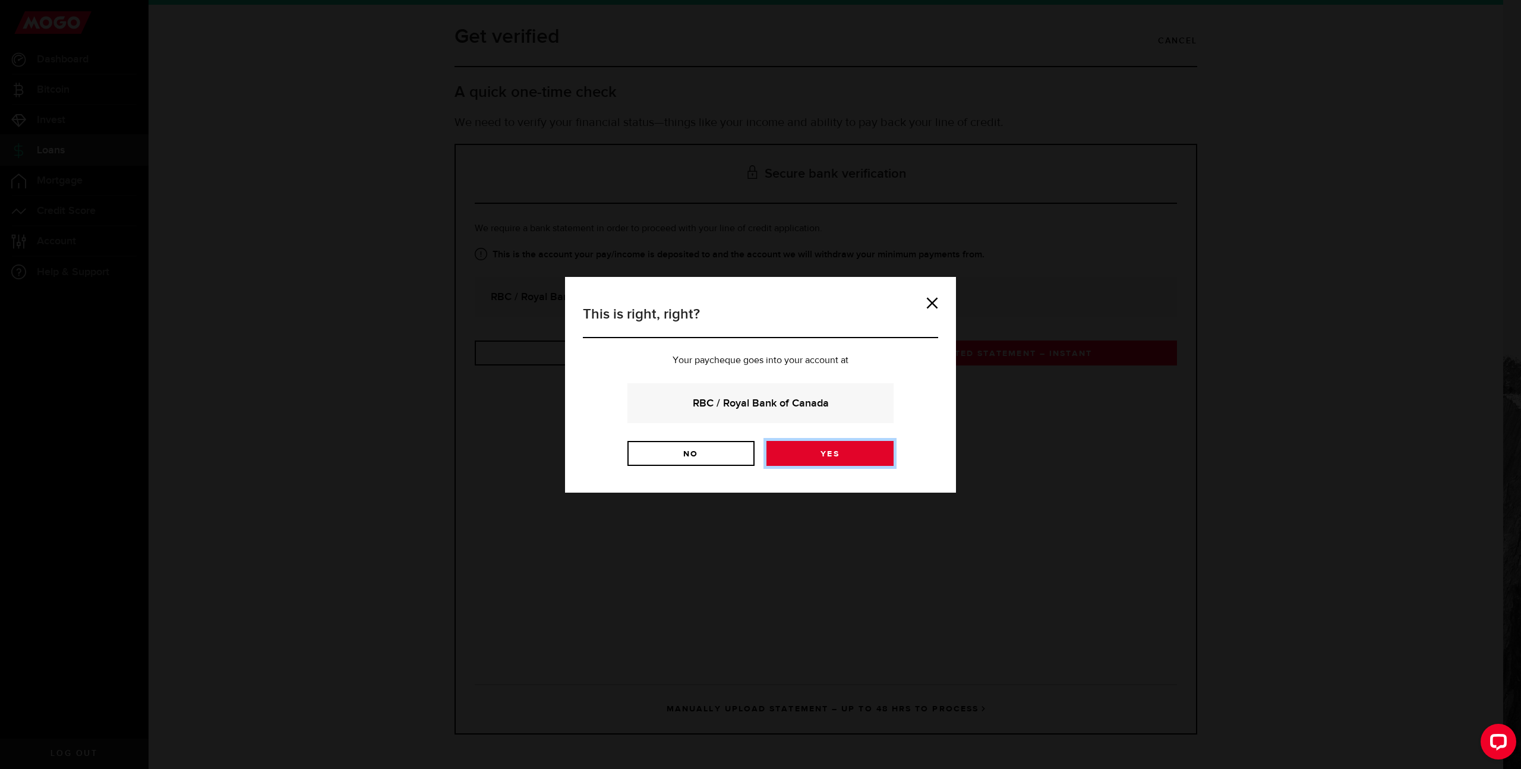
click at [833, 451] on link "Yes" at bounding box center [829, 453] width 127 height 25
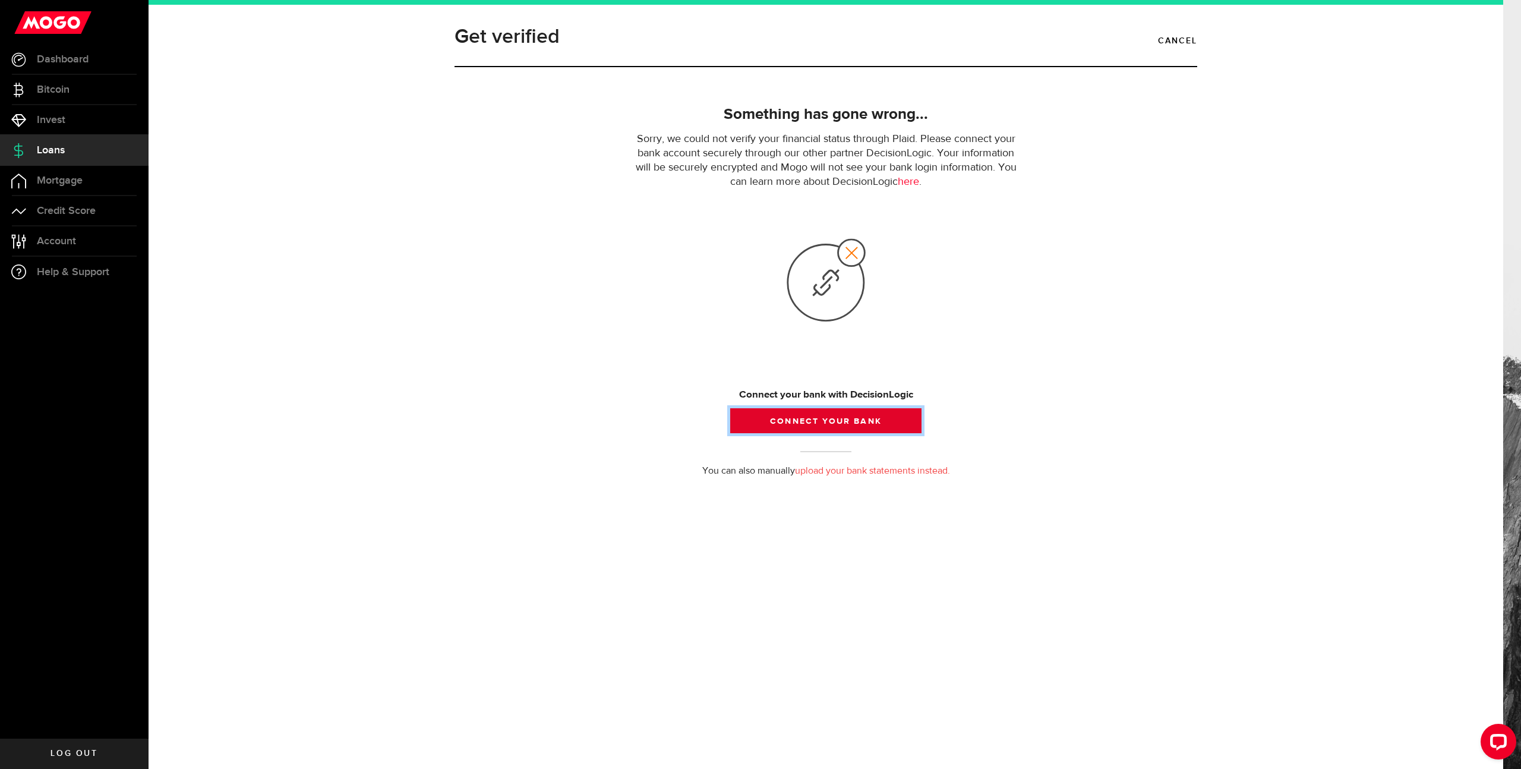
click at [834, 427] on button "Connect your bank" at bounding box center [825, 420] width 191 height 25
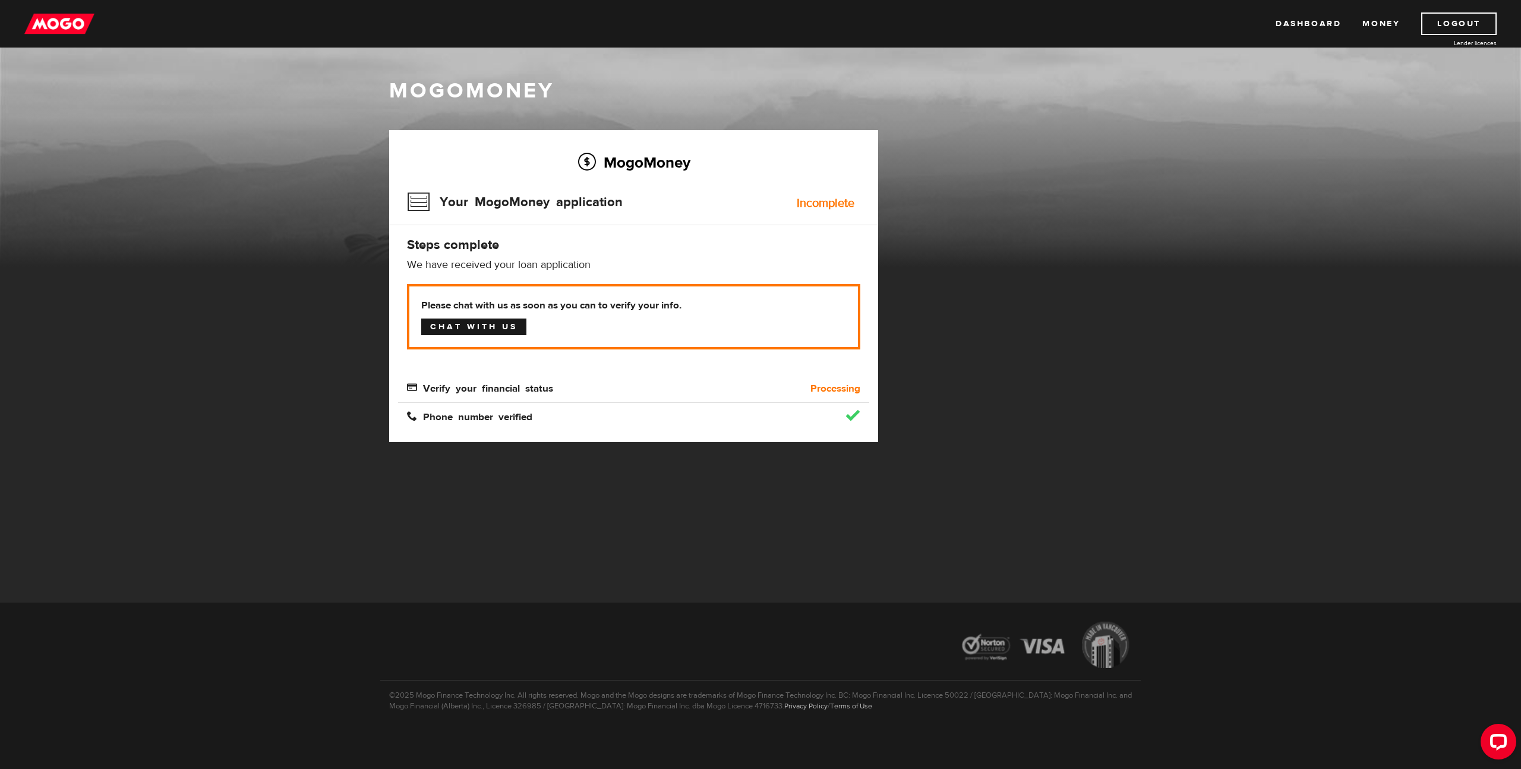
click at [500, 323] on link "Chat with us" at bounding box center [473, 326] width 105 height 17
click at [825, 389] on b "Processing" at bounding box center [835, 388] width 50 height 14
